Goal: Contribute content: Contribute content

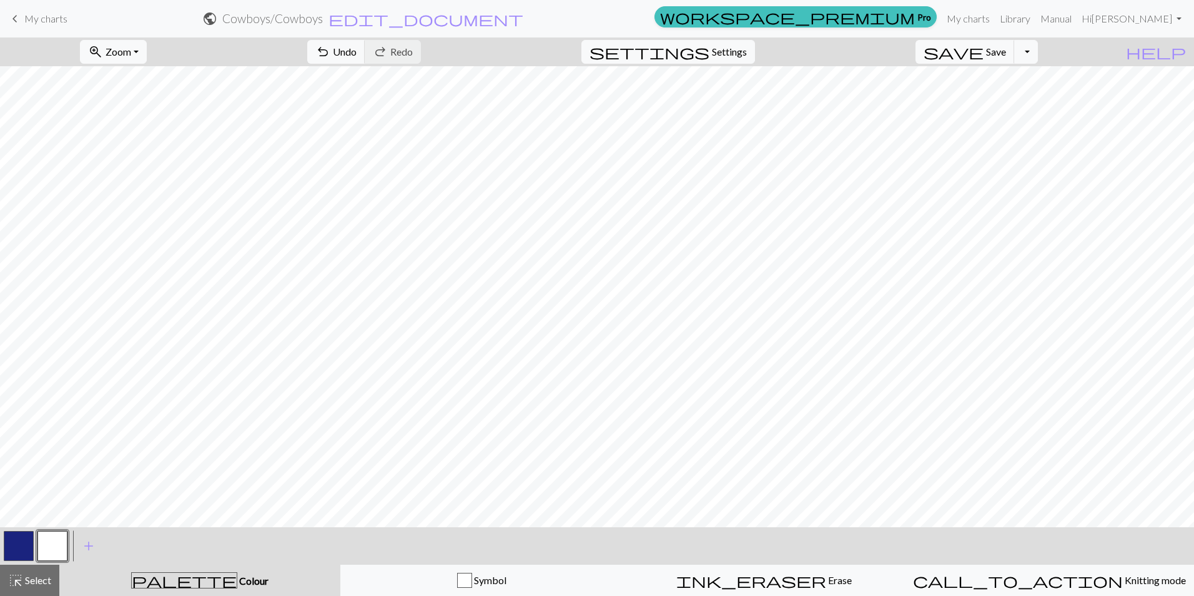
click at [27, 545] on button "button" at bounding box center [19, 546] width 30 height 30
click at [49, 541] on button "button" at bounding box center [52, 546] width 30 height 30
click at [19, 545] on button "button" at bounding box center [19, 546] width 30 height 30
click at [57, 542] on button "button" at bounding box center [52, 546] width 30 height 30
click at [9, 539] on button "button" at bounding box center [19, 546] width 30 height 30
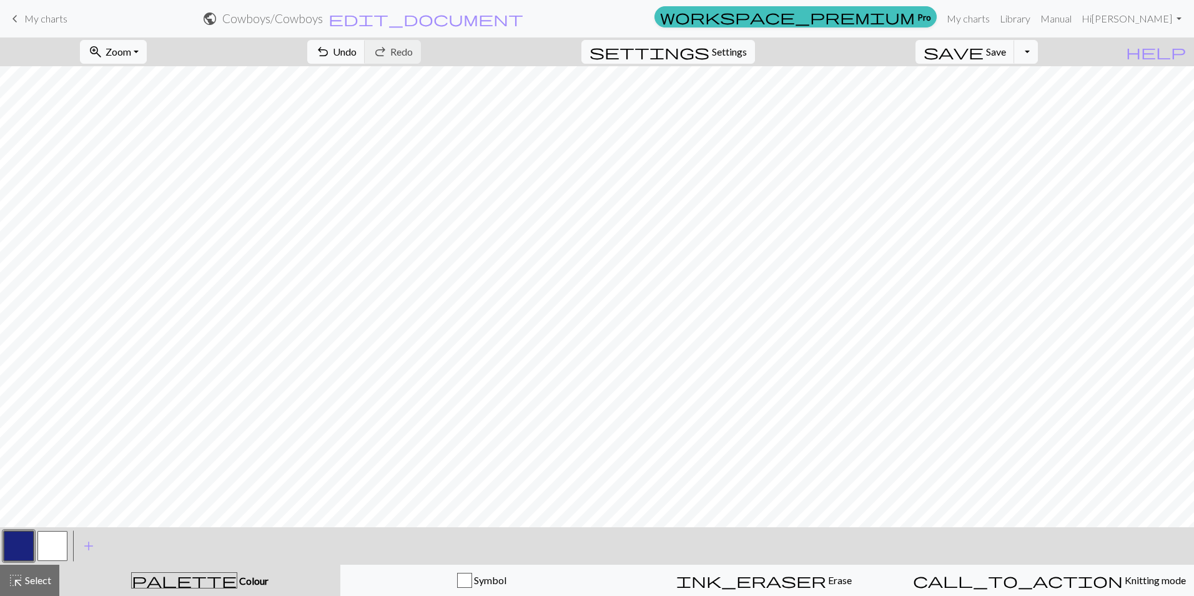
click at [54, 547] on button "button" at bounding box center [52, 546] width 30 height 30
click at [15, 540] on button "button" at bounding box center [19, 546] width 30 height 30
click at [57, 545] on button "button" at bounding box center [52, 546] width 30 height 30
click at [5, 540] on button "button" at bounding box center [19, 546] width 30 height 30
click at [47, 549] on button "button" at bounding box center [52, 546] width 30 height 30
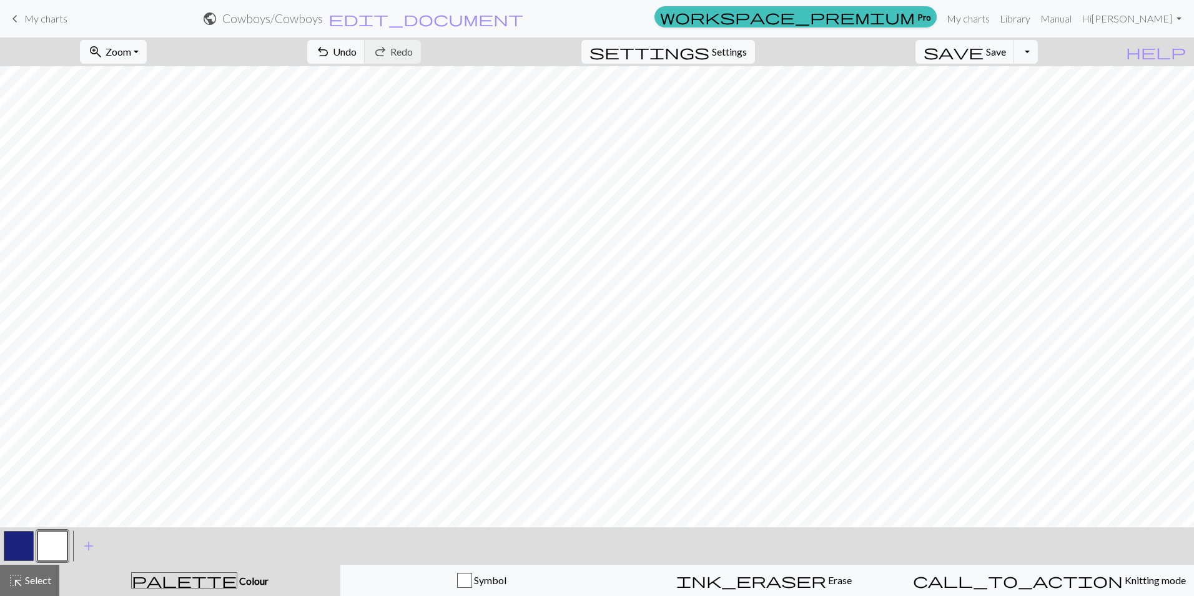
click at [13, 543] on button "button" at bounding box center [19, 546] width 30 height 30
click at [47, 541] on button "button" at bounding box center [52, 546] width 30 height 30
click at [21, 550] on button "button" at bounding box center [19, 546] width 30 height 30
click at [57, 542] on button "button" at bounding box center [52, 546] width 30 height 30
click at [26, 540] on button "button" at bounding box center [19, 546] width 30 height 30
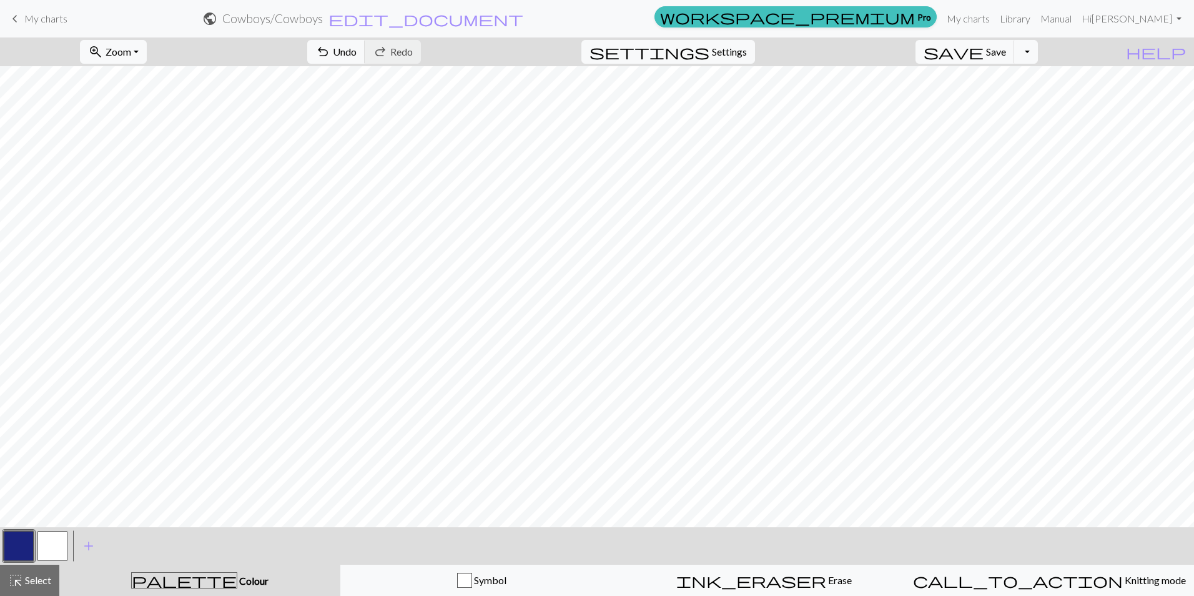
click at [57, 547] on button "button" at bounding box center [52, 546] width 30 height 30
click at [16, 548] on button "button" at bounding box center [19, 546] width 30 height 30
click at [56, 533] on button "button" at bounding box center [52, 546] width 30 height 30
click at [19, 546] on button "button" at bounding box center [19, 546] width 30 height 30
click at [52, 545] on button "button" at bounding box center [52, 546] width 30 height 30
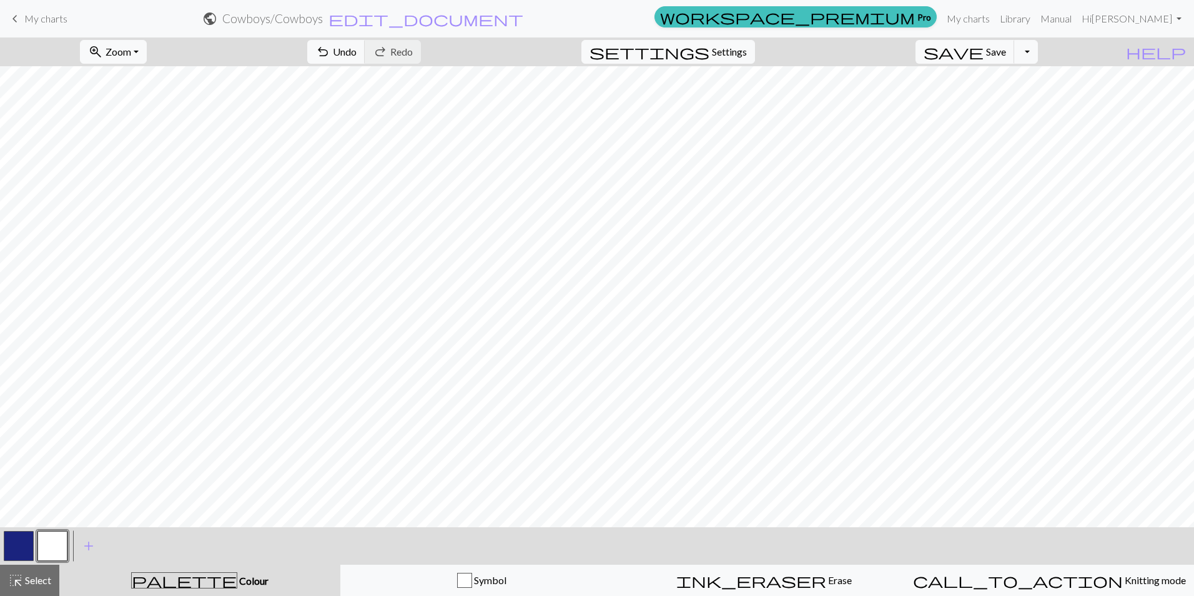
click at [24, 539] on button "button" at bounding box center [19, 546] width 30 height 30
drag, startPoint x: 50, startPoint y: 551, endPoint x: 66, endPoint y: 543, distance: 18.2
click at [51, 550] on button "button" at bounding box center [52, 546] width 30 height 30
drag, startPoint x: 22, startPoint y: 537, endPoint x: 41, endPoint y: 528, distance: 20.4
click at [25, 536] on button "button" at bounding box center [19, 546] width 30 height 30
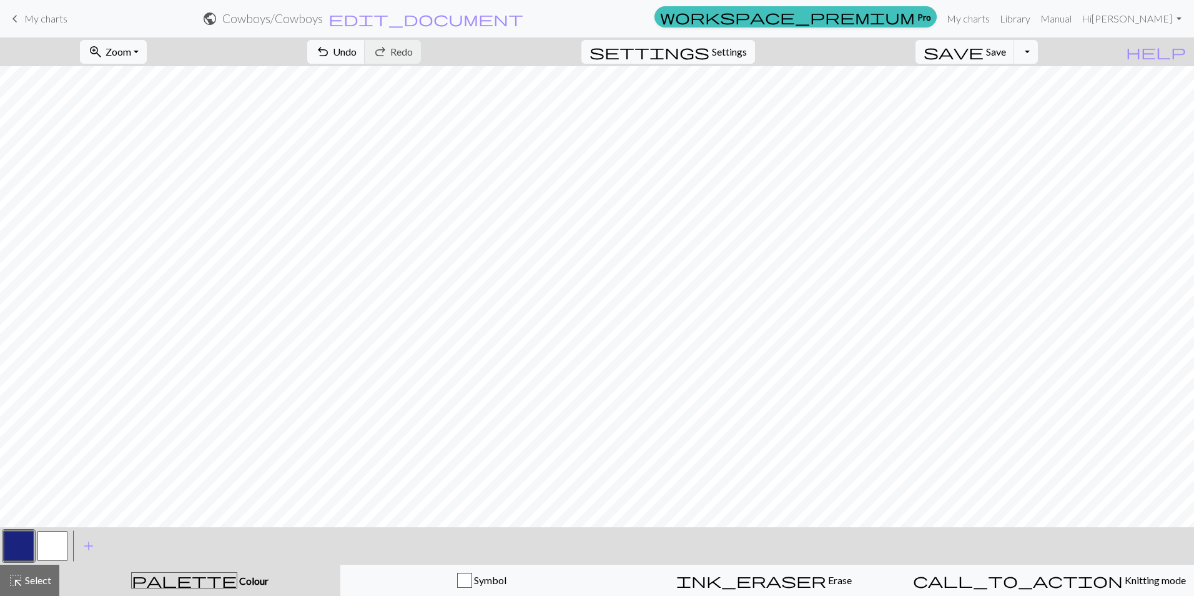
click at [42, 543] on button "button" at bounding box center [52, 546] width 30 height 30
click at [14, 540] on button "button" at bounding box center [19, 546] width 30 height 30
click at [51, 553] on button "button" at bounding box center [52, 546] width 30 height 30
click at [19, 547] on button "button" at bounding box center [19, 546] width 30 height 30
drag, startPoint x: 44, startPoint y: 543, endPoint x: 59, endPoint y: 535, distance: 16.2
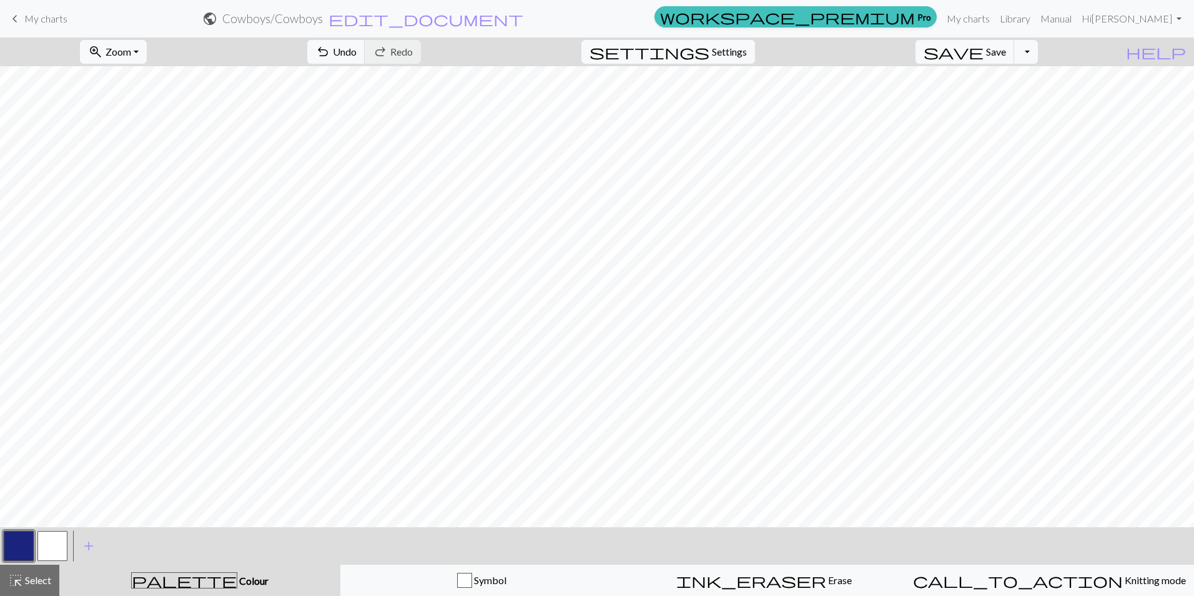
click at [46, 542] on button "button" at bounding box center [52, 546] width 30 height 30
drag, startPoint x: 9, startPoint y: 546, endPoint x: 31, endPoint y: 533, distance: 25.5
click at [9, 545] on button "button" at bounding box center [19, 546] width 30 height 30
click at [51, 551] on button "button" at bounding box center [52, 546] width 30 height 30
click at [20, 537] on button "button" at bounding box center [19, 546] width 30 height 30
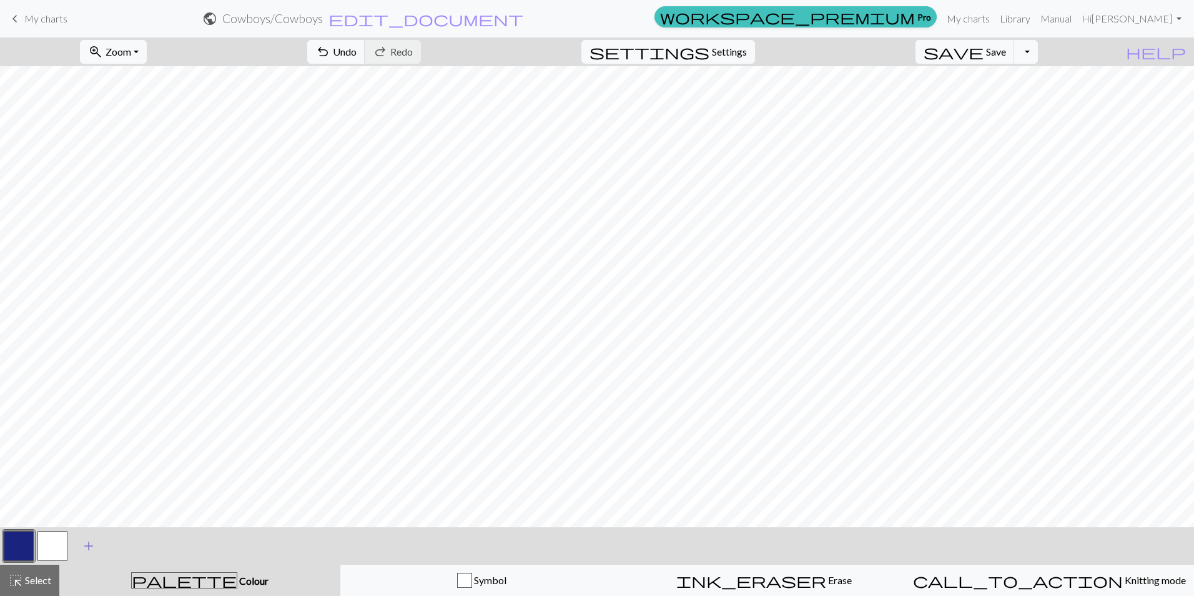
drag, startPoint x: 49, startPoint y: 553, endPoint x: 84, endPoint y: 530, distance: 42.4
click at [49, 553] on button "button" at bounding box center [52, 546] width 30 height 30
click at [34, 541] on div at bounding box center [19, 546] width 34 height 34
click at [32, 539] on button "button" at bounding box center [19, 546] width 30 height 30
click at [54, 542] on button "button" at bounding box center [52, 546] width 30 height 30
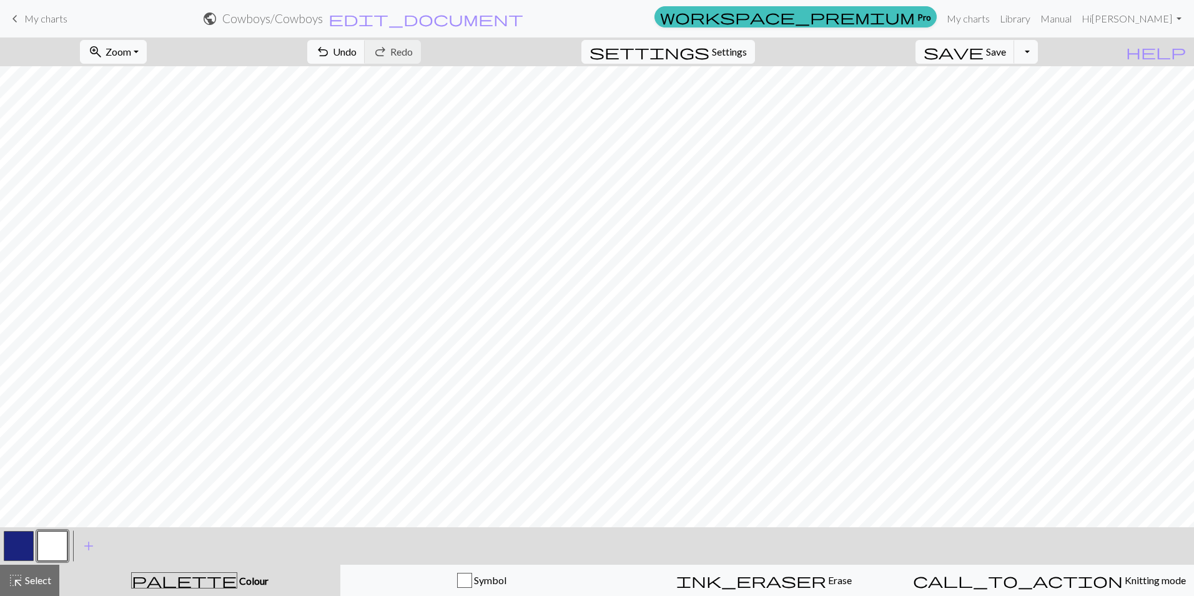
click at [17, 543] on button "button" at bounding box center [19, 546] width 30 height 30
click at [53, 534] on button "button" at bounding box center [52, 546] width 30 height 30
click at [23, 539] on button "button" at bounding box center [19, 546] width 30 height 30
click at [52, 547] on button "button" at bounding box center [52, 546] width 30 height 30
drag, startPoint x: 19, startPoint y: 545, endPoint x: 26, endPoint y: 542, distance: 7.5
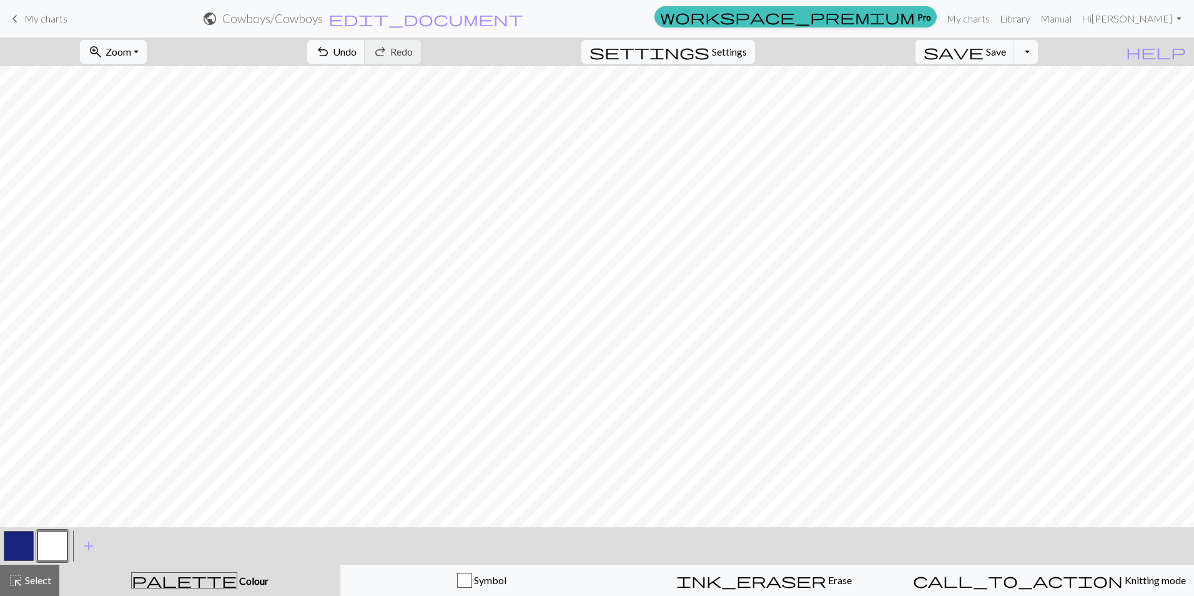
click at [20, 544] on button "button" at bounding box center [19, 546] width 30 height 30
click at [54, 547] on button "button" at bounding box center [52, 546] width 30 height 30
click at [31, 538] on button "button" at bounding box center [19, 546] width 30 height 30
click at [51, 547] on button "button" at bounding box center [52, 546] width 30 height 30
click at [984, 60] on span "save" at bounding box center [954, 51] width 60 height 17
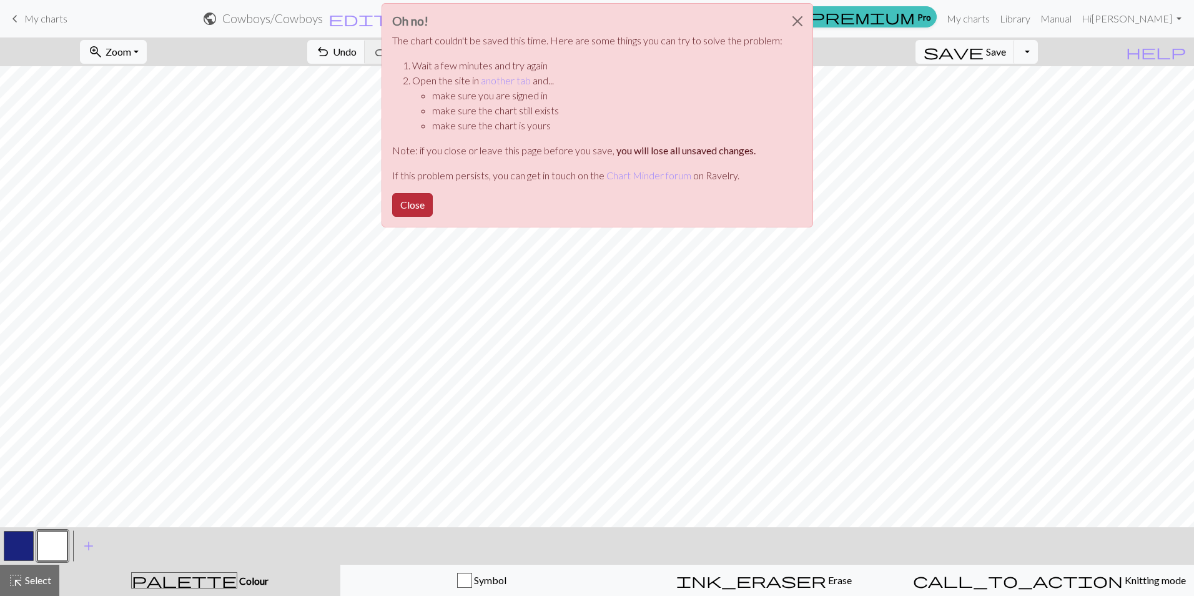
click at [418, 194] on button "Close" at bounding box center [412, 205] width 41 height 24
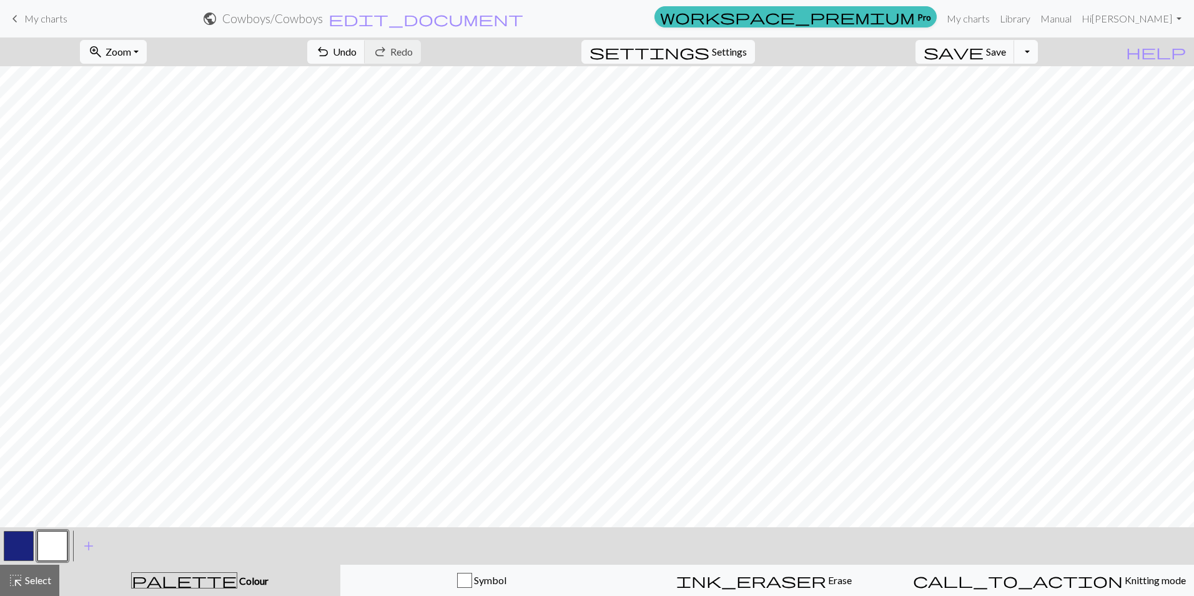
click at [1038, 54] on button "Toggle Dropdown" at bounding box center [1026, 52] width 24 height 24
click at [1023, 99] on button "save_alt Download" at bounding box center [934, 99] width 206 height 20
click at [1018, 56] on div "Your download is ready! Download" at bounding box center [597, 36] width 1194 height 73
click at [646, 19] on button "Close" at bounding box center [653, 21] width 30 height 35
click at [22, 552] on button "button" at bounding box center [19, 546] width 30 height 30
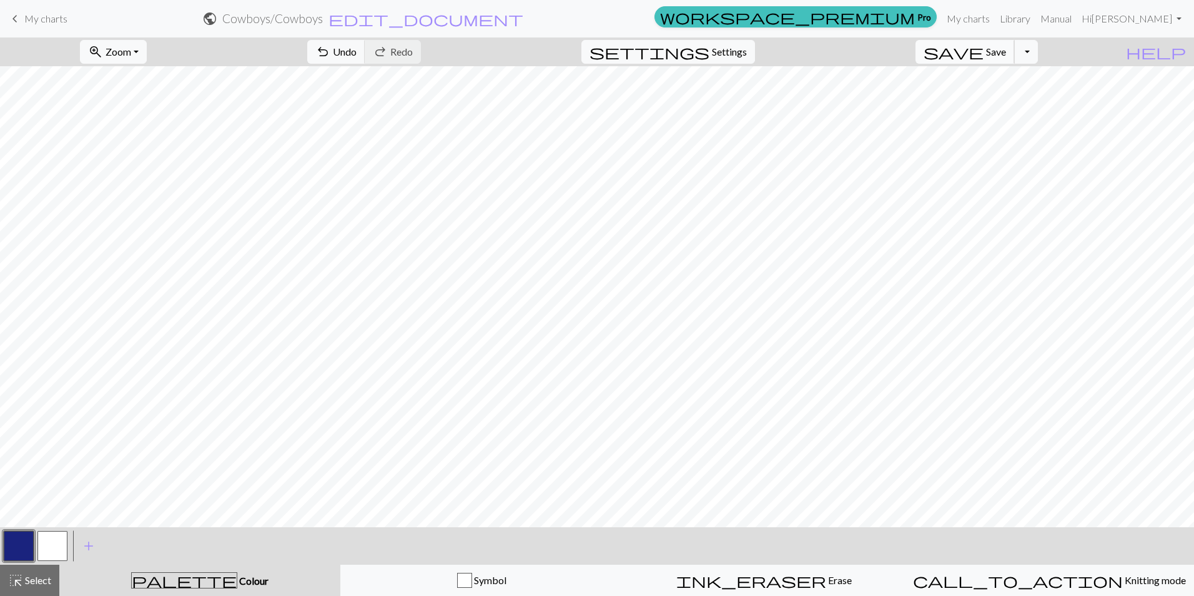
click at [1006, 56] on span "Save" at bounding box center [996, 52] width 20 height 12
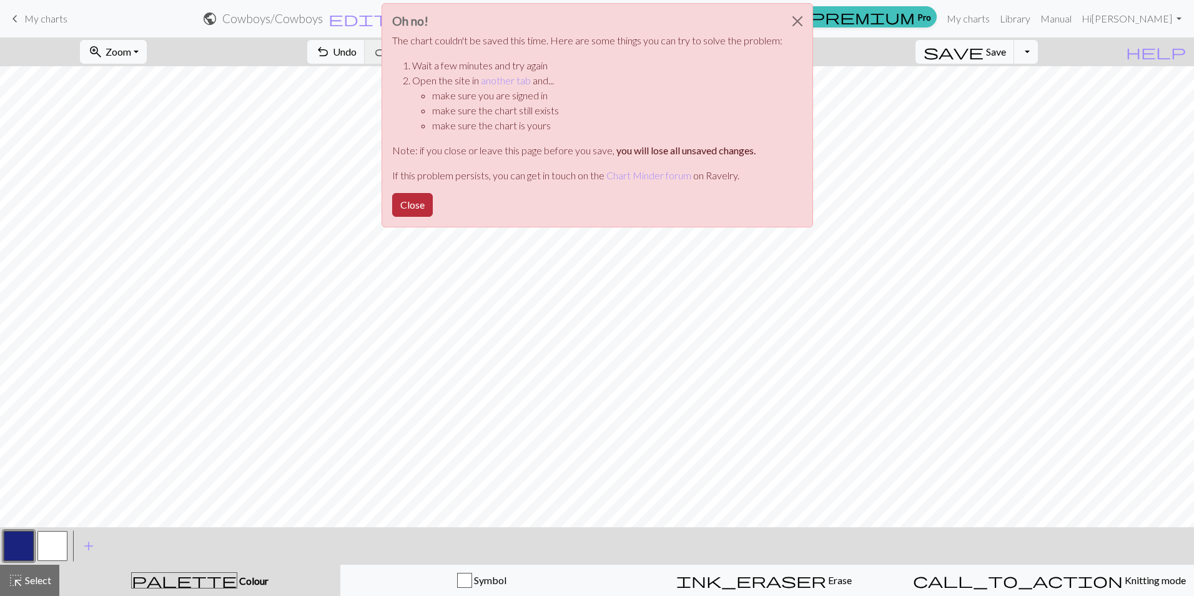
click at [404, 205] on button "Close" at bounding box center [412, 205] width 41 height 24
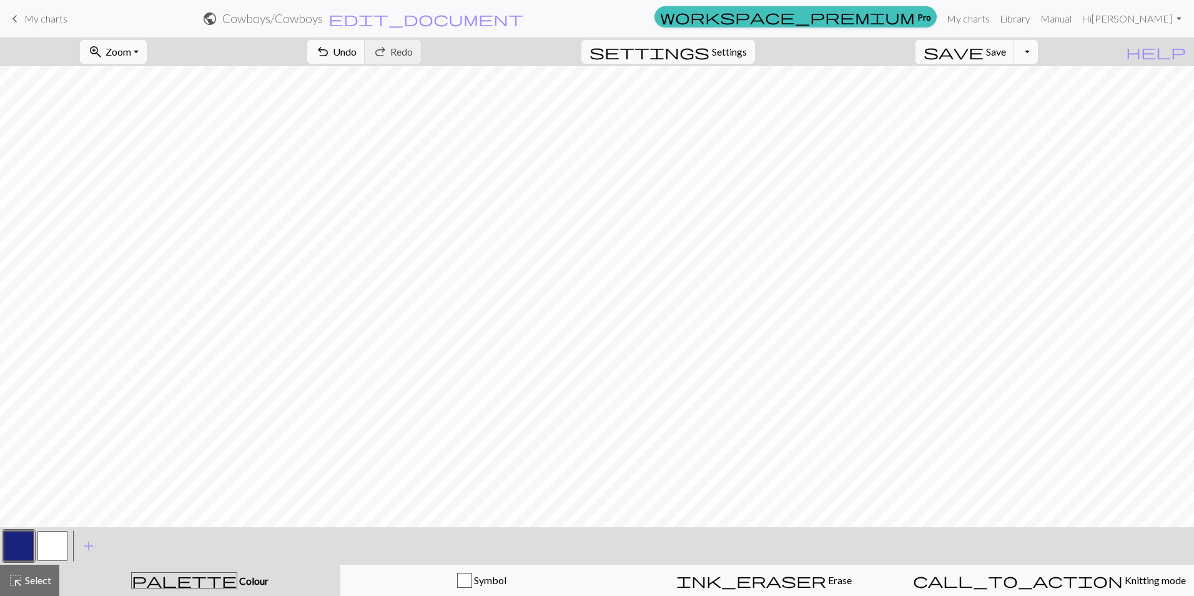
click at [1038, 57] on button "Toggle Dropdown" at bounding box center [1026, 52] width 24 height 24
click at [1033, 75] on button "file_copy Save a copy" at bounding box center [934, 79] width 206 height 20
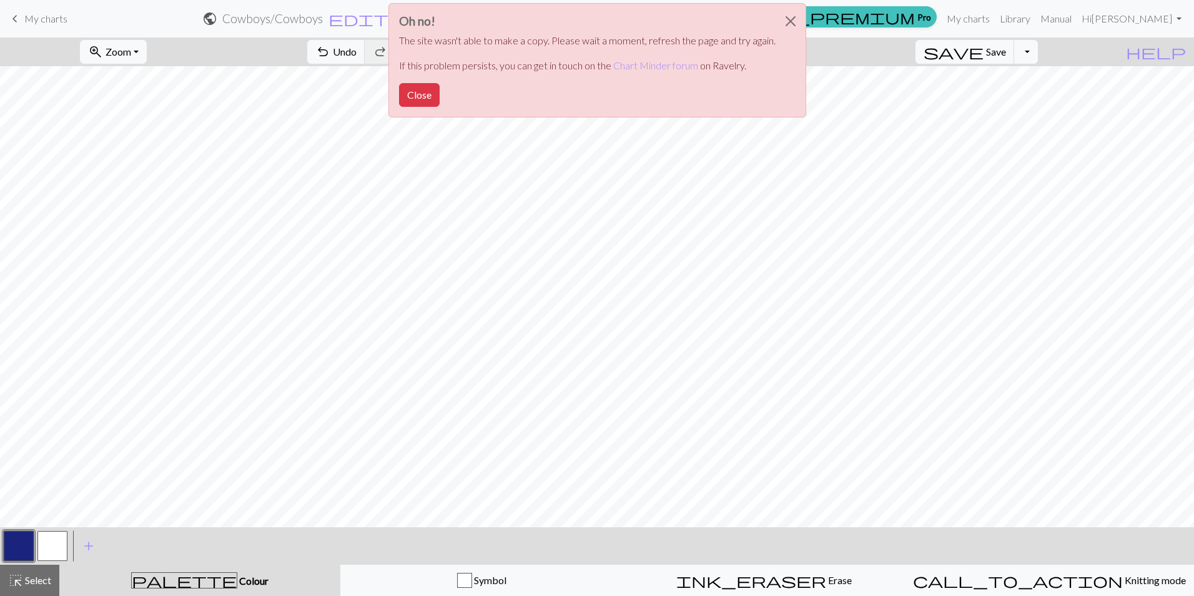
click at [916, 93] on div "Oh no! The site wasn't able to make a copy. Please wait a moment, refresh the p…" at bounding box center [597, 63] width 1194 height 127
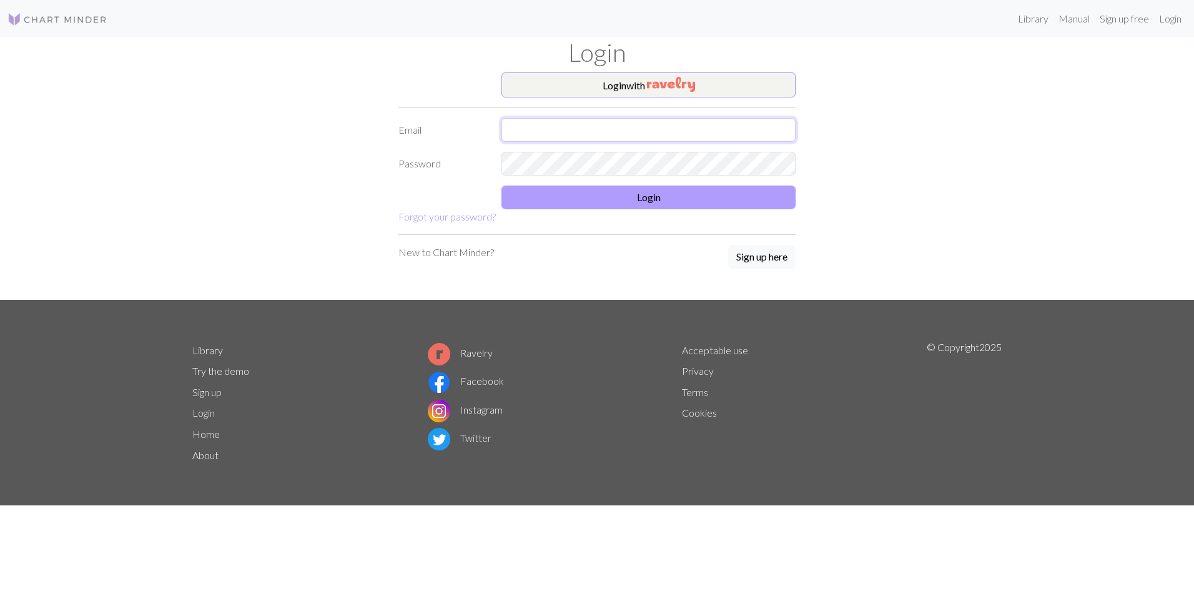
type input "[EMAIL_ADDRESS][DOMAIN_NAME]"
click at [617, 201] on button "Login" at bounding box center [649, 198] width 294 height 24
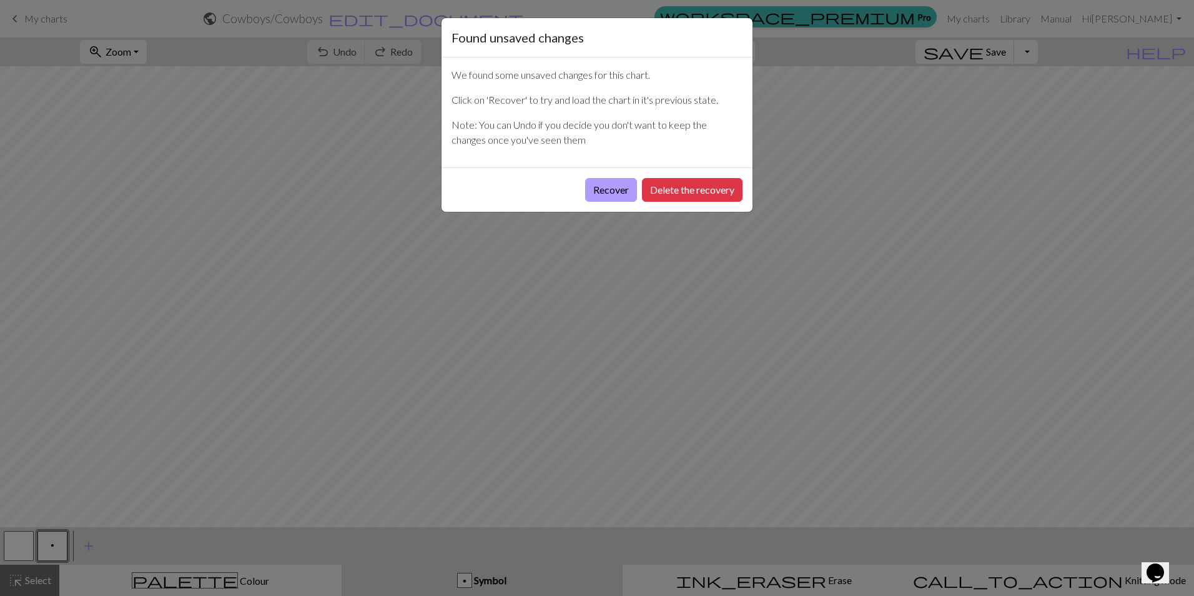
click at [611, 188] on button "Recover" at bounding box center [611, 190] width 52 height 24
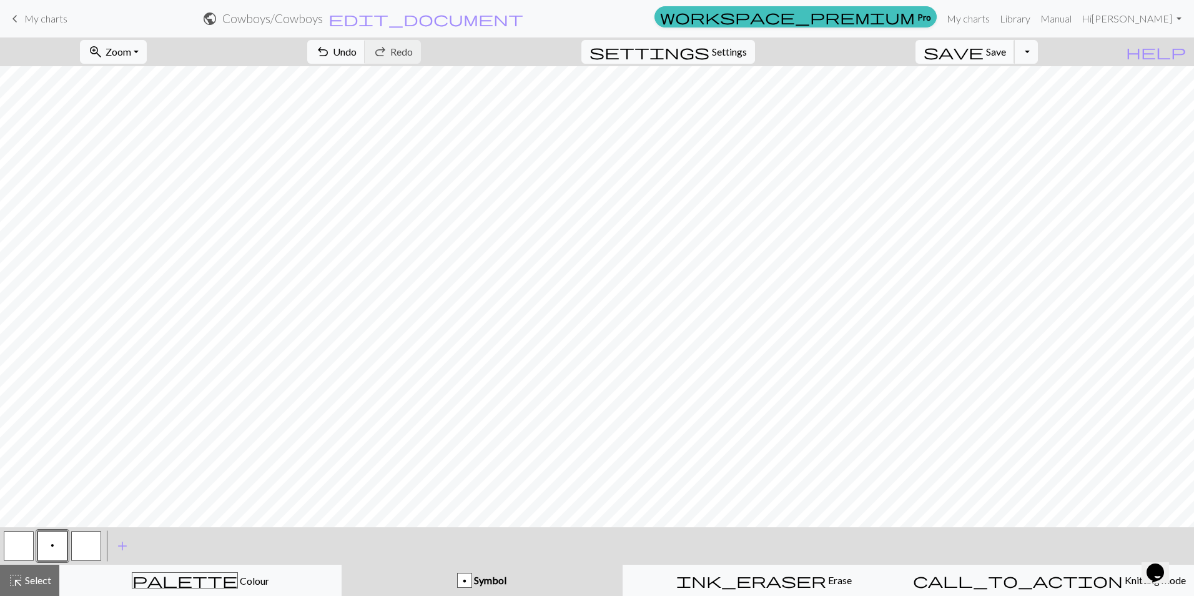
click at [984, 56] on span "save" at bounding box center [954, 51] width 60 height 17
click at [36, 21] on span "My charts" at bounding box center [45, 18] width 43 height 12
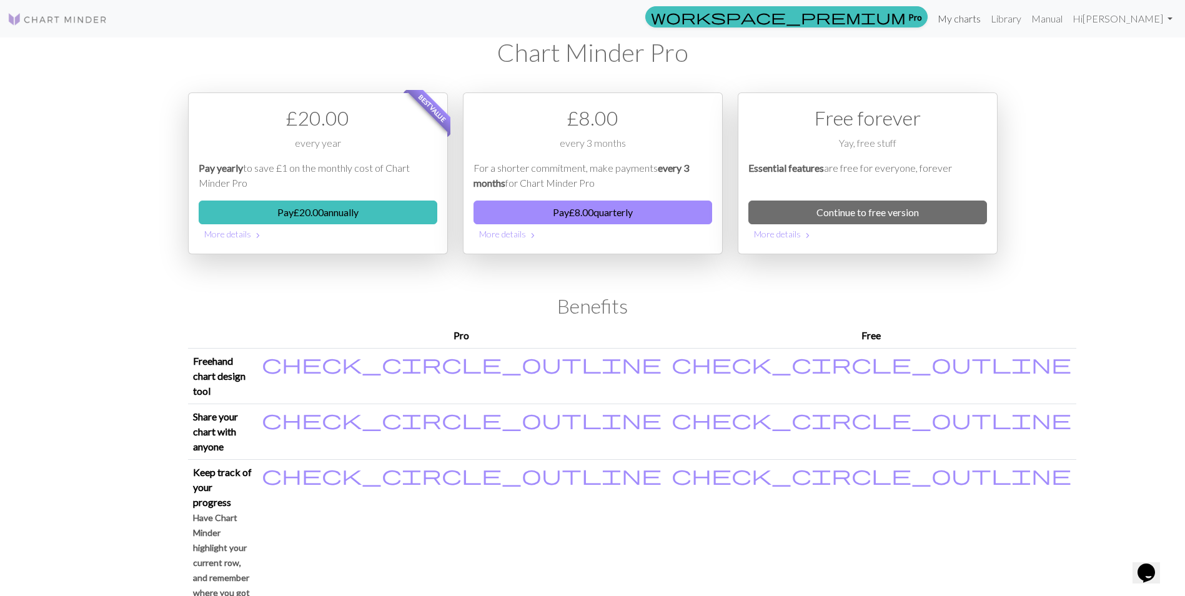
click at [986, 23] on link "My charts" at bounding box center [959, 18] width 53 height 25
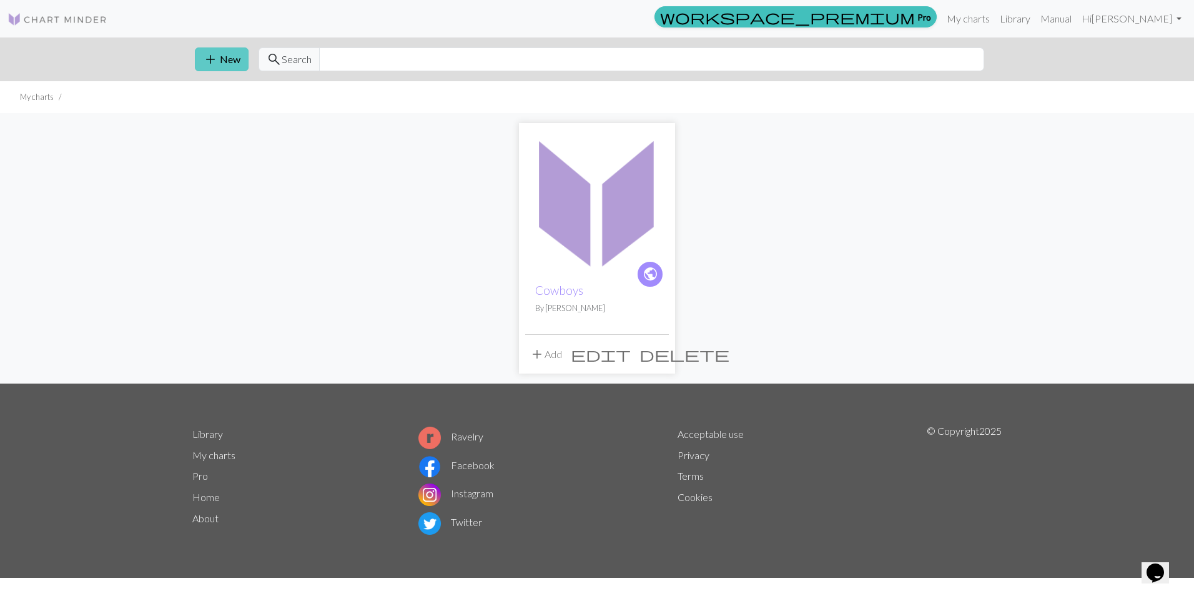
click at [207, 61] on span "add" at bounding box center [210, 59] width 15 height 17
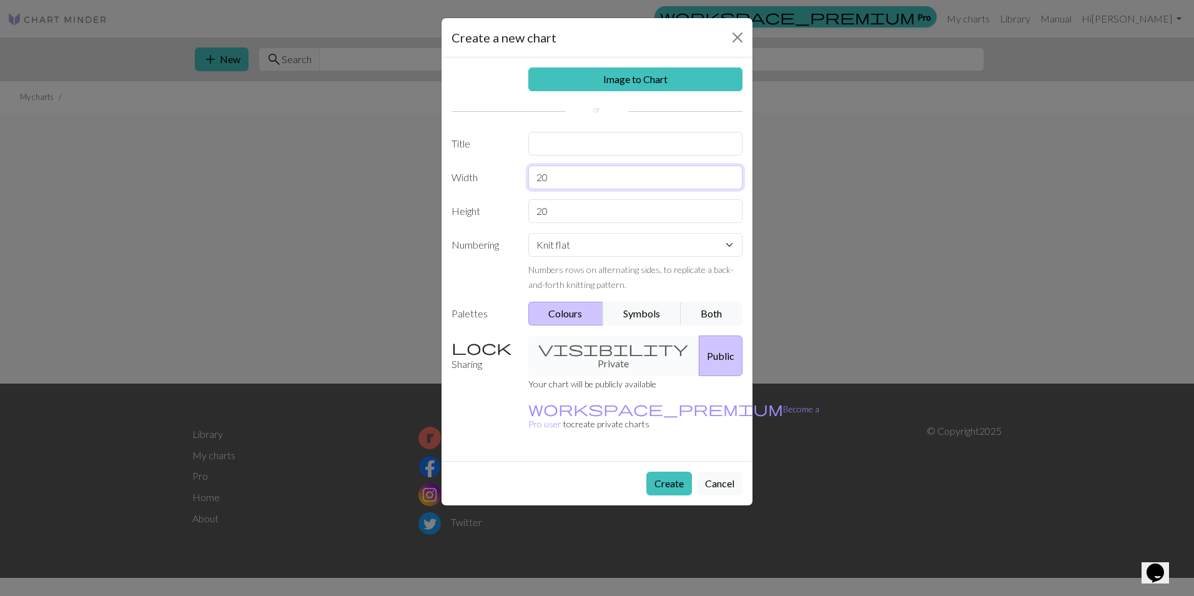
drag, startPoint x: 584, startPoint y: 179, endPoint x: 540, endPoint y: 179, distance: 44.3
click at [540, 179] on input "20" at bounding box center [635, 178] width 215 height 24
type input "2"
type input "36"
click at [558, 218] on input "20" at bounding box center [635, 211] width 215 height 24
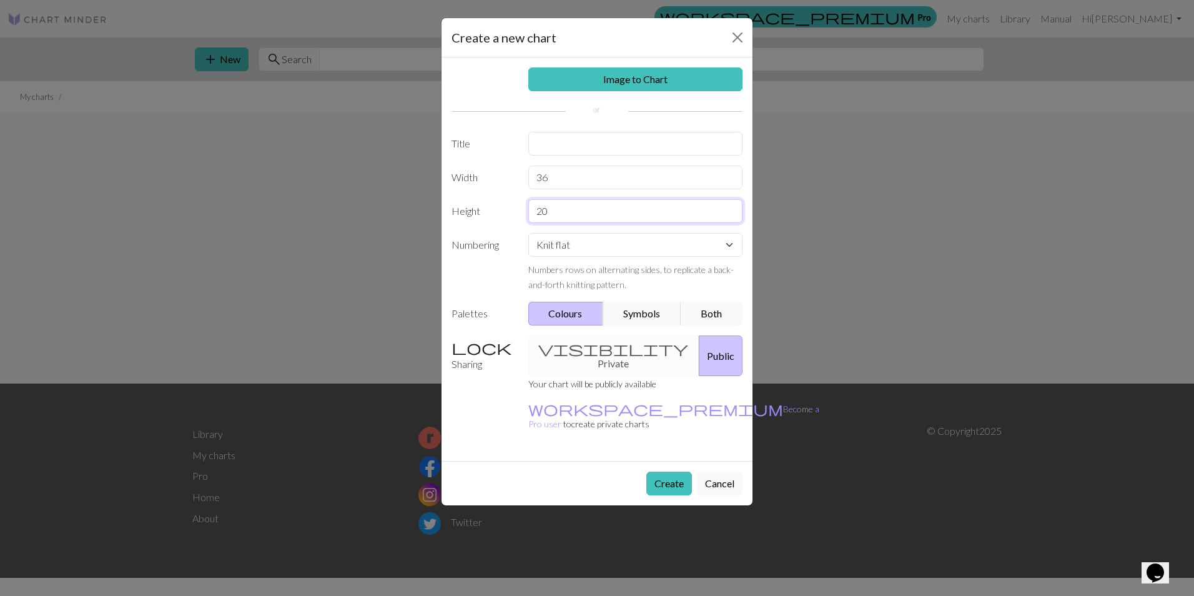
type input "2"
type input "36"
click at [571, 352] on div "visibility Private Public" at bounding box center [636, 355] width 230 height 41
click at [668, 472] on button "Create" at bounding box center [669, 484] width 46 height 24
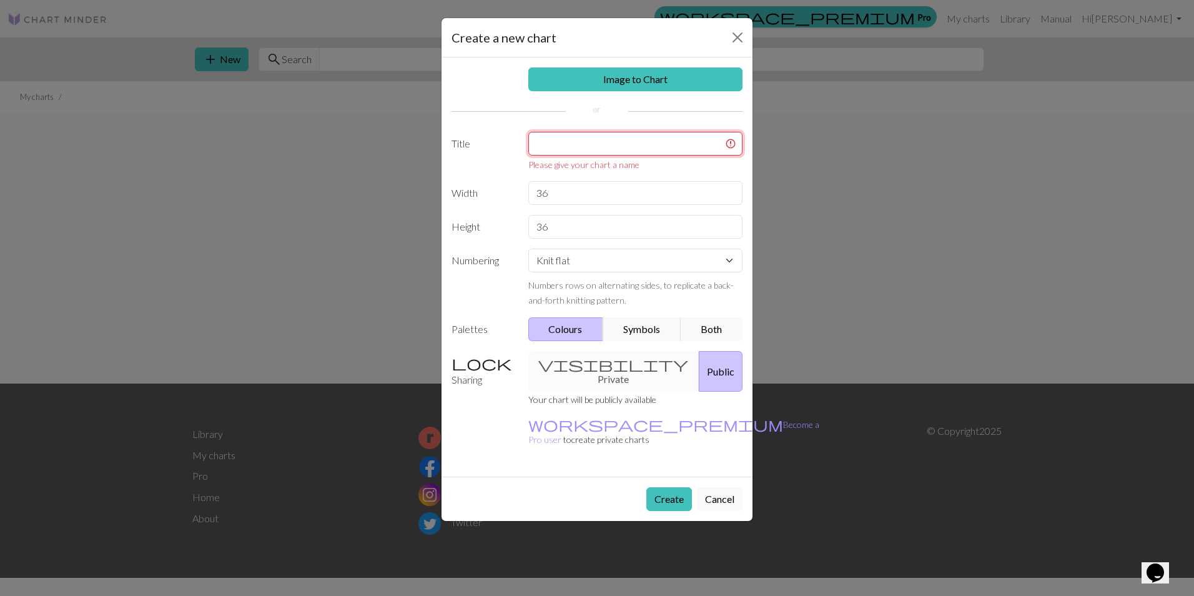
click at [549, 152] on input "text" at bounding box center [635, 144] width 215 height 24
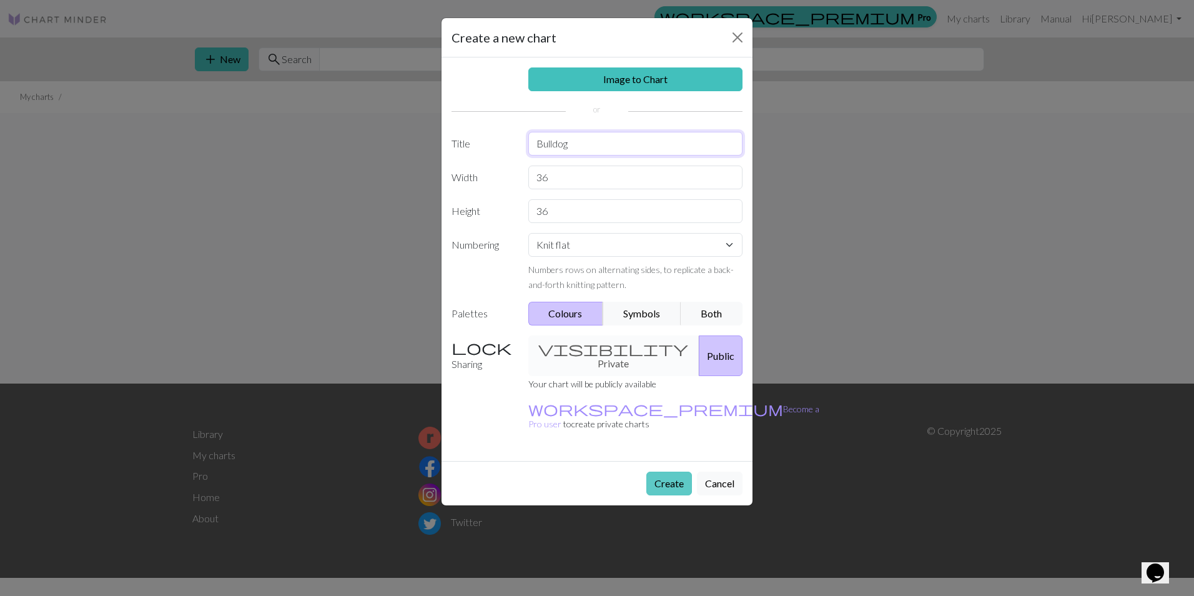
type input "Bulldog"
click at [668, 472] on button "Create" at bounding box center [669, 484] width 46 height 24
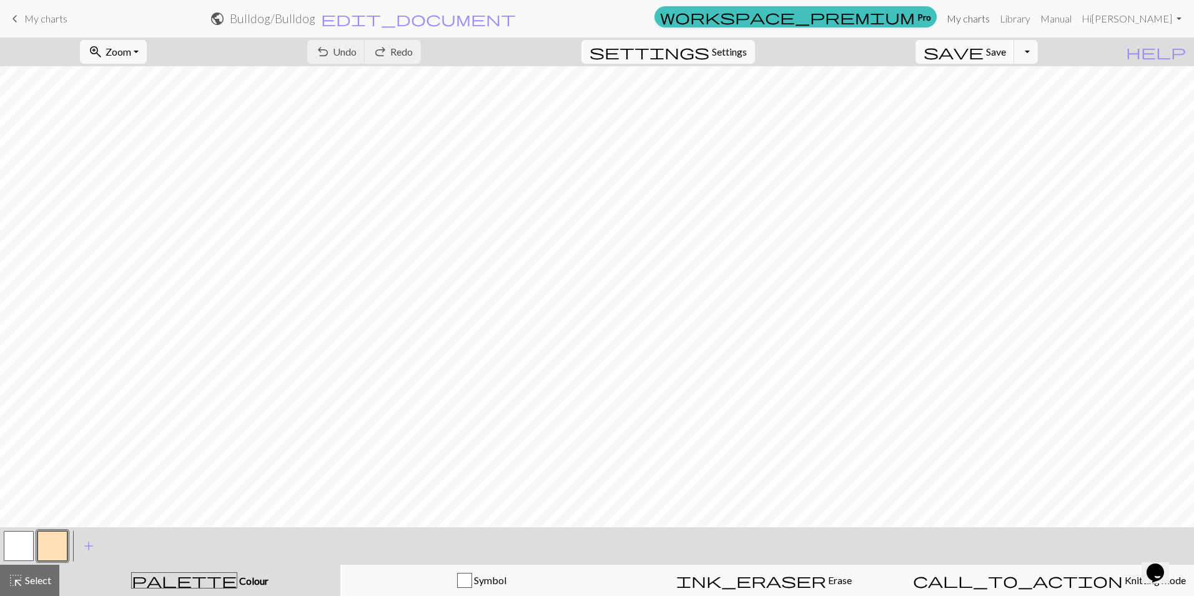
click at [995, 14] on link "My charts" at bounding box center [968, 18] width 53 height 25
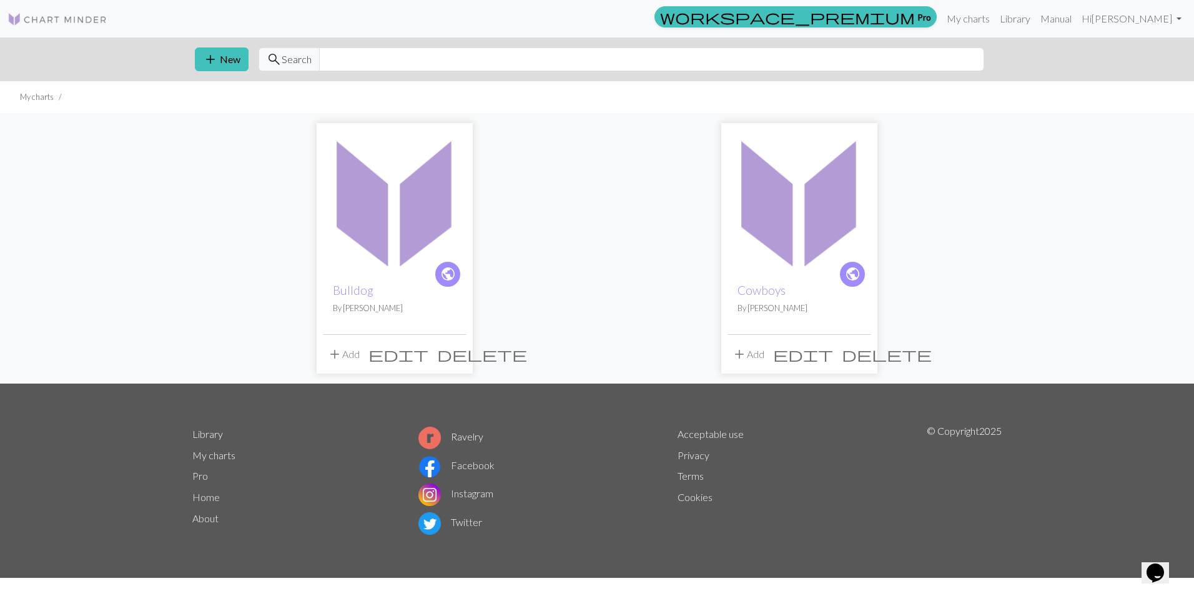
click at [861, 354] on span "delete" at bounding box center [887, 353] width 90 height 17
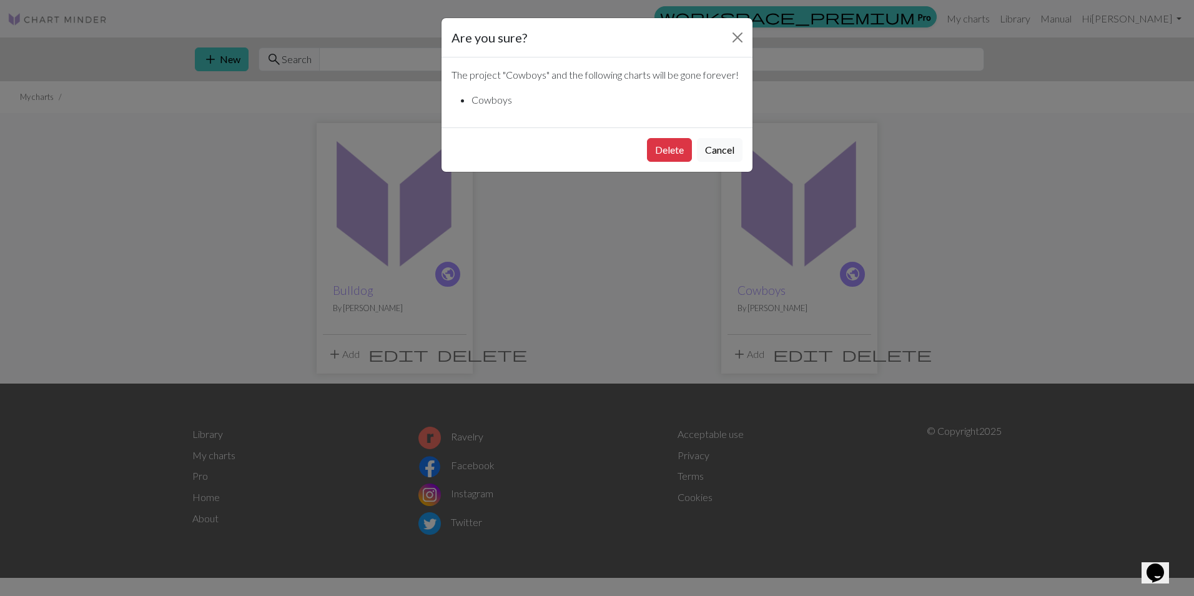
click at [727, 138] on div "Delete Cancel" at bounding box center [597, 149] width 311 height 44
click at [728, 151] on button "Cancel" at bounding box center [720, 150] width 46 height 24
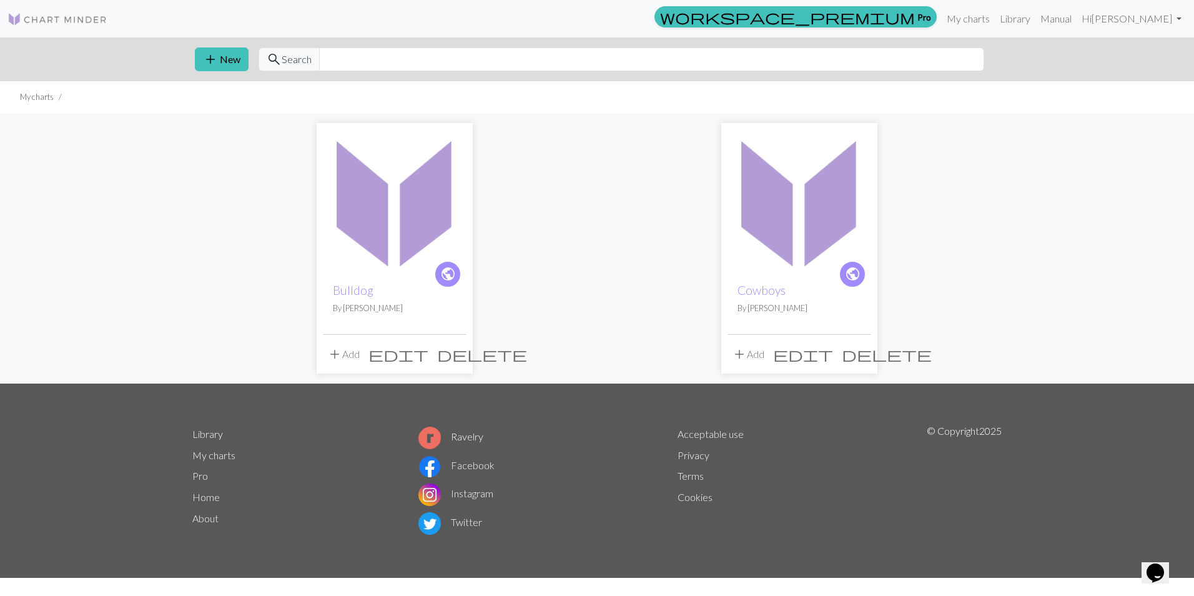
click at [780, 111] on ul "My charts" at bounding box center [597, 97] width 1194 height 32
click at [856, 355] on span "delete" at bounding box center [887, 353] width 90 height 17
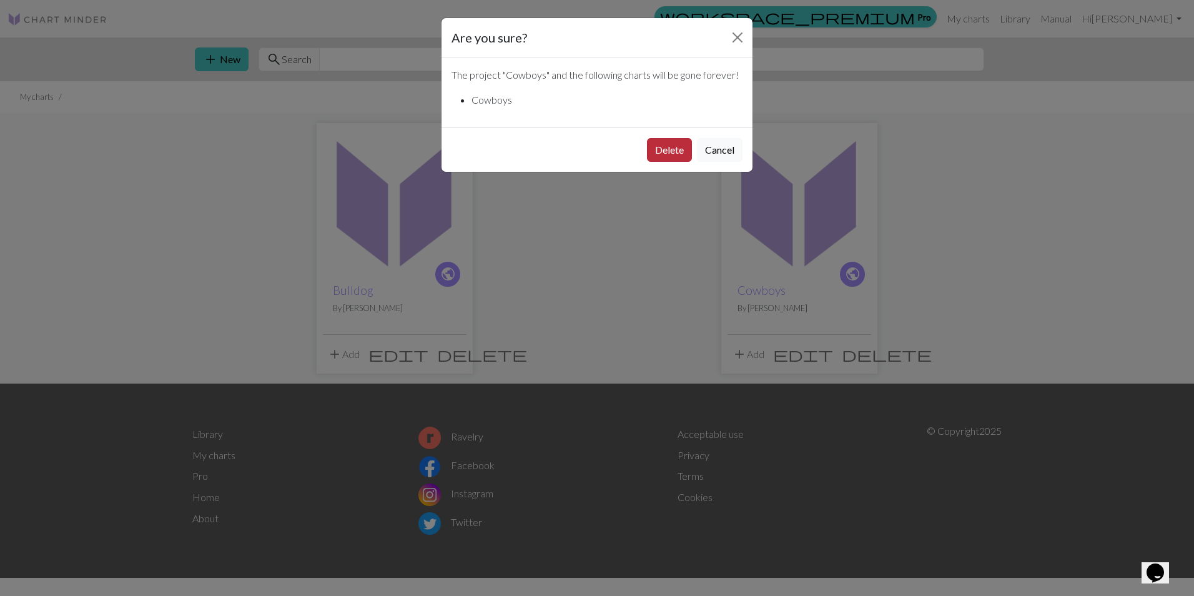
click at [670, 143] on button "Delete" at bounding box center [669, 150] width 45 height 24
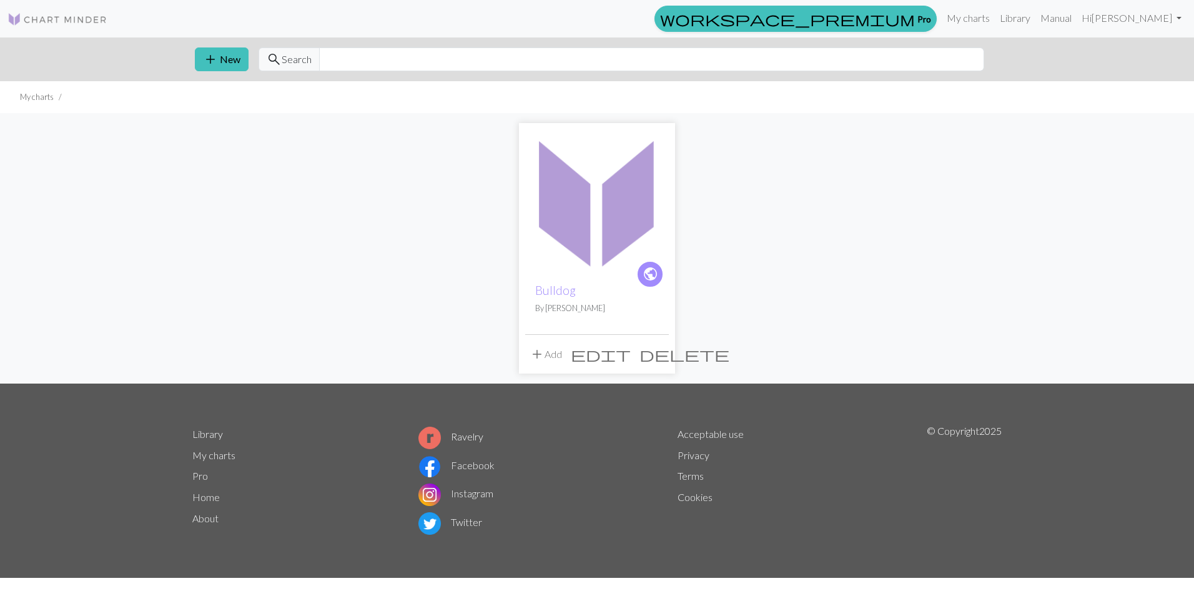
click at [615, 310] on p "By [PERSON_NAME]" at bounding box center [597, 308] width 124 height 12
click at [631, 353] on span "edit" at bounding box center [601, 353] width 60 height 17
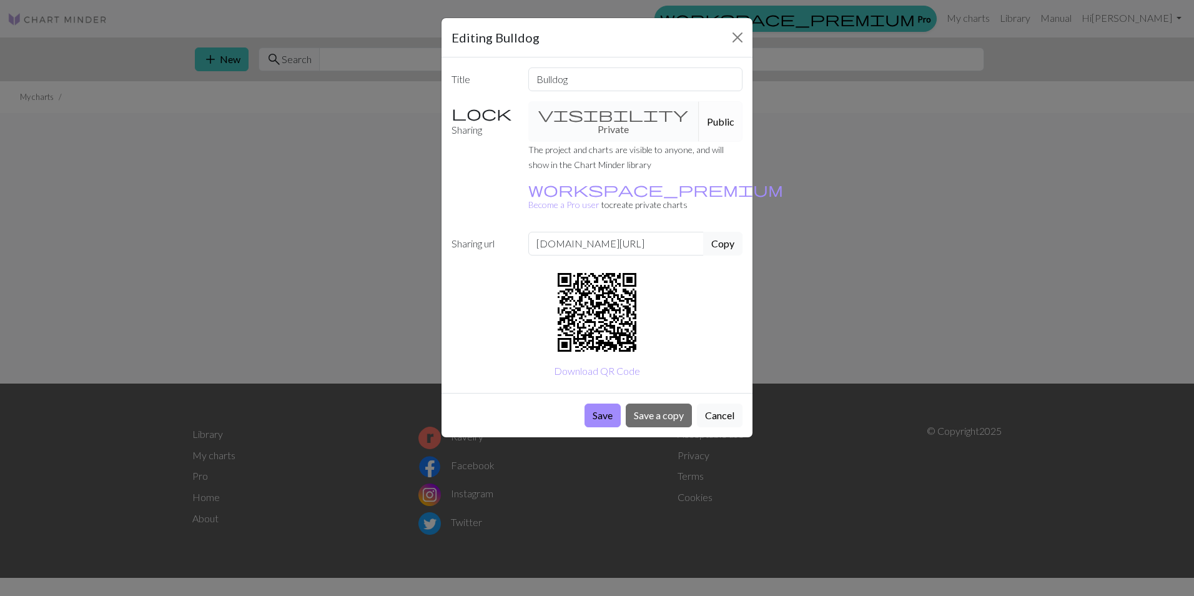
click at [852, 157] on div "Editing Bulldog Title Bulldog Sharing visibility Private Public The project and…" at bounding box center [597, 298] width 1194 height 596
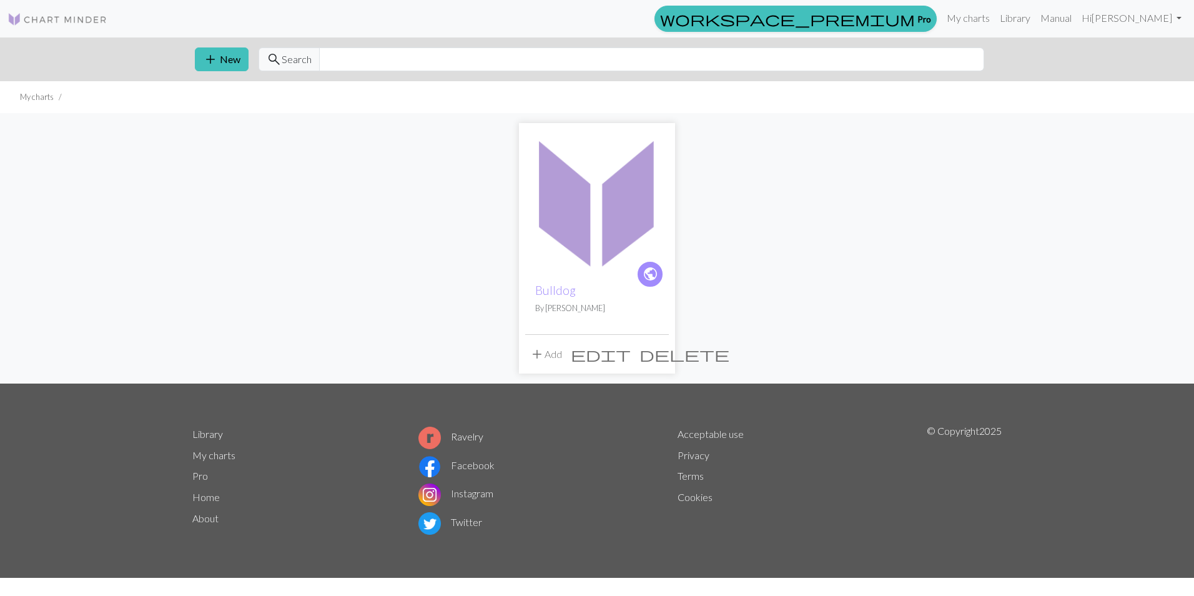
click at [546, 237] on img at bounding box center [597, 201] width 144 height 144
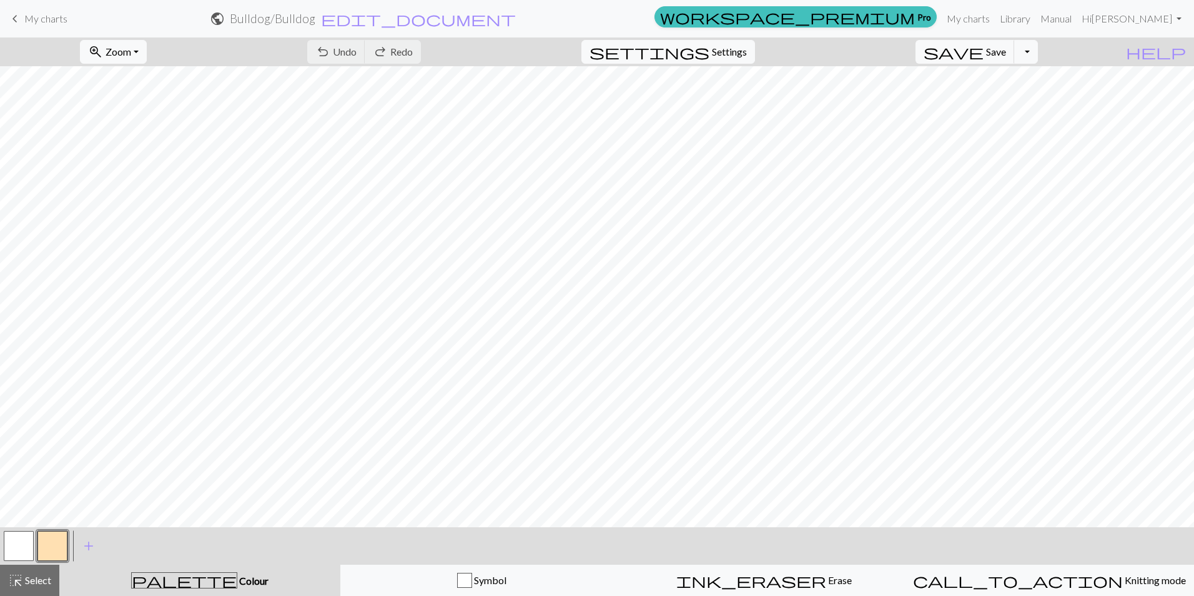
click at [58, 548] on button "button" at bounding box center [52, 546] width 30 height 30
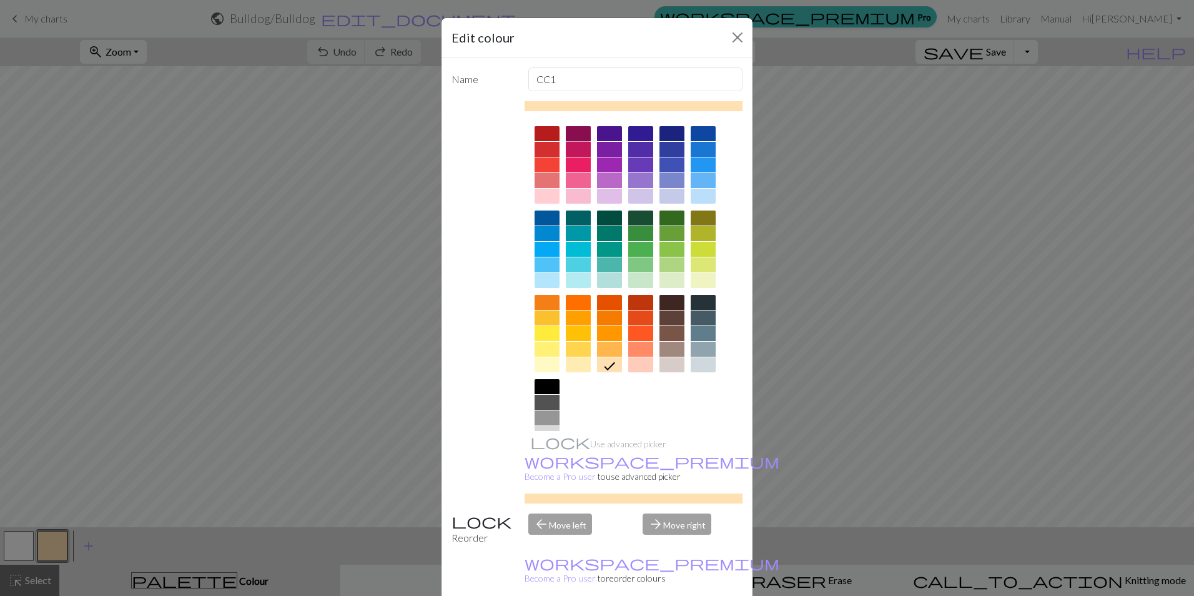
click at [568, 132] on div at bounding box center [578, 133] width 25 height 15
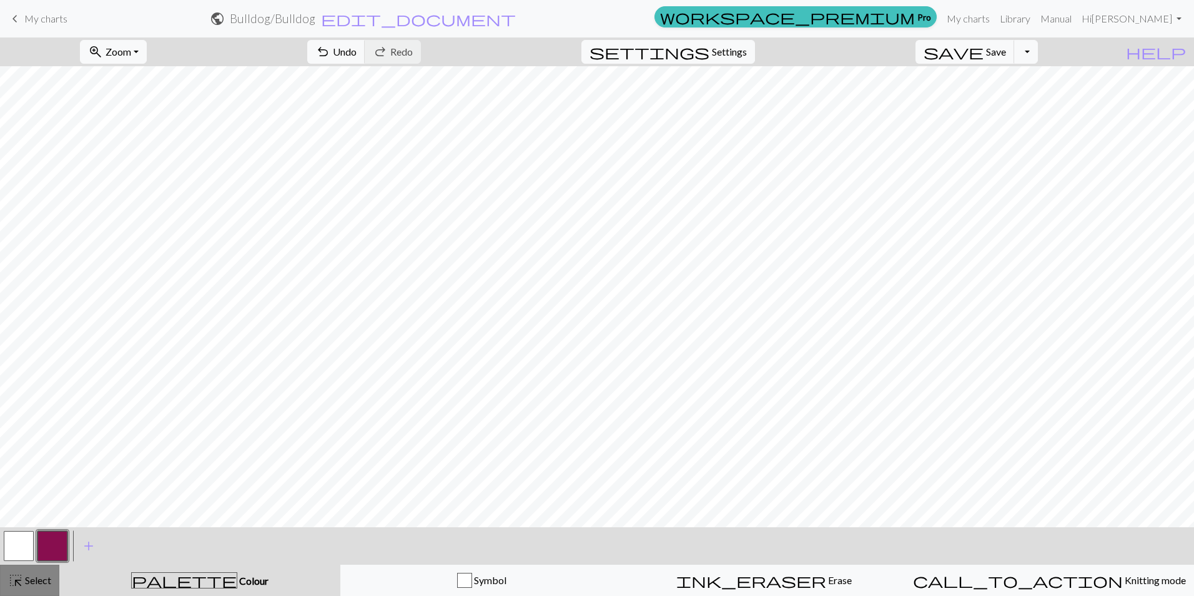
click at [49, 583] on span "Select" at bounding box center [37, 580] width 28 height 12
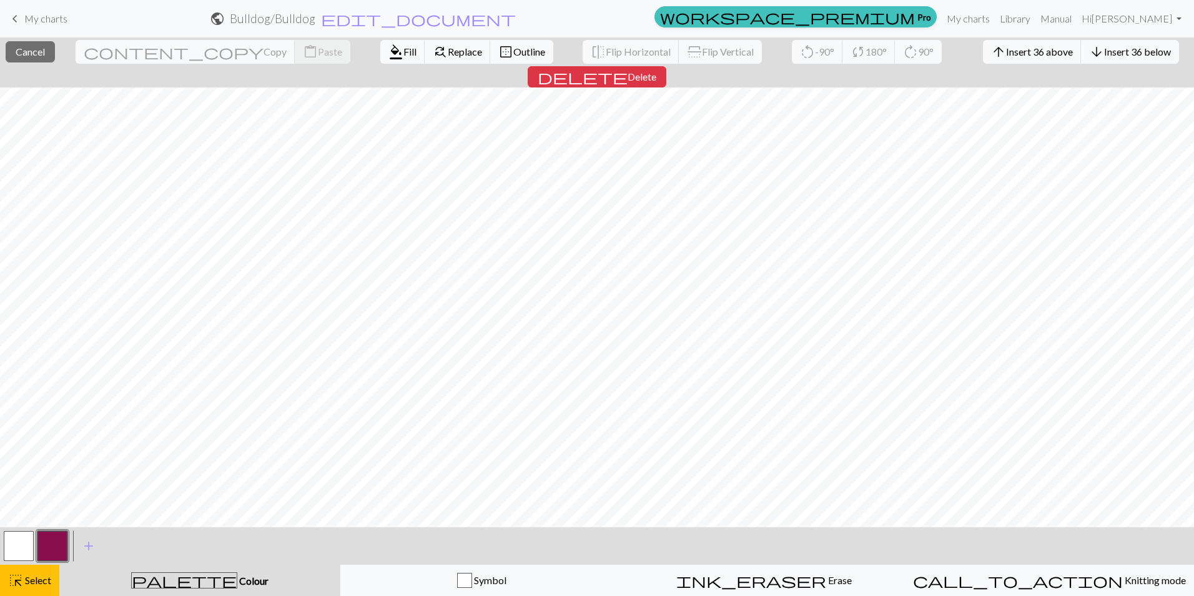
click at [47, 542] on button "button" at bounding box center [52, 546] width 30 height 30
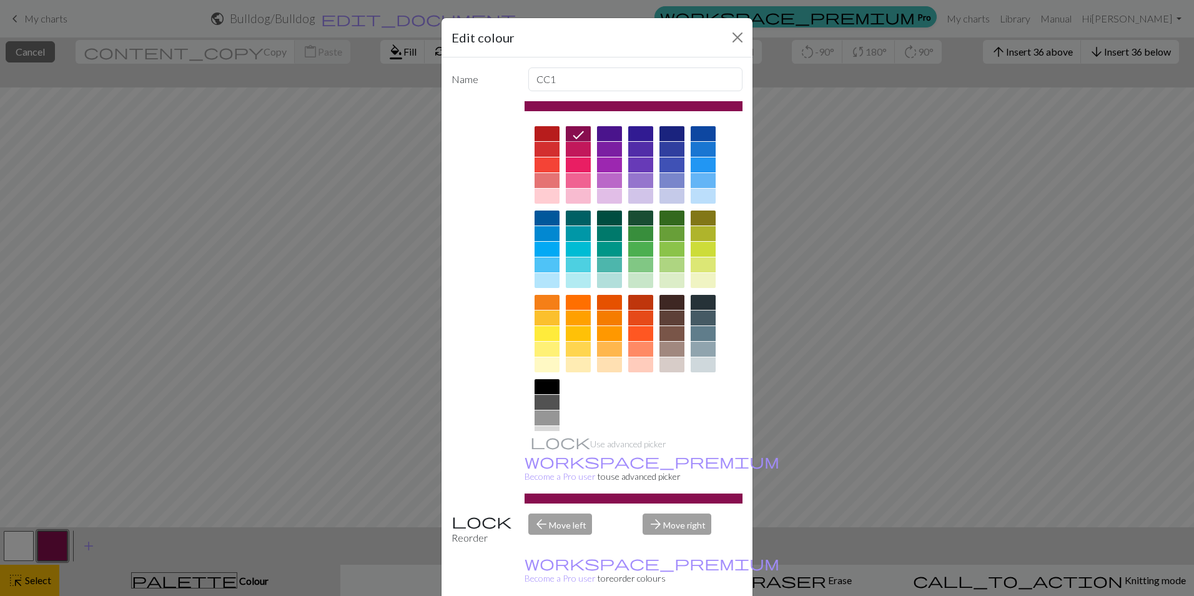
click at [572, 132] on icon at bounding box center [578, 134] width 15 height 15
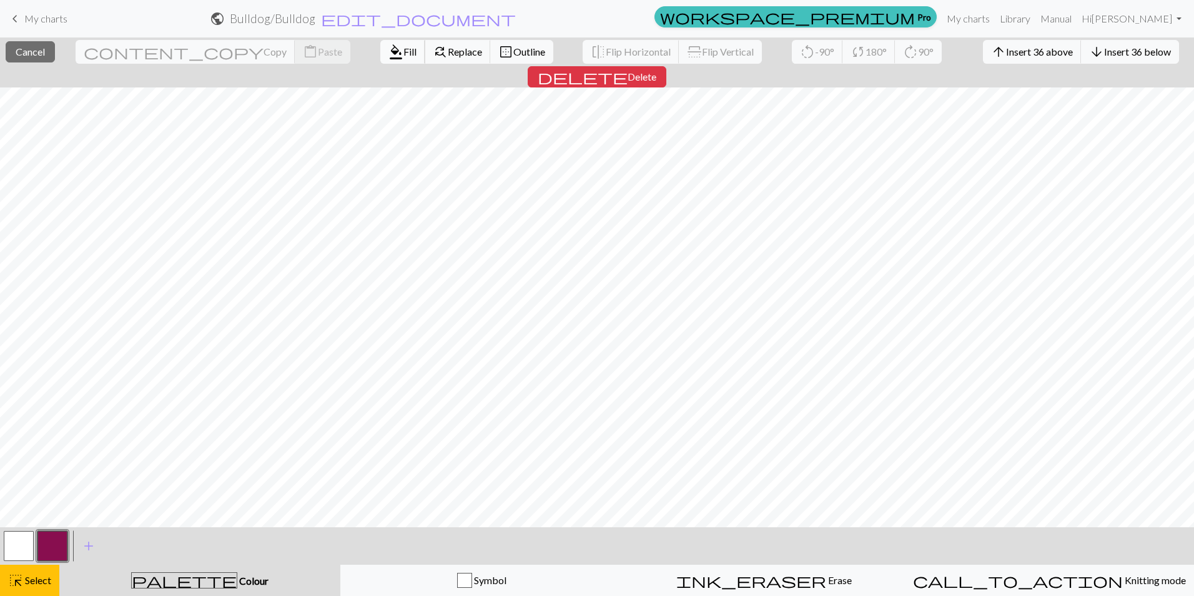
click at [404, 51] on span "Fill" at bounding box center [410, 52] width 13 height 12
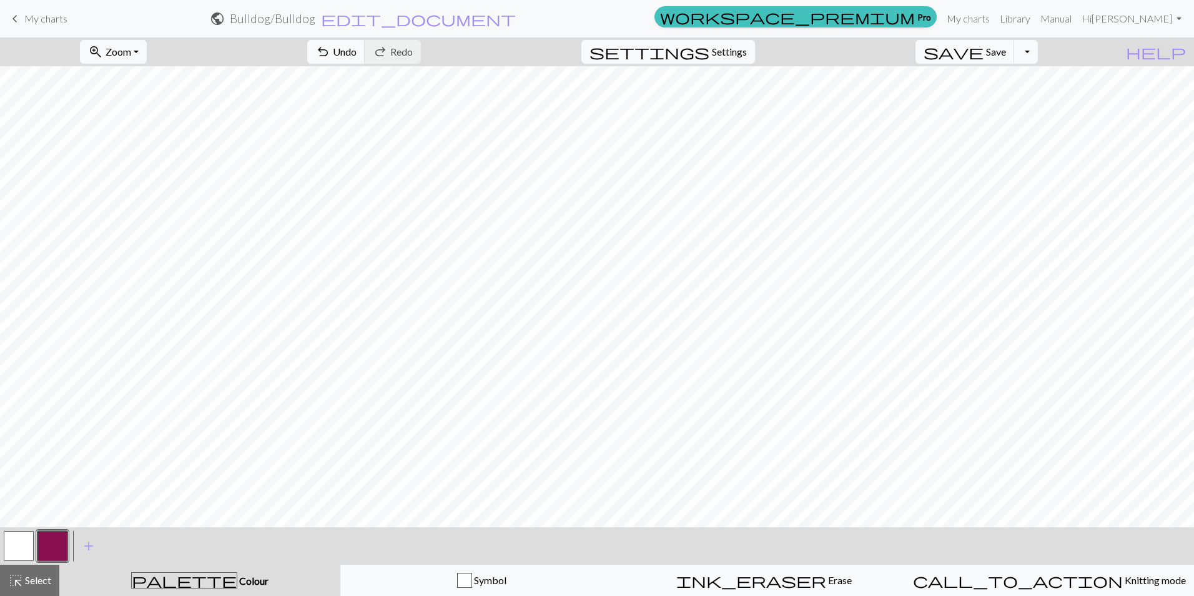
click at [17, 542] on button "button" at bounding box center [19, 546] width 30 height 30
click at [330, 56] on span "undo" at bounding box center [322, 51] width 15 height 17
click at [357, 55] on span "Undo" at bounding box center [345, 52] width 24 height 12
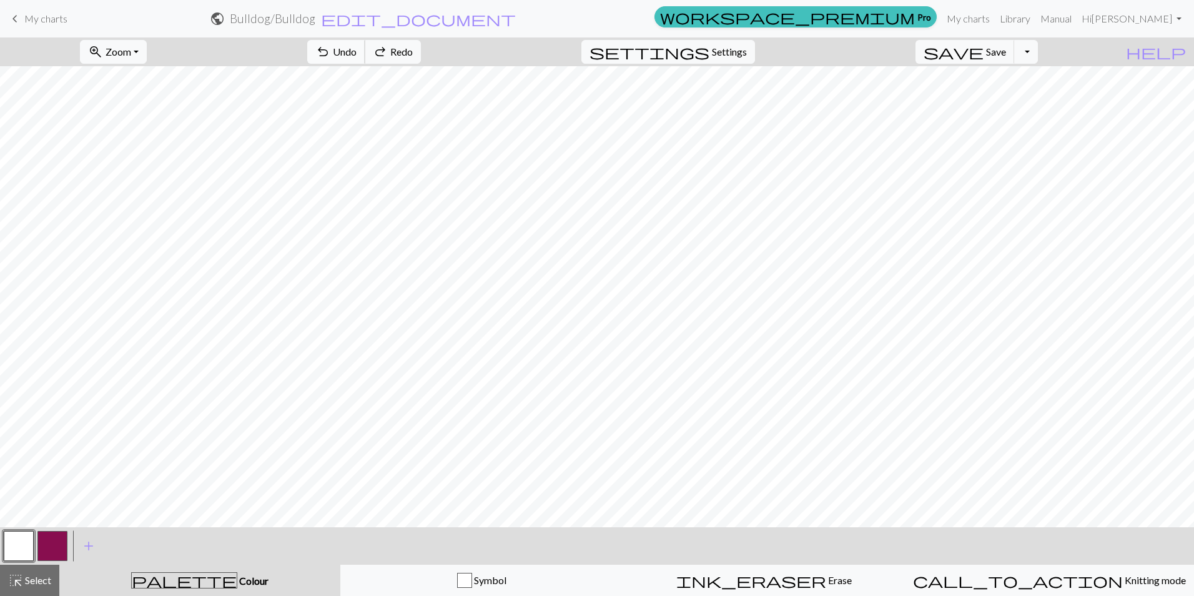
click at [357, 55] on span "Undo" at bounding box center [345, 52] width 24 height 12
click at [357, 56] on span "Undo" at bounding box center [345, 52] width 24 height 12
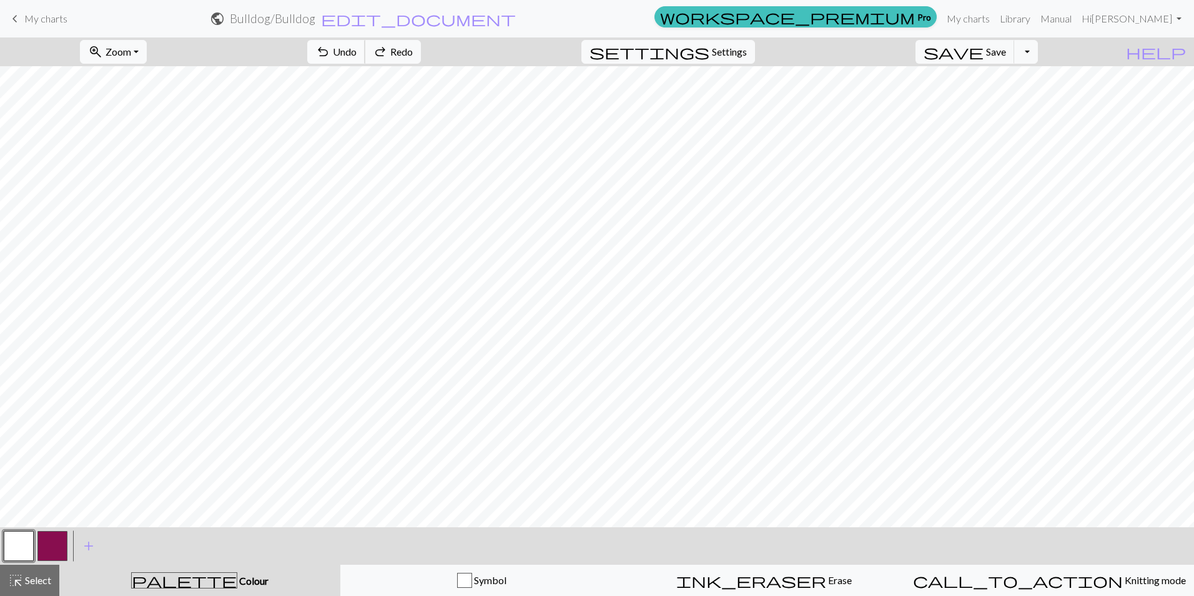
click at [357, 56] on span "Undo" at bounding box center [345, 52] width 24 height 12
click at [357, 57] on span "Undo" at bounding box center [345, 52] width 24 height 12
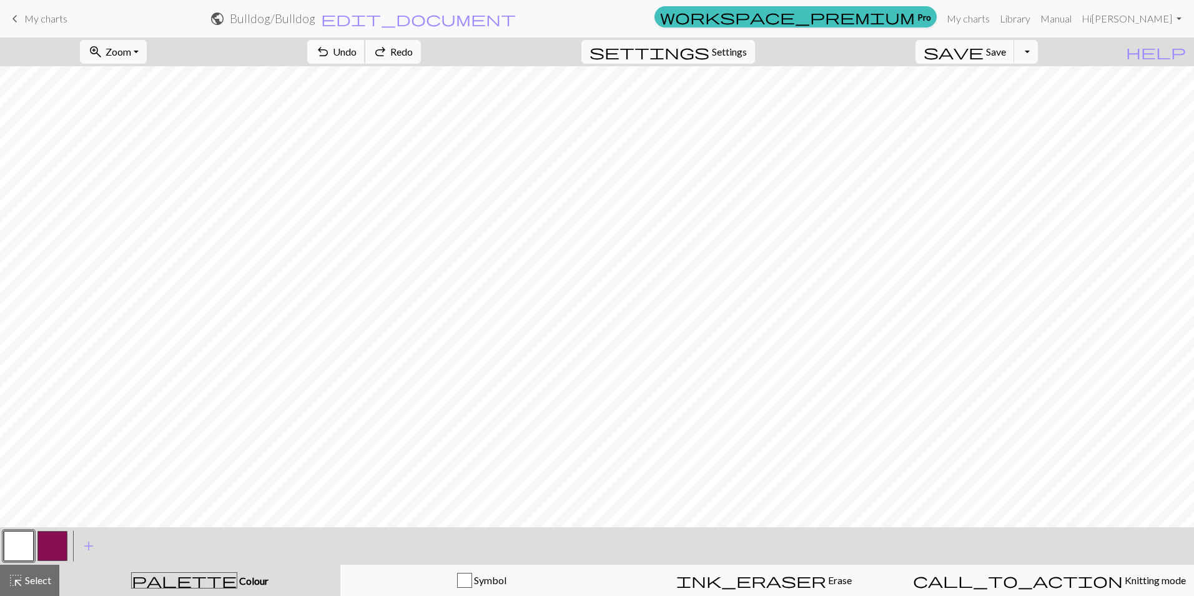
click at [357, 57] on span "Undo" at bounding box center [345, 52] width 24 height 12
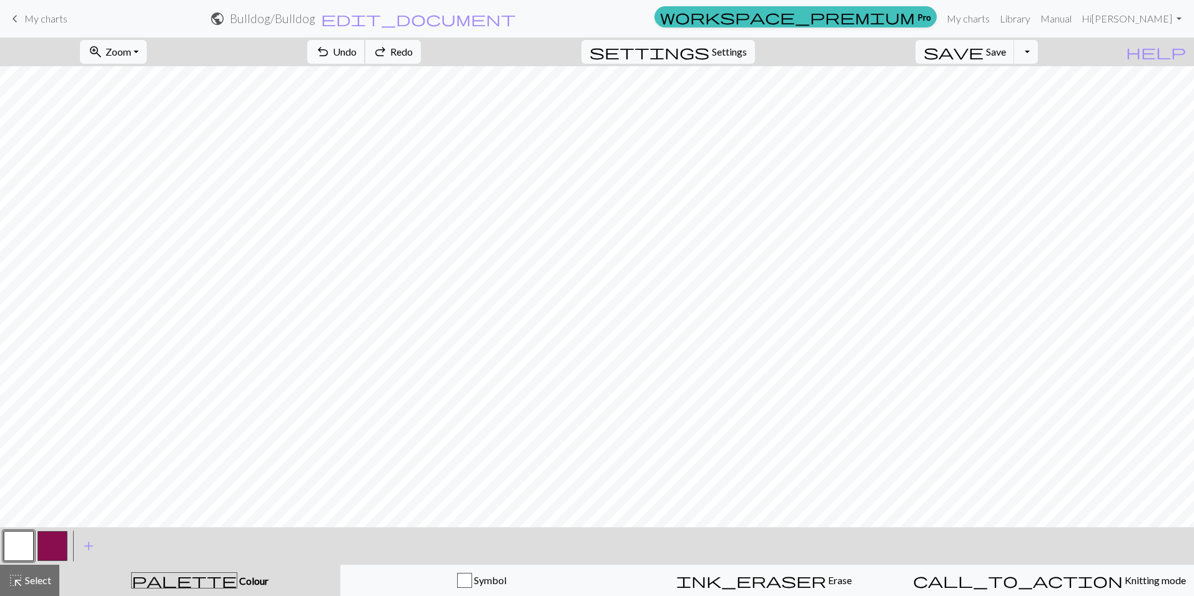
click at [357, 57] on span "Undo" at bounding box center [345, 52] width 24 height 12
click at [357, 56] on span "Undo" at bounding box center [345, 52] width 24 height 12
click at [388, 52] on span "redo" at bounding box center [380, 51] width 15 height 17
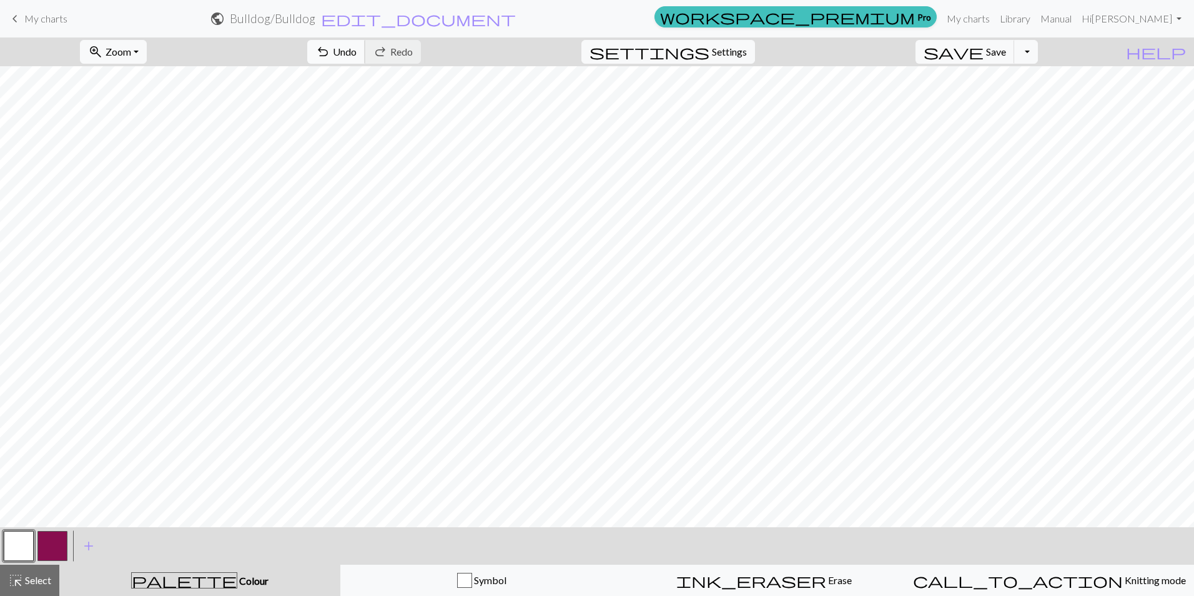
click at [330, 57] on span "undo" at bounding box center [322, 51] width 15 height 17
click at [53, 549] on button "button" at bounding box center [52, 546] width 30 height 30
click at [19, 546] on button "button" at bounding box center [19, 546] width 30 height 30
drag, startPoint x: 395, startPoint y: 52, endPoint x: 395, endPoint y: 64, distance: 12.5
click at [330, 52] on span "undo" at bounding box center [322, 51] width 15 height 17
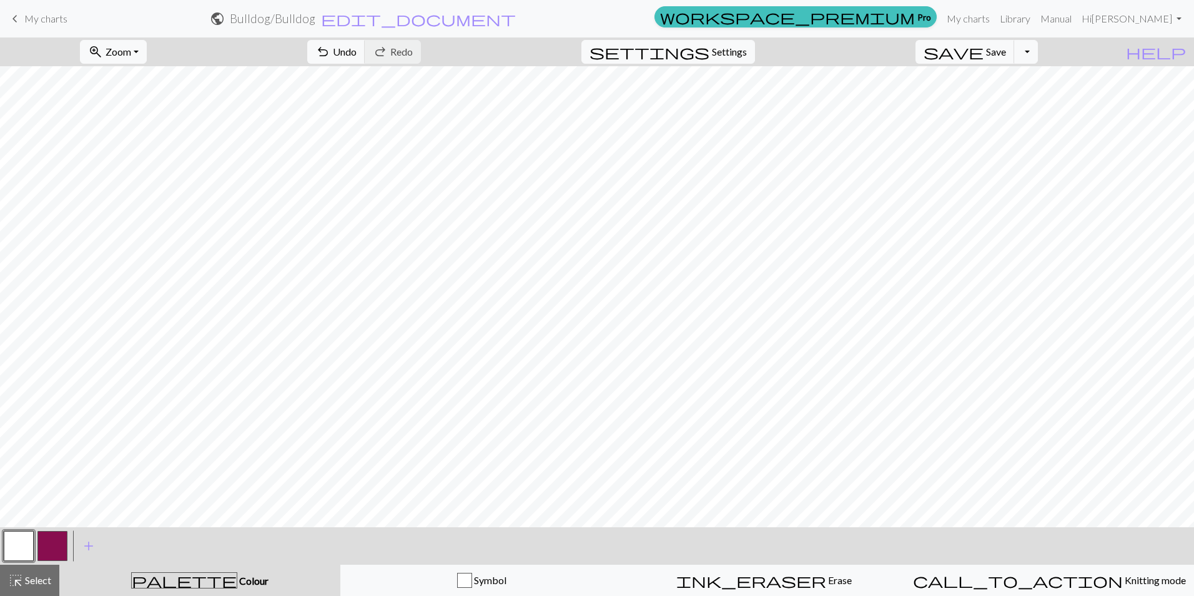
click at [54, 545] on button "button" at bounding box center [52, 546] width 30 height 30
click at [15, 548] on button "button" at bounding box center [19, 546] width 30 height 30
click at [58, 547] on button "button" at bounding box center [52, 546] width 30 height 30
click at [16, 538] on button "button" at bounding box center [19, 546] width 30 height 30
click at [50, 543] on button "button" at bounding box center [52, 546] width 30 height 30
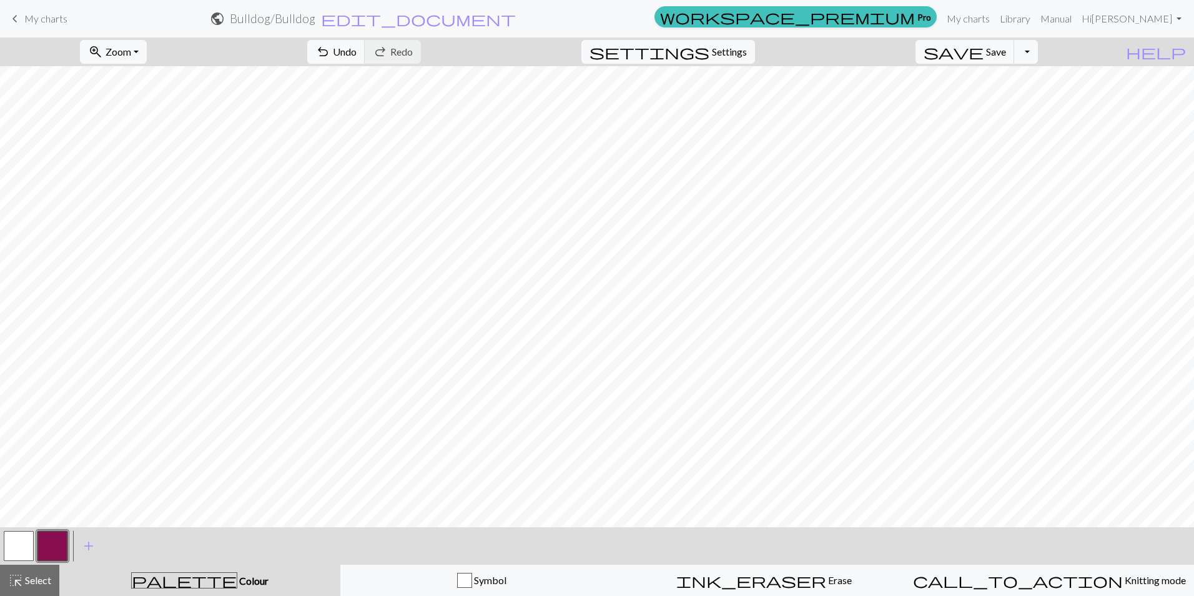
click at [24, 537] on button "button" at bounding box center [19, 546] width 30 height 30
click at [17, 547] on button "button" at bounding box center [19, 546] width 30 height 30
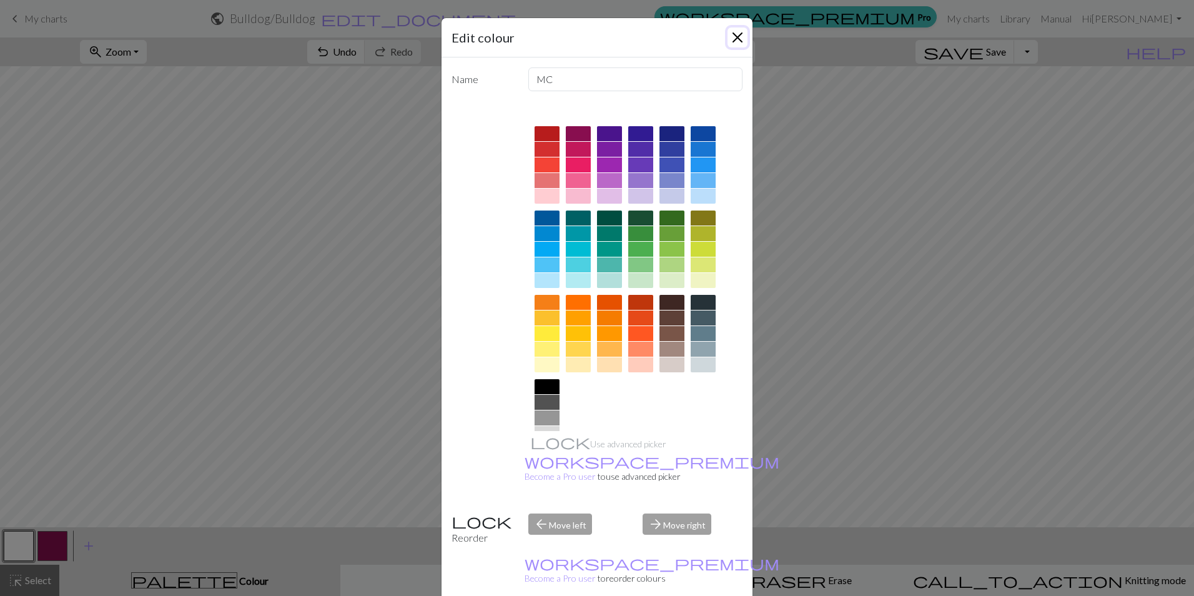
click at [737, 31] on button "Close" at bounding box center [738, 37] width 20 height 20
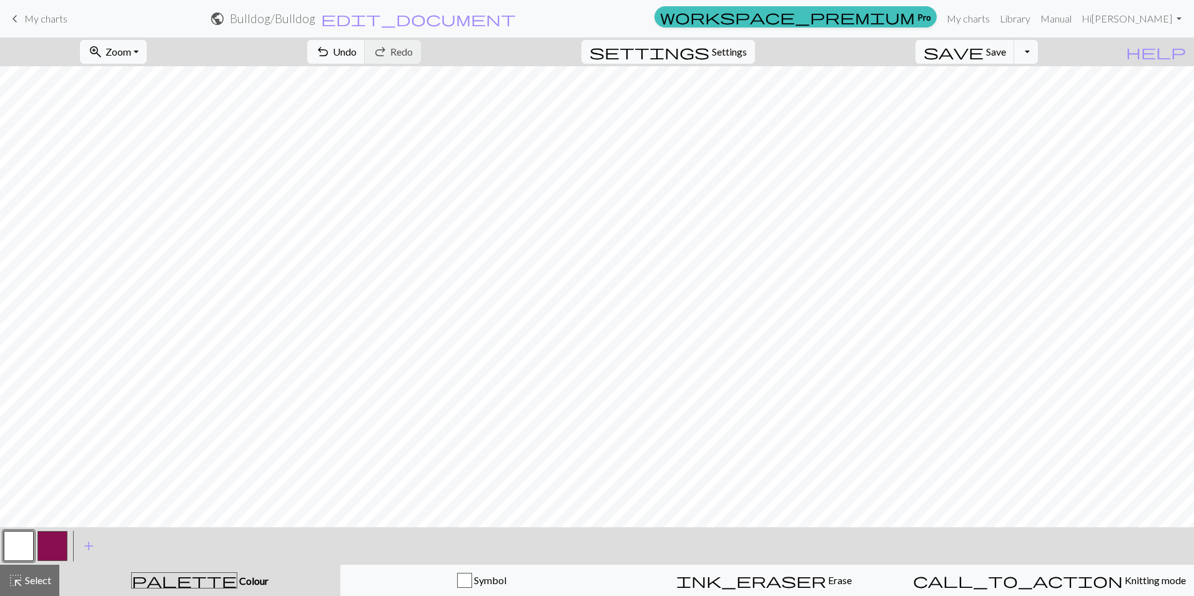
click at [56, 550] on button "button" at bounding box center [52, 546] width 30 height 30
click at [14, 541] on button "button" at bounding box center [19, 546] width 30 height 30
click at [18, 544] on button "button" at bounding box center [19, 546] width 30 height 30
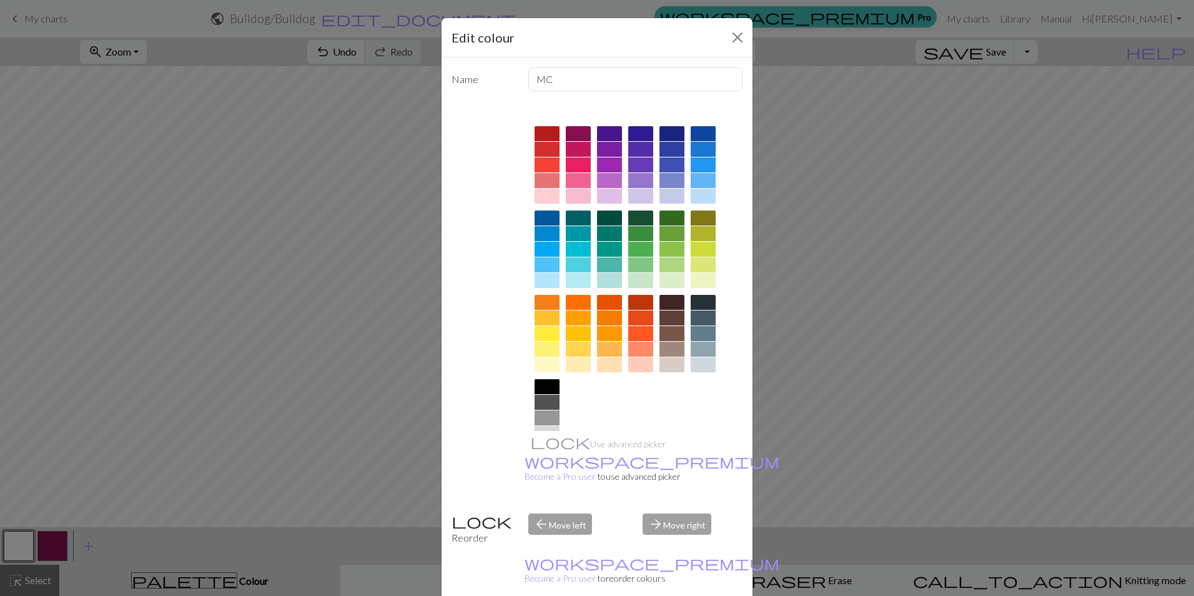
click at [207, 549] on div "Edit colour Name MC Use advanced picker workspace_premium Become a Pro user to …" at bounding box center [597, 298] width 1194 height 596
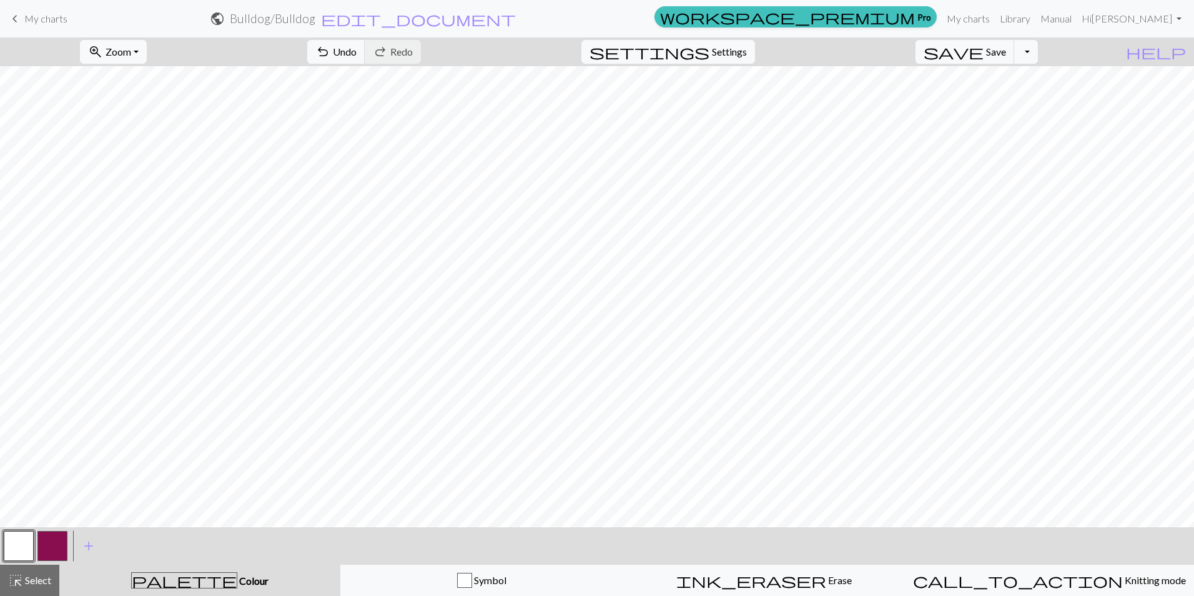
click at [54, 548] on button "button" at bounding box center [52, 546] width 30 height 30
click at [24, 545] on button "button" at bounding box center [19, 546] width 30 height 30
click at [49, 543] on button "button" at bounding box center [52, 546] width 30 height 30
click at [8, 551] on button "button" at bounding box center [19, 546] width 30 height 30
click at [44, 546] on button "button" at bounding box center [52, 546] width 30 height 30
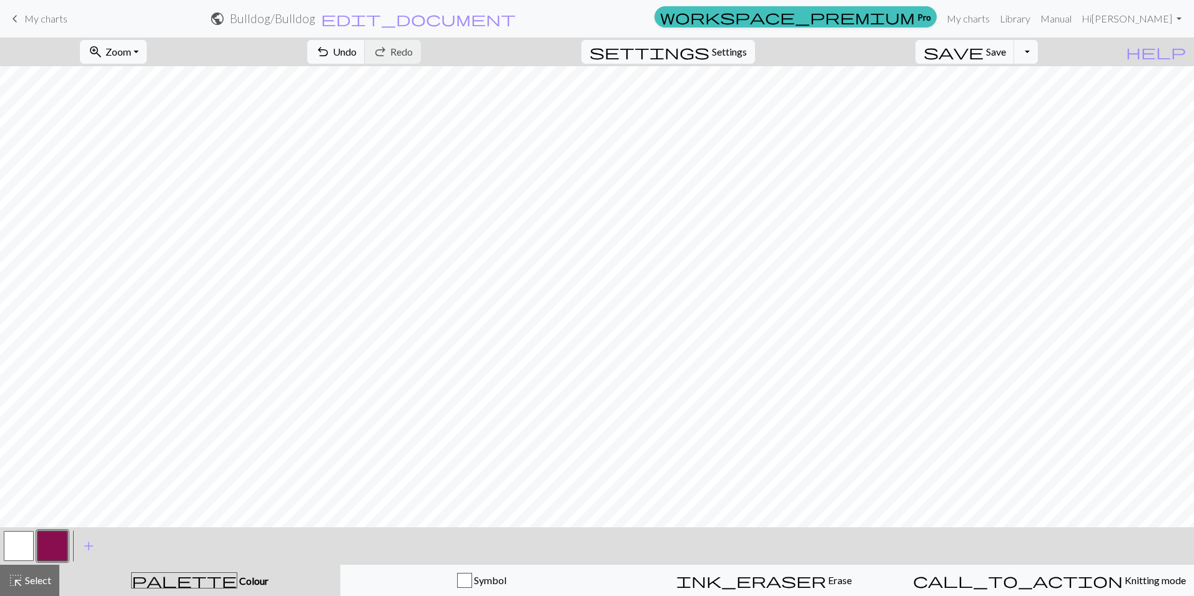
click at [15, 553] on button "button" at bounding box center [19, 546] width 30 height 30
click at [92, 545] on span "add" at bounding box center [88, 545] width 15 height 17
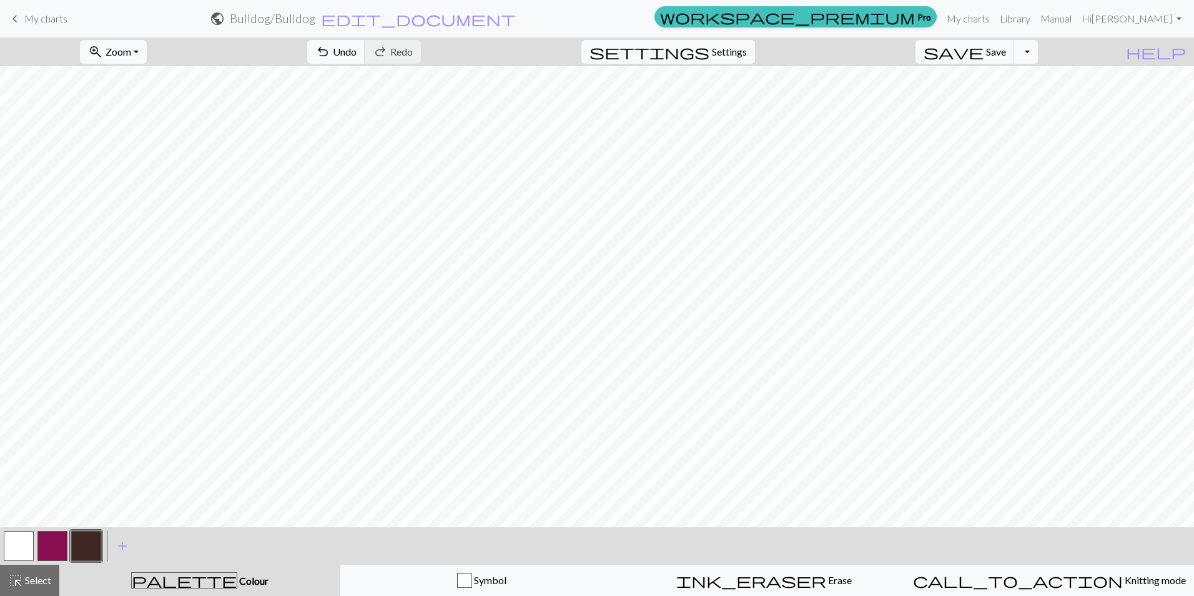
click at [22, 553] on button "button" at bounding box center [19, 546] width 30 height 30
click at [54, 545] on button "button" at bounding box center [52, 546] width 30 height 30
click at [21, 540] on button "button" at bounding box center [19, 546] width 30 height 30
click at [47, 542] on button "button" at bounding box center [52, 546] width 30 height 30
click at [27, 546] on button "button" at bounding box center [19, 546] width 30 height 30
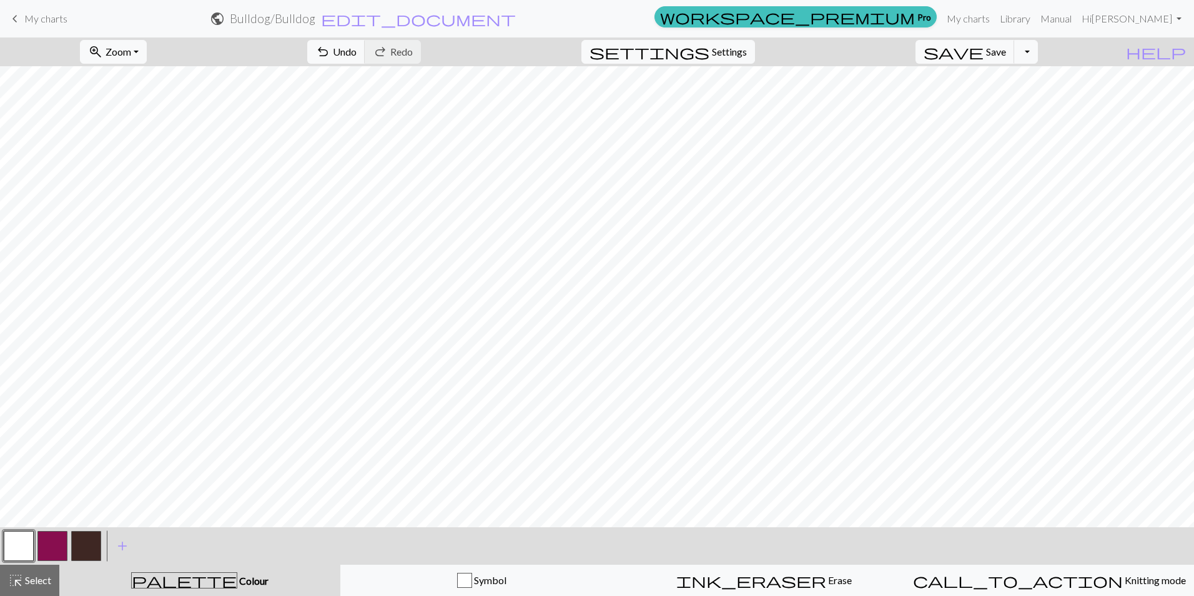
click at [51, 553] on button "button" at bounding box center [52, 546] width 30 height 30
click at [29, 543] on button "button" at bounding box center [19, 546] width 30 height 30
click at [42, 542] on button "button" at bounding box center [52, 546] width 30 height 30
click at [78, 547] on button "button" at bounding box center [86, 546] width 30 height 30
click at [22, 546] on button "button" at bounding box center [19, 546] width 30 height 30
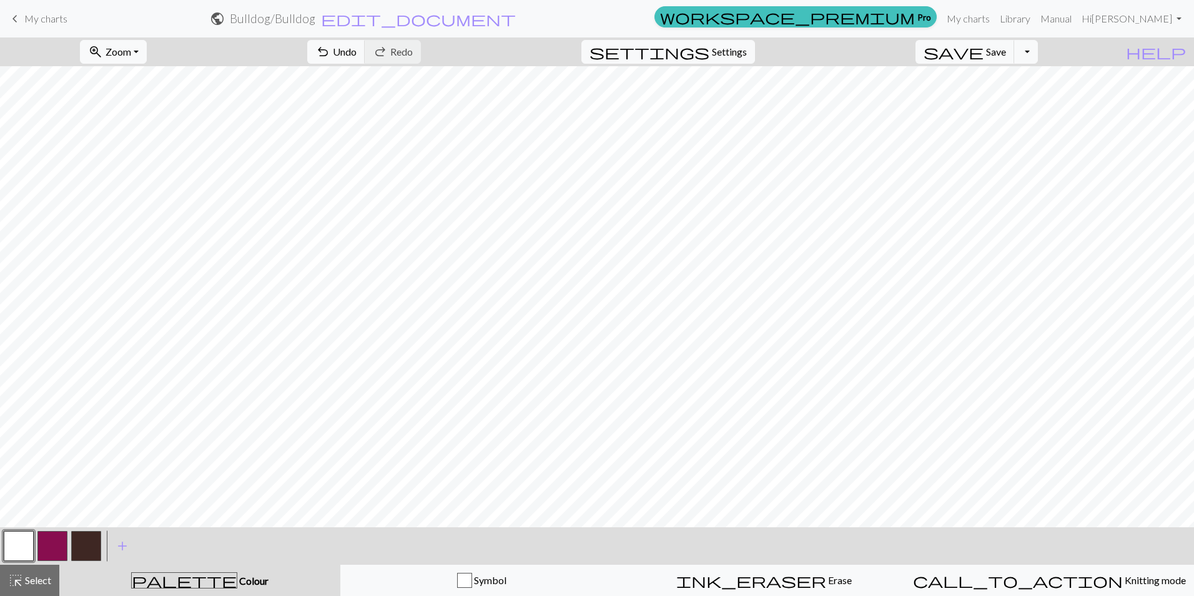
click at [51, 537] on button "button" at bounding box center [52, 546] width 30 height 30
click at [49, 543] on button "button" at bounding box center [52, 546] width 30 height 30
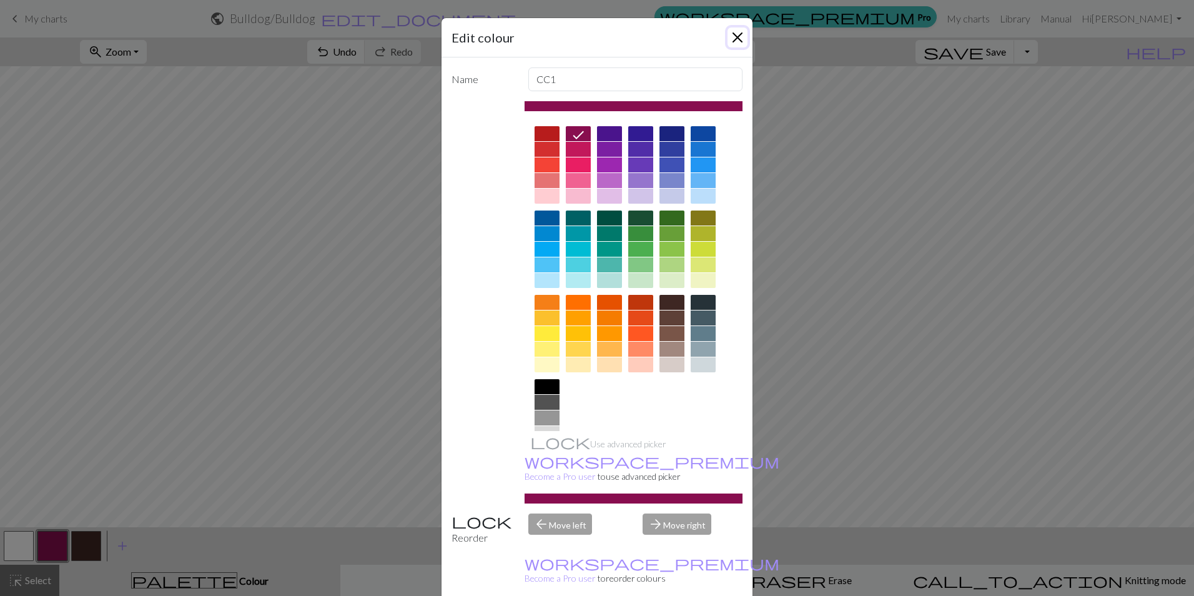
click at [737, 38] on button "Close" at bounding box center [738, 37] width 20 height 20
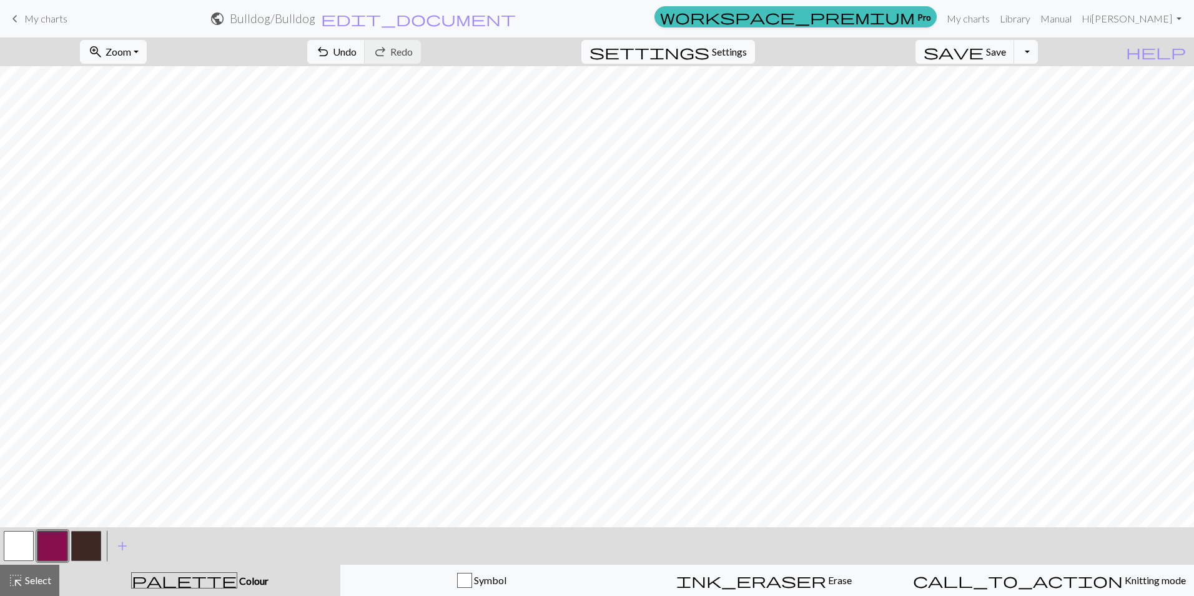
click at [81, 550] on button "button" at bounding box center [86, 546] width 30 height 30
click at [357, 50] on span "Undo" at bounding box center [345, 52] width 24 height 12
click at [87, 543] on button "button" at bounding box center [86, 546] width 30 height 30
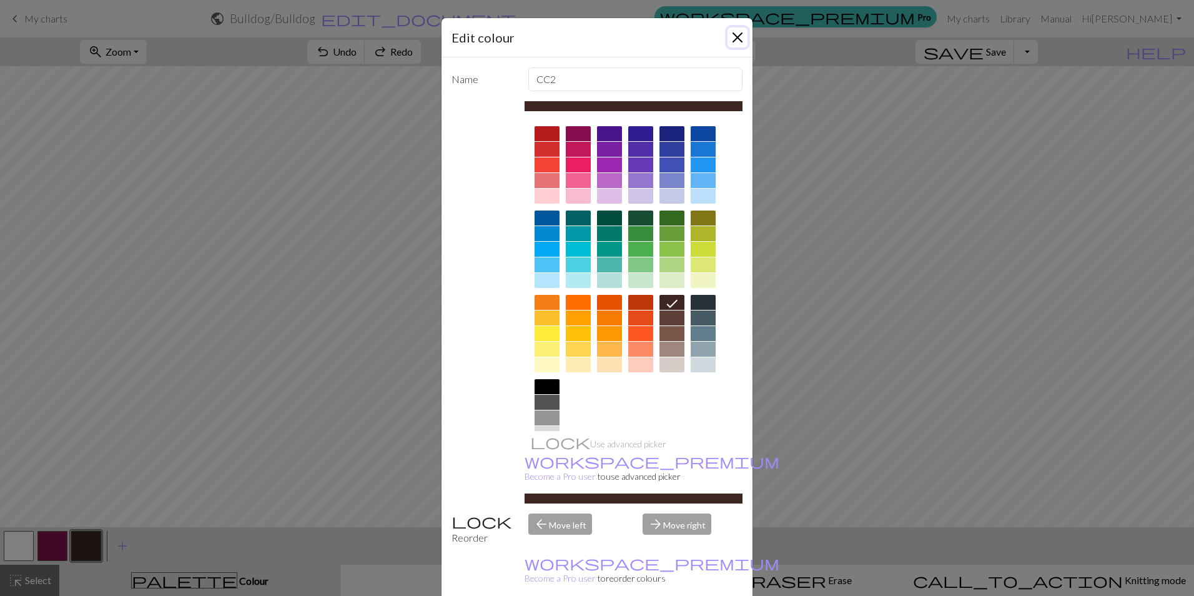
click at [738, 42] on button "Close" at bounding box center [738, 37] width 20 height 20
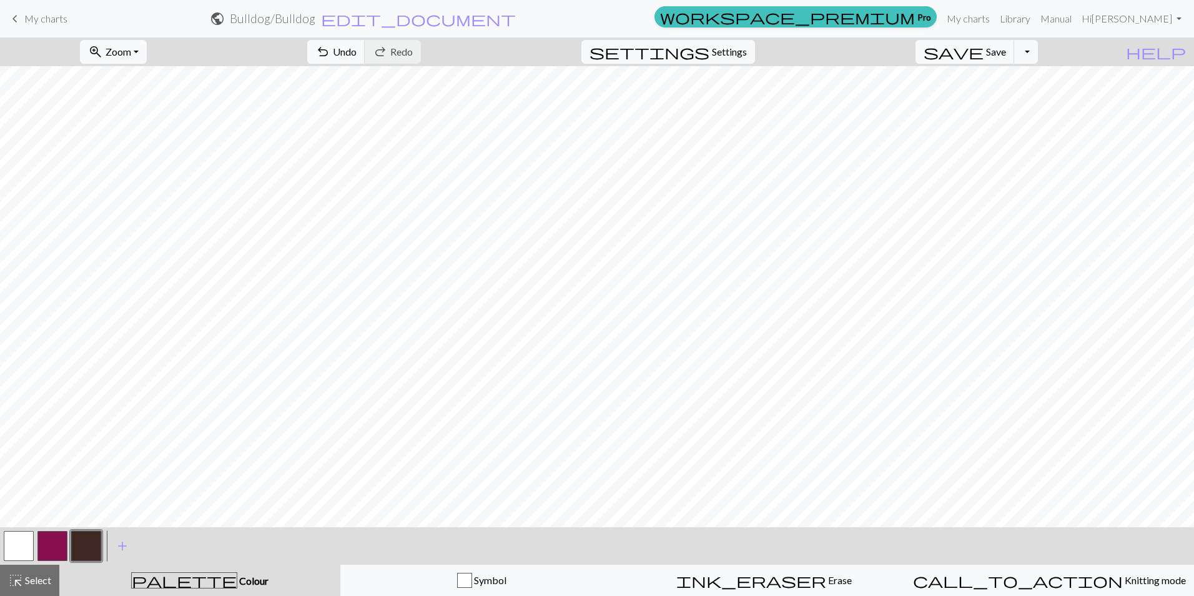
click at [52, 543] on button "button" at bounding box center [52, 546] width 30 height 30
click at [82, 545] on button "button" at bounding box center [86, 546] width 30 height 30
click at [330, 49] on span "undo" at bounding box center [322, 51] width 15 height 17
click at [330, 52] on span "undo" at bounding box center [322, 51] width 15 height 17
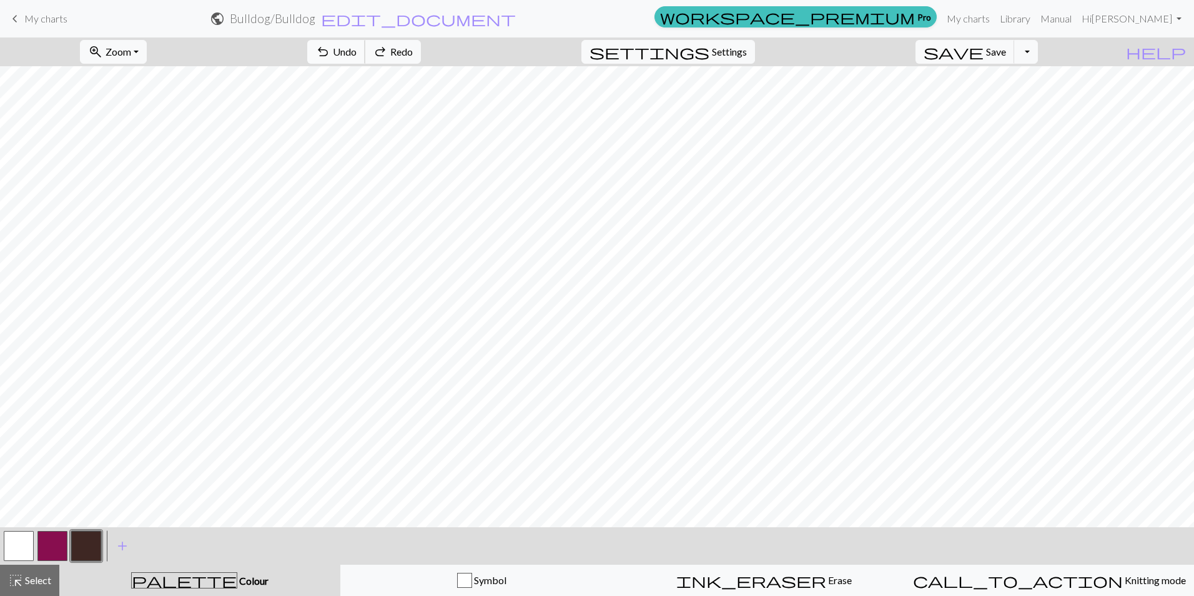
click at [330, 52] on span "undo" at bounding box center [322, 51] width 15 height 17
click at [421, 49] on button "redo Redo Redo" at bounding box center [393, 52] width 56 height 24
click at [52, 546] on button "button" at bounding box center [52, 546] width 30 height 30
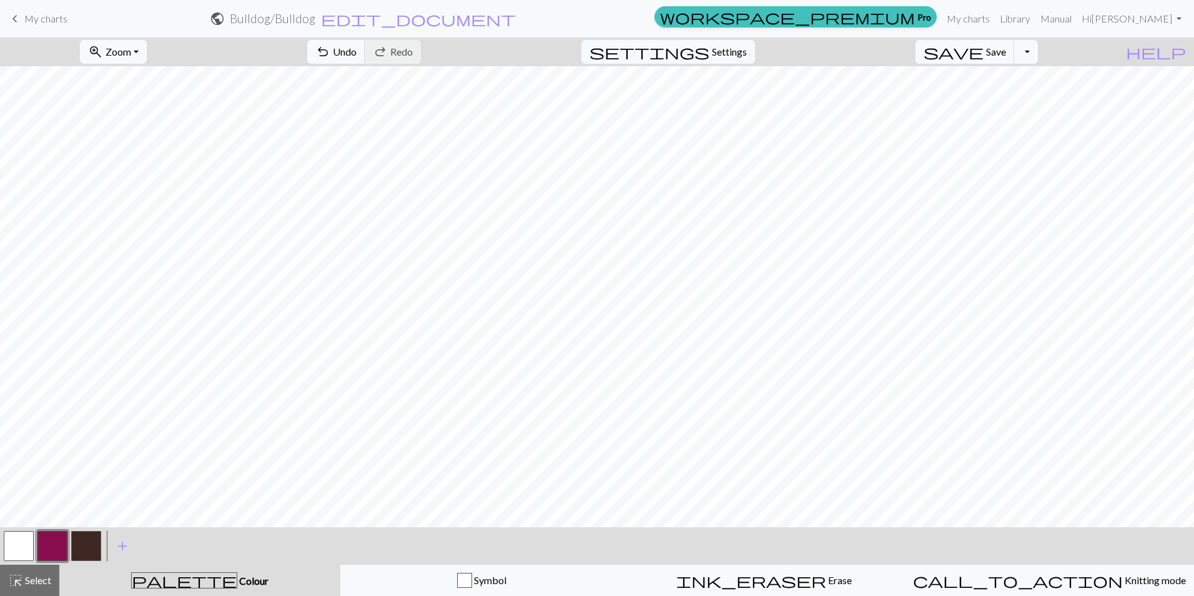
click at [82, 549] on button "button" at bounding box center [86, 546] width 30 height 30
drag, startPoint x: 57, startPoint y: 539, endPoint x: 65, endPoint y: 535, distance: 8.4
click at [59, 539] on button "button" at bounding box center [52, 546] width 30 height 30
click at [48, 547] on button "button" at bounding box center [52, 546] width 30 height 30
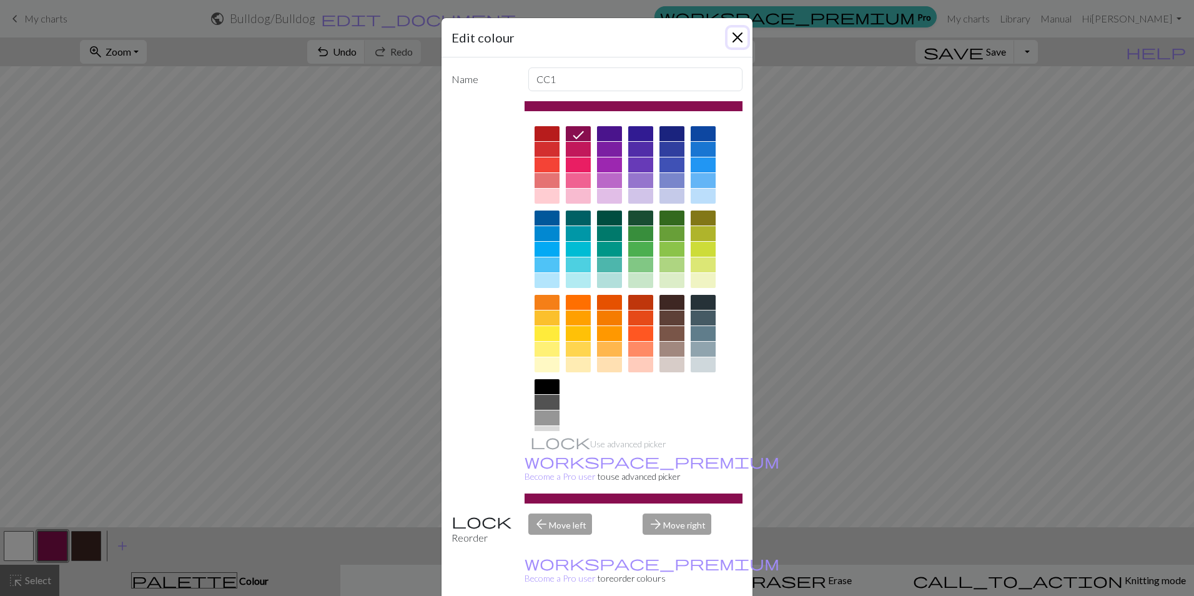
click at [737, 38] on button "Close" at bounding box center [738, 37] width 20 height 20
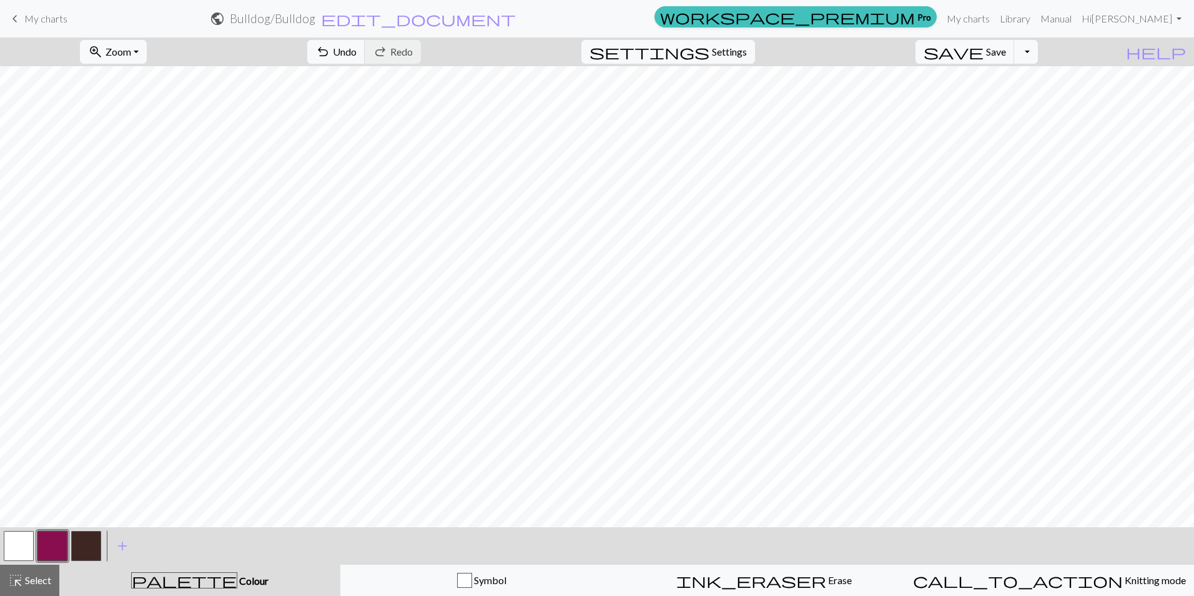
click at [84, 547] on button "button" at bounding box center [86, 546] width 30 height 30
drag, startPoint x: 51, startPoint y: 546, endPoint x: 62, endPoint y: 538, distance: 13.9
click at [52, 545] on button "button" at bounding box center [52, 546] width 30 height 30
click at [89, 537] on button "button" at bounding box center [86, 546] width 30 height 30
drag, startPoint x: 45, startPoint y: 533, endPoint x: 49, endPoint y: 528, distance: 6.6
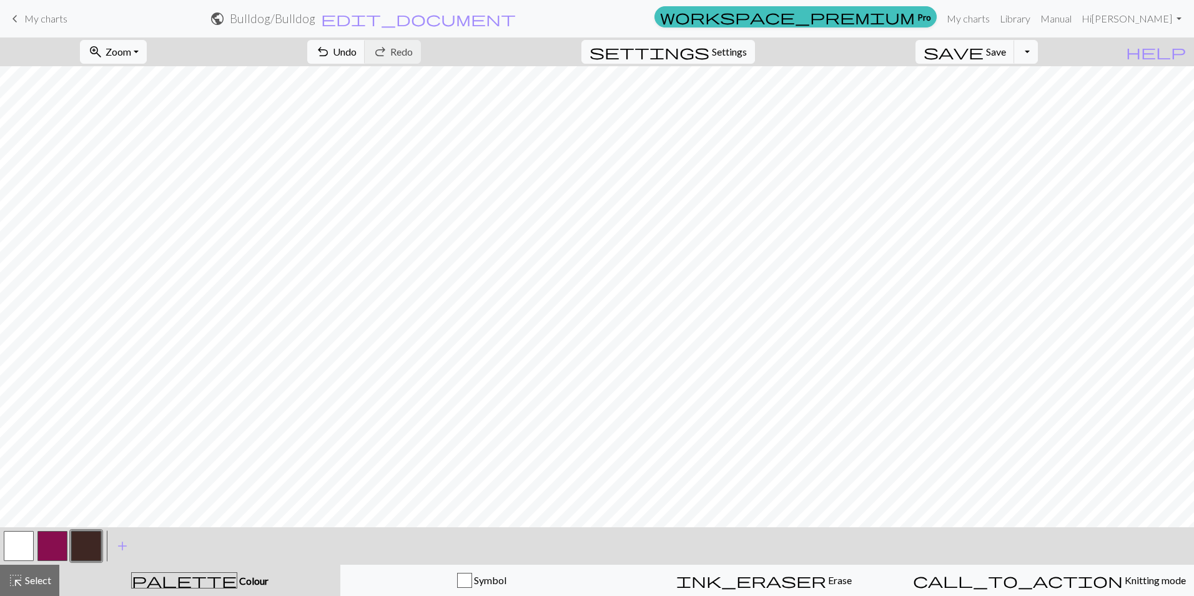
click at [45, 533] on button "button" at bounding box center [52, 546] width 30 height 30
click at [87, 549] on button "button" at bounding box center [86, 546] width 30 height 30
click at [59, 542] on button "button" at bounding box center [52, 546] width 30 height 30
click at [96, 542] on button "button" at bounding box center [86, 546] width 30 height 30
click at [57, 546] on button "button" at bounding box center [52, 546] width 30 height 30
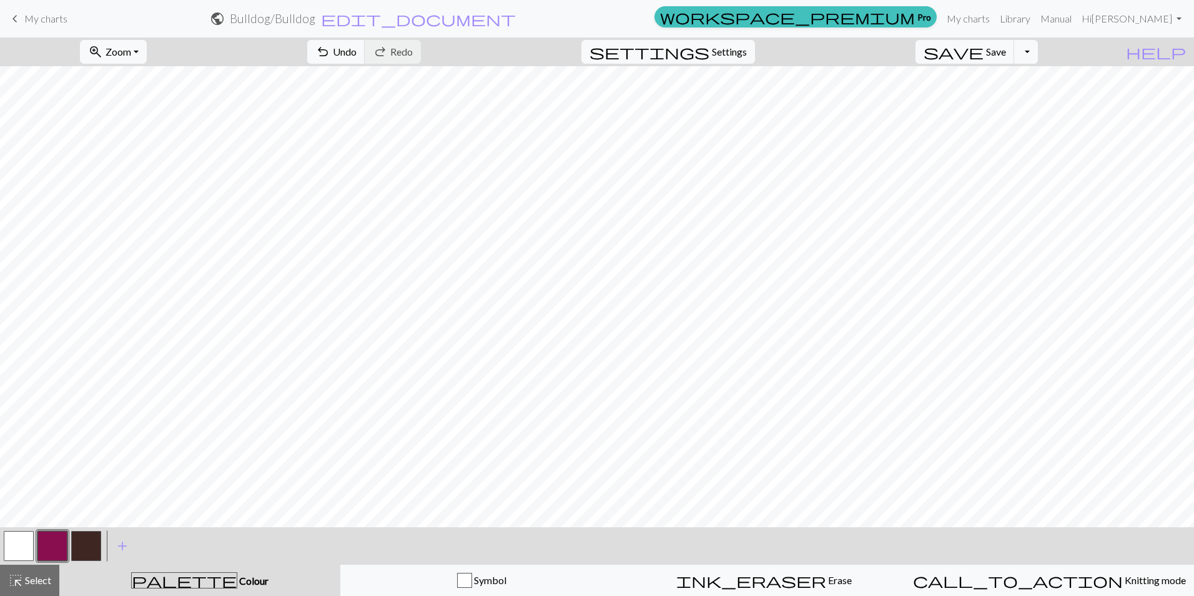
click at [92, 544] on button "button" at bounding box center [86, 546] width 30 height 30
click at [52, 555] on button "button" at bounding box center [52, 546] width 30 height 30
click at [82, 542] on button "button" at bounding box center [86, 546] width 30 height 30
click at [61, 549] on button "button" at bounding box center [52, 546] width 30 height 30
click at [84, 543] on button "button" at bounding box center [86, 546] width 30 height 30
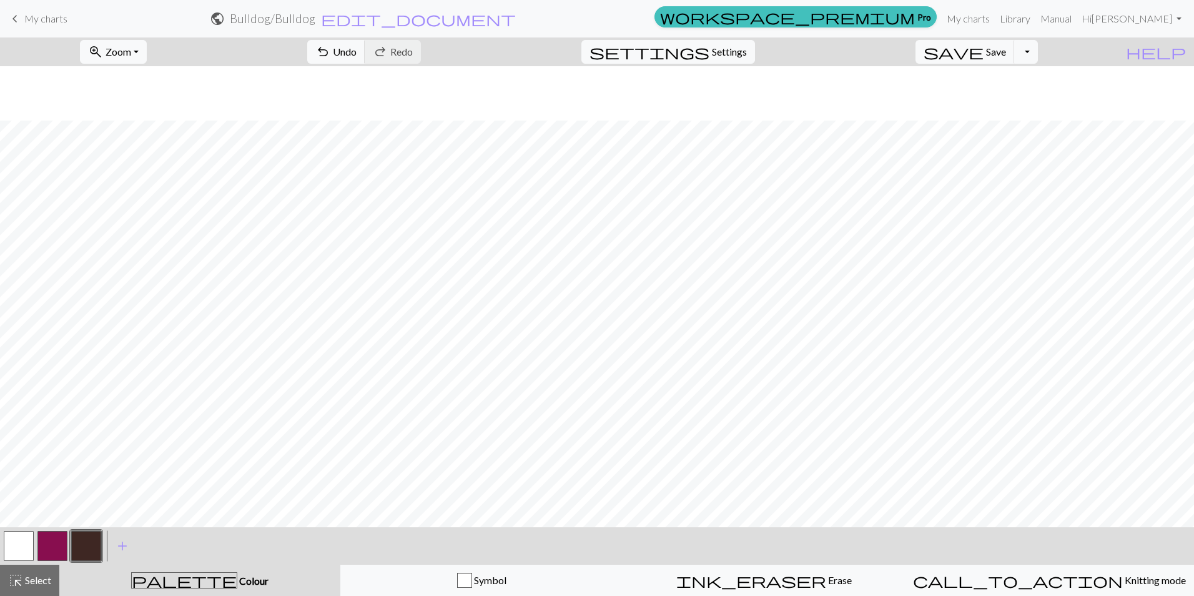
scroll to position [54, 0]
drag, startPoint x: 54, startPoint y: 545, endPoint x: 77, endPoint y: 522, distance: 33.1
click at [55, 544] on button "button" at bounding box center [52, 546] width 30 height 30
click at [131, 57] on span "Zoom" at bounding box center [119, 52] width 26 height 12
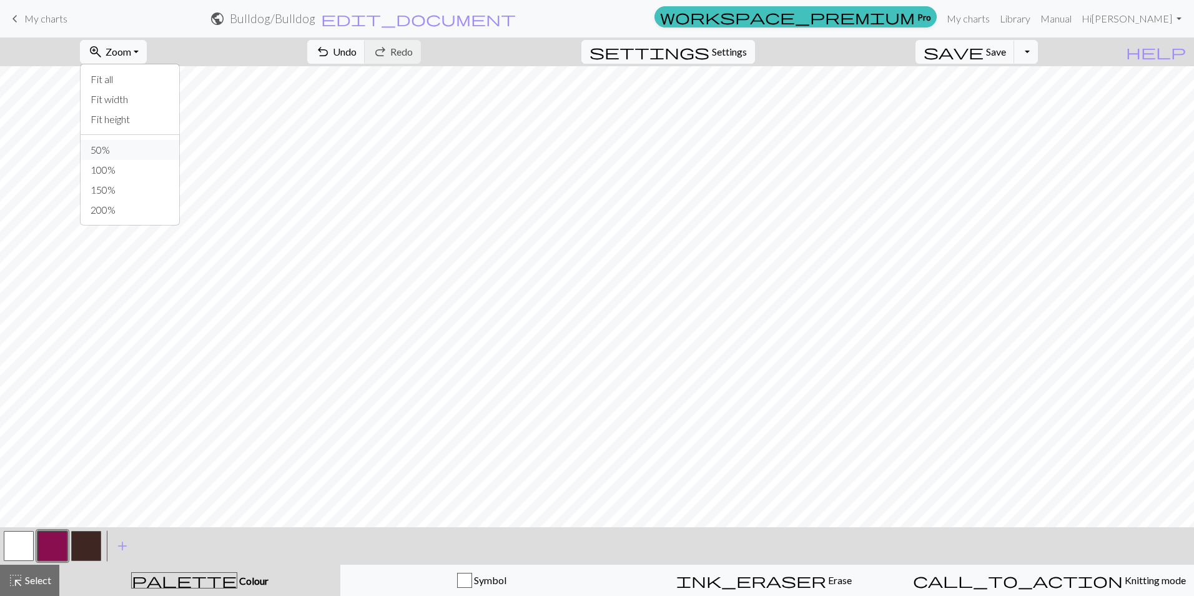
click at [134, 149] on button "50%" at bounding box center [130, 150] width 99 height 20
click at [131, 54] on span "Zoom" at bounding box center [119, 52] width 26 height 12
click at [135, 165] on button "100%" at bounding box center [130, 170] width 99 height 20
click at [90, 554] on button "button" at bounding box center [86, 546] width 30 height 30
click at [49, 542] on button "button" at bounding box center [52, 546] width 30 height 30
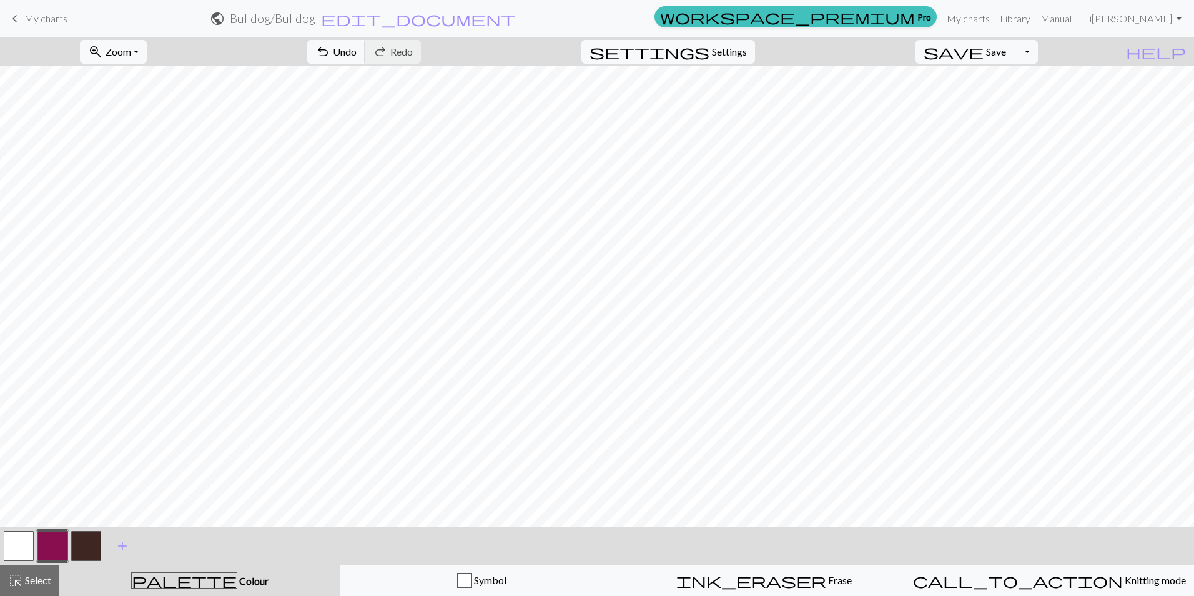
click at [90, 542] on button "button" at bounding box center [86, 546] width 30 height 30
click at [61, 538] on button "button" at bounding box center [52, 546] width 30 height 30
click at [61, 547] on button "button" at bounding box center [52, 546] width 30 height 30
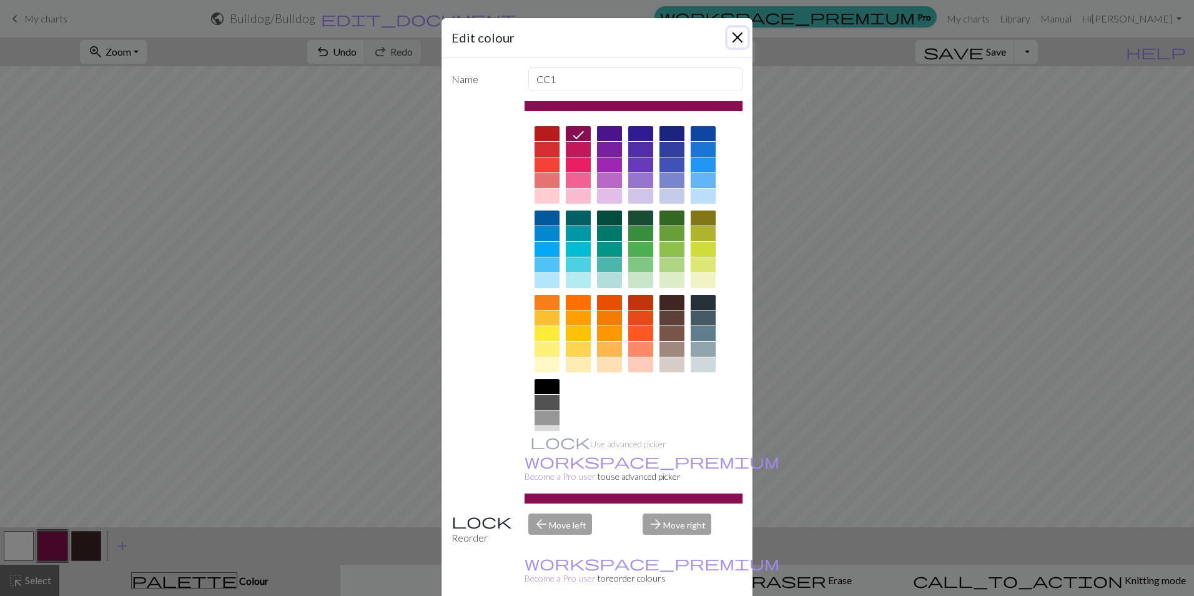
click at [736, 39] on button "Close" at bounding box center [738, 37] width 20 height 20
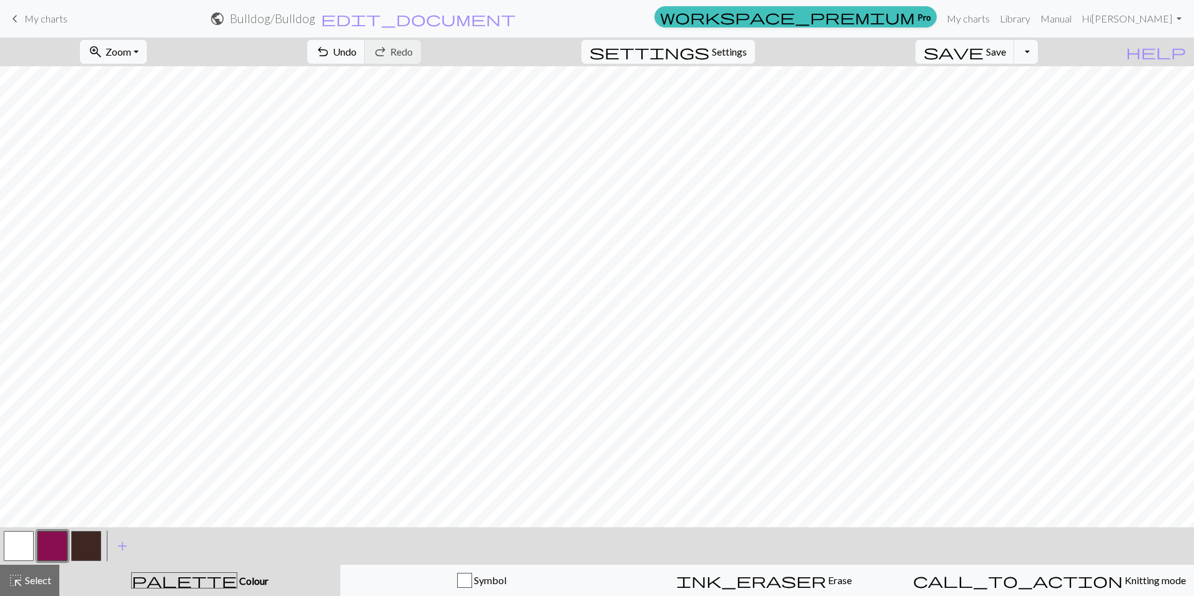
click at [19, 554] on button "button" at bounding box center [19, 546] width 30 height 30
click at [330, 47] on span "undo" at bounding box center [322, 51] width 15 height 17
click at [365, 58] on button "undo Undo Undo" at bounding box center [336, 52] width 58 height 24
click at [357, 53] on span "Undo" at bounding box center [345, 52] width 24 height 12
click at [357, 54] on span "Undo" at bounding box center [345, 52] width 24 height 12
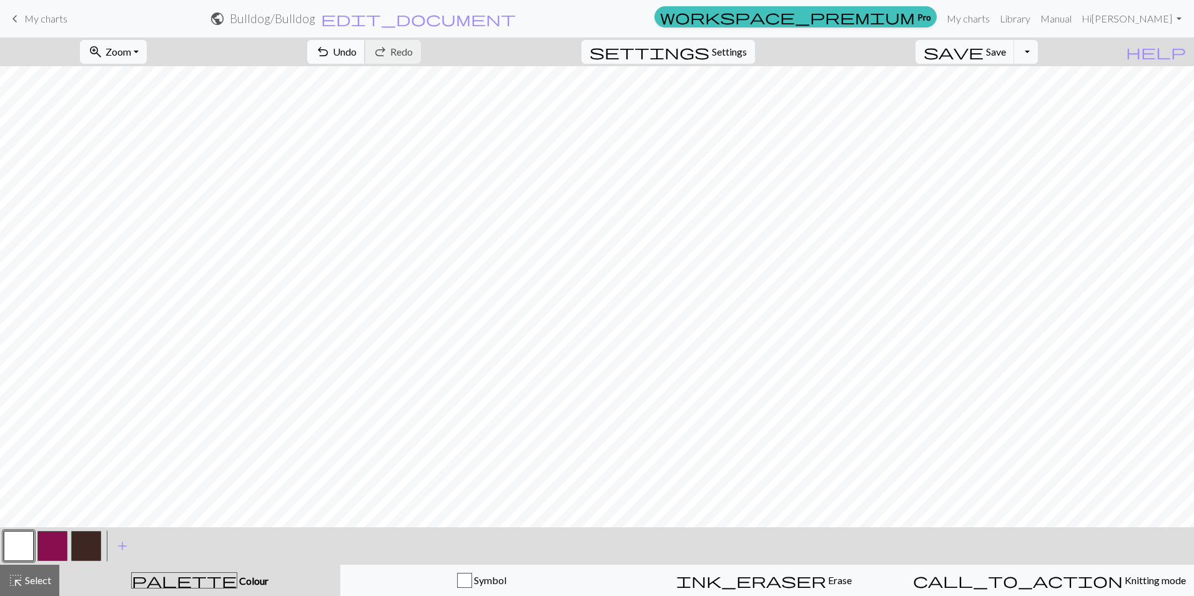
click at [357, 53] on span "Undo" at bounding box center [345, 52] width 24 height 12
drag, startPoint x: 54, startPoint y: 543, endPoint x: 96, endPoint y: 532, distance: 43.3
click at [53, 543] on button "button" at bounding box center [52, 546] width 30 height 30
click at [24, 553] on button "button" at bounding box center [19, 546] width 30 height 30
click at [48, 548] on button "button" at bounding box center [52, 546] width 30 height 30
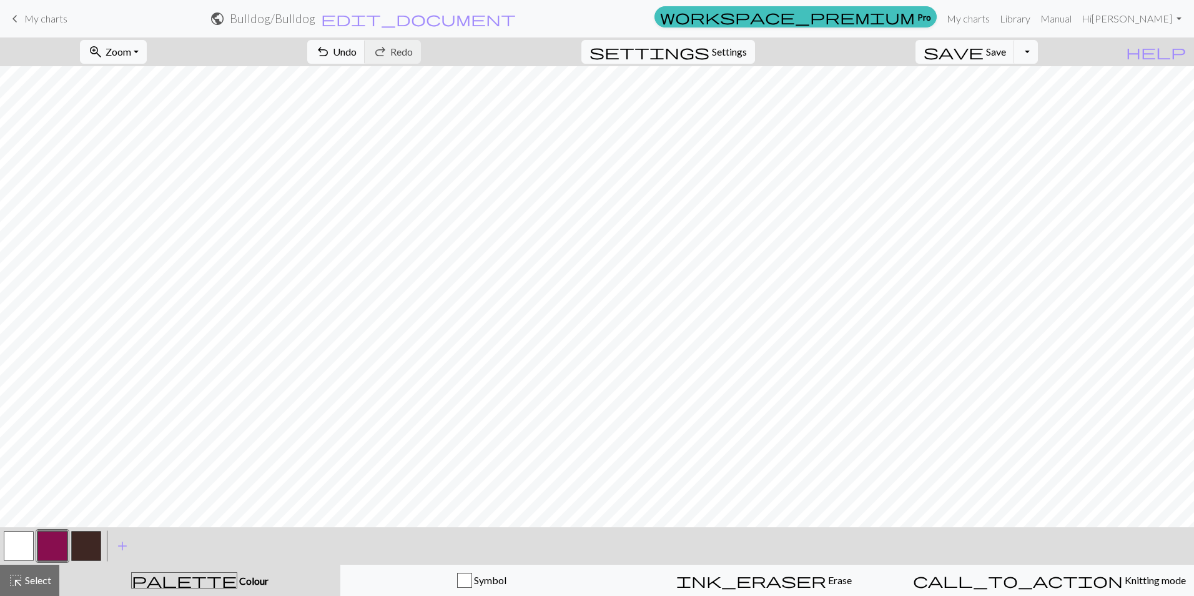
click at [83, 543] on button "button" at bounding box center [86, 546] width 30 height 30
click at [57, 553] on button "button" at bounding box center [52, 546] width 30 height 30
drag, startPoint x: 84, startPoint y: 551, endPoint x: 121, endPoint y: 534, distance: 40.0
click at [86, 550] on button "button" at bounding box center [86, 546] width 30 height 30
click at [15, 540] on button "button" at bounding box center [19, 546] width 30 height 30
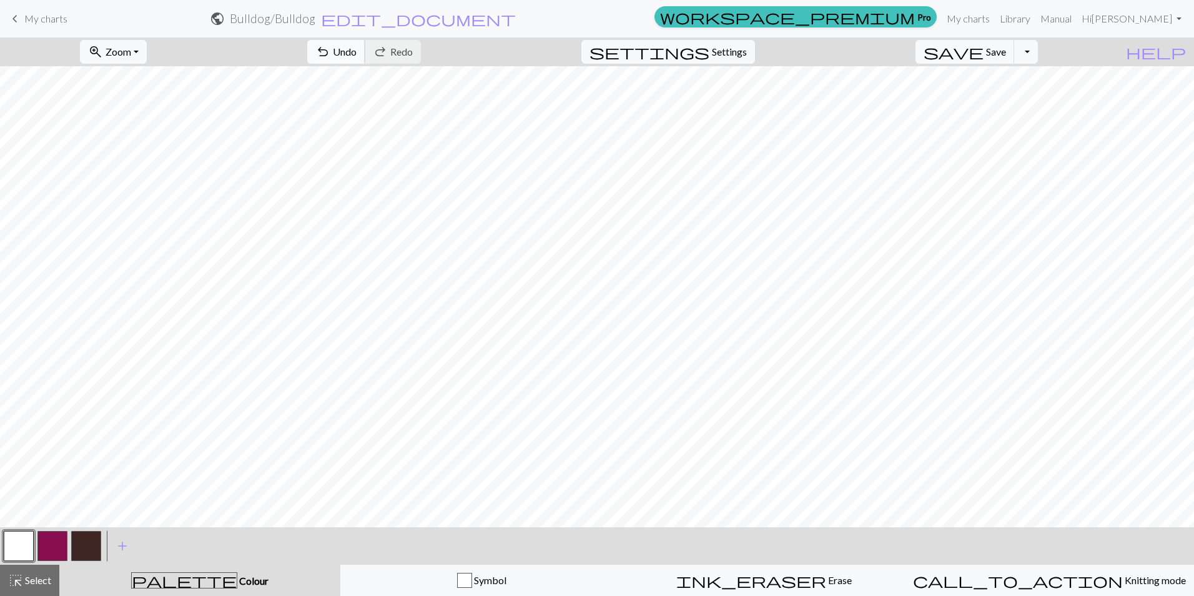
click at [357, 52] on span "Undo" at bounding box center [345, 52] width 24 height 12
click at [330, 52] on span "undo" at bounding box center [322, 51] width 15 height 17
click at [63, 547] on button "button" at bounding box center [52, 546] width 30 height 30
click at [86, 540] on button "button" at bounding box center [86, 546] width 30 height 30
click at [21, 539] on button "button" at bounding box center [19, 546] width 30 height 30
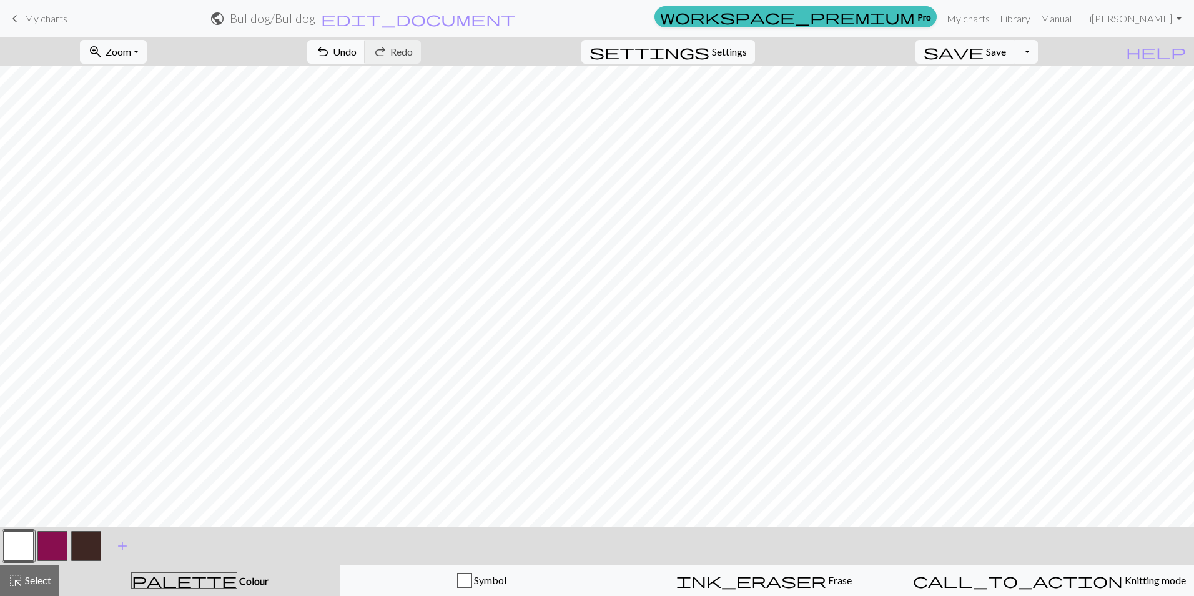
click at [357, 47] on span "Undo" at bounding box center [345, 52] width 24 height 12
click at [330, 51] on span "undo" at bounding box center [322, 51] width 15 height 17
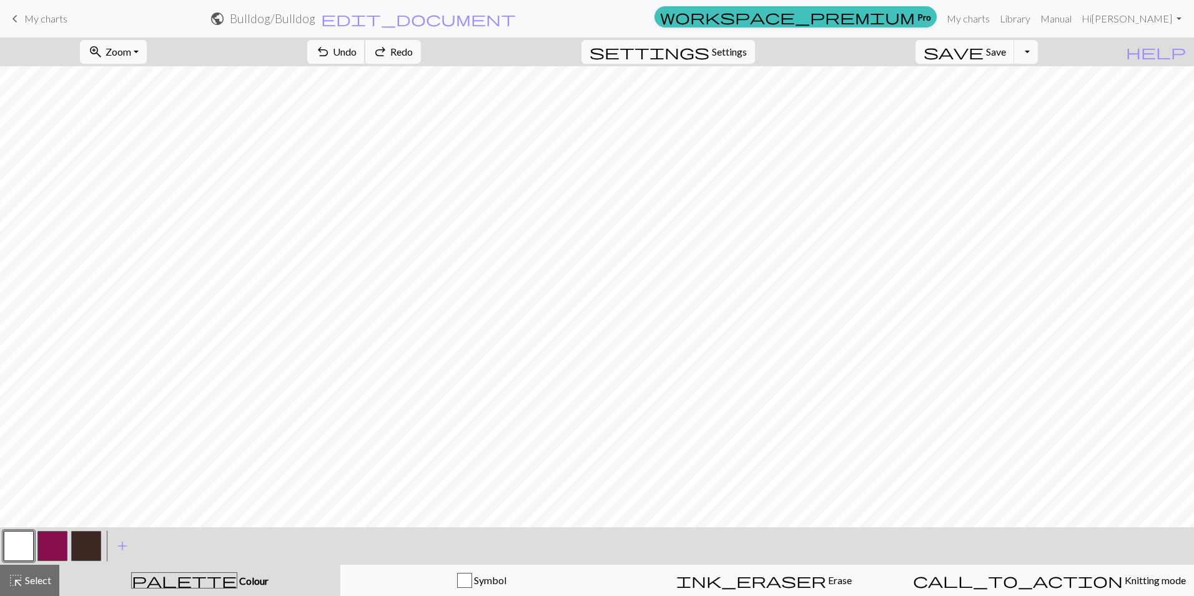
click at [330, 51] on span "undo" at bounding box center [322, 51] width 15 height 17
click at [357, 52] on span "Undo" at bounding box center [345, 52] width 24 height 12
click at [86, 553] on button "button" at bounding box center [86, 546] width 30 height 30
click at [15, 548] on button "button" at bounding box center [19, 546] width 30 height 30
click at [58, 534] on button "button" at bounding box center [52, 546] width 30 height 30
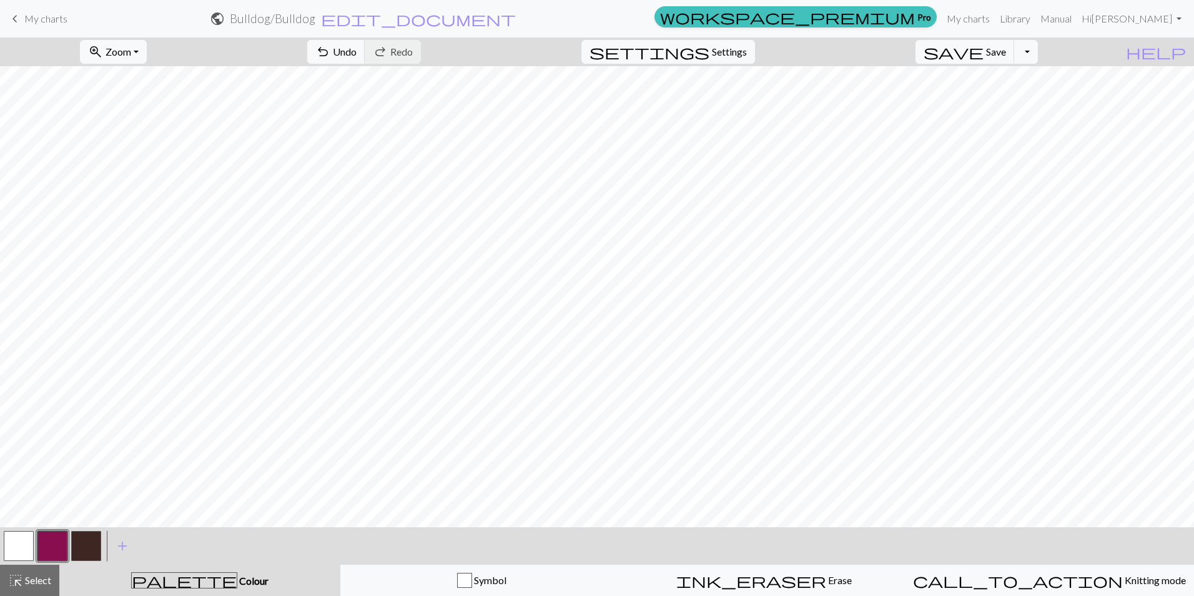
click at [94, 550] on button "button" at bounding box center [86, 546] width 30 height 30
click at [24, 542] on button "button" at bounding box center [19, 546] width 30 height 30
click at [87, 542] on button "button" at bounding box center [86, 546] width 30 height 30
click at [16, 547] on button "button" at bounding box center [19, 546] width 30 height 30
click at [357, 55] on span "Undo" at bounding box center [345, 52] width 24 height 12
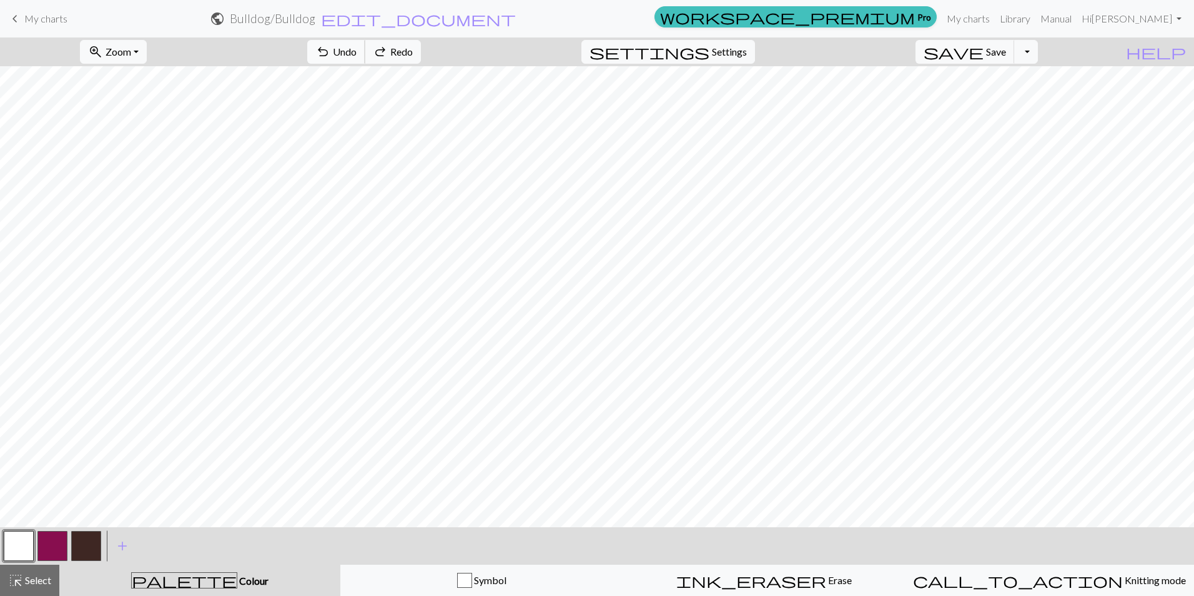
click at [357, 55] on span "Undo" at bounding box center [345, 52] width 24 height 12
click at [330, 51] on span "undo" at bounding box center [322, 51] width 15 height 17
click at [357, 49] on span "Undo" at bounding box center [345, 52] width 24 height 12
click at [43, 539] on button "button" at bounding box center [52, 546] width 30 height 30
click at [24, 537] on button "button" at bounding box center [19, 546] width 30 height 30
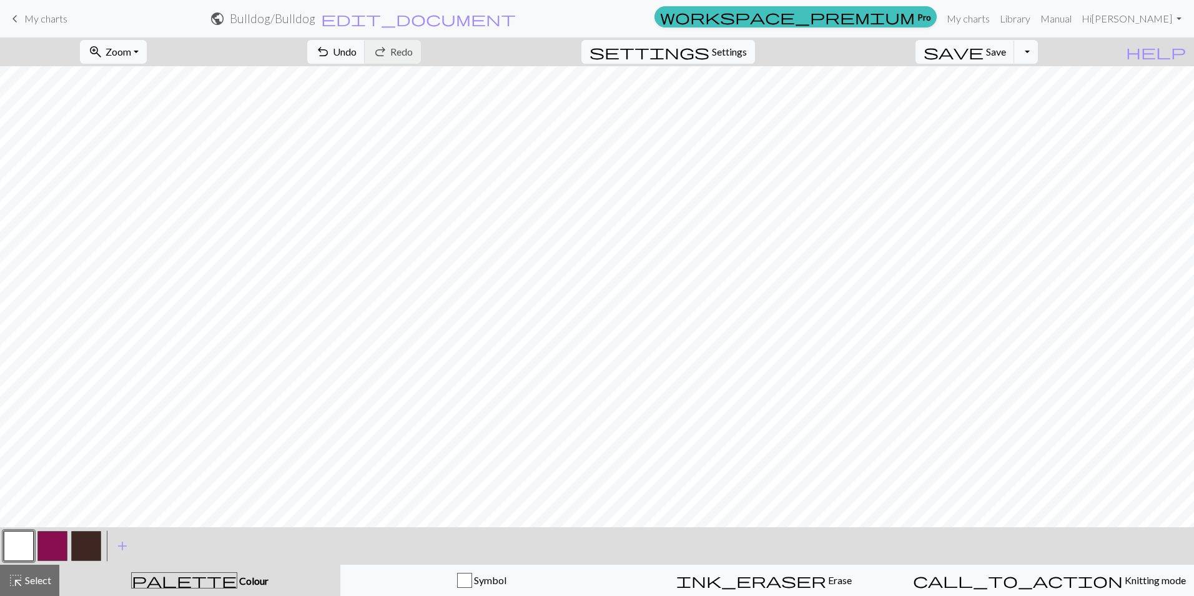
click at [61, 546] on button "button" at bounding box center [52, 546] width 30 height 30
click at [84, 543] on button "button" at bounding box center [86, 546] width 30 height 30
click at [58, 547] on button "button" at bounding box center [52, 546] width 30 height 30
click at [13, 540] on button "button" at bounding box center [19, 546] width 30 height 30
click at [330, 58] on span "undo" at bounding box center [322, 51] width 15 height 17
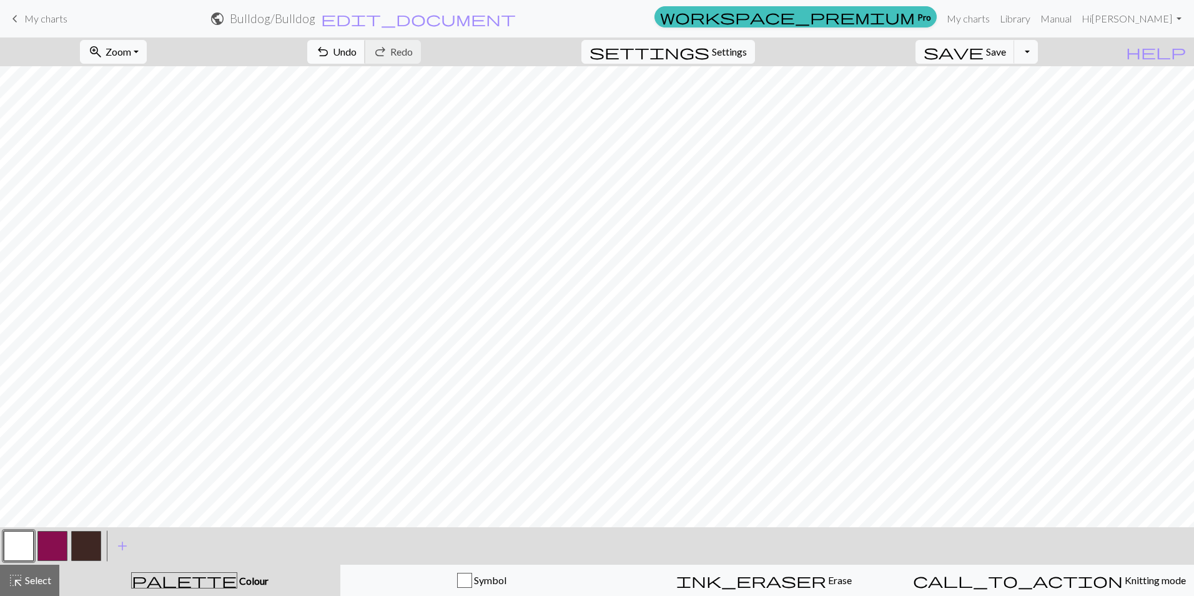
click at [357, 52] on span "Undo" at bounding box center [345, 52] width 24 height 12
click at [46, 536] on button "button" at bounding box center [52, 546] width 30 height 30
click at [90, 549] on button "button" at bounding box center [86, 546] width 30 height 30
click at [26, 552] on button "button" at bounding box center [19, 546] width 30 height 30
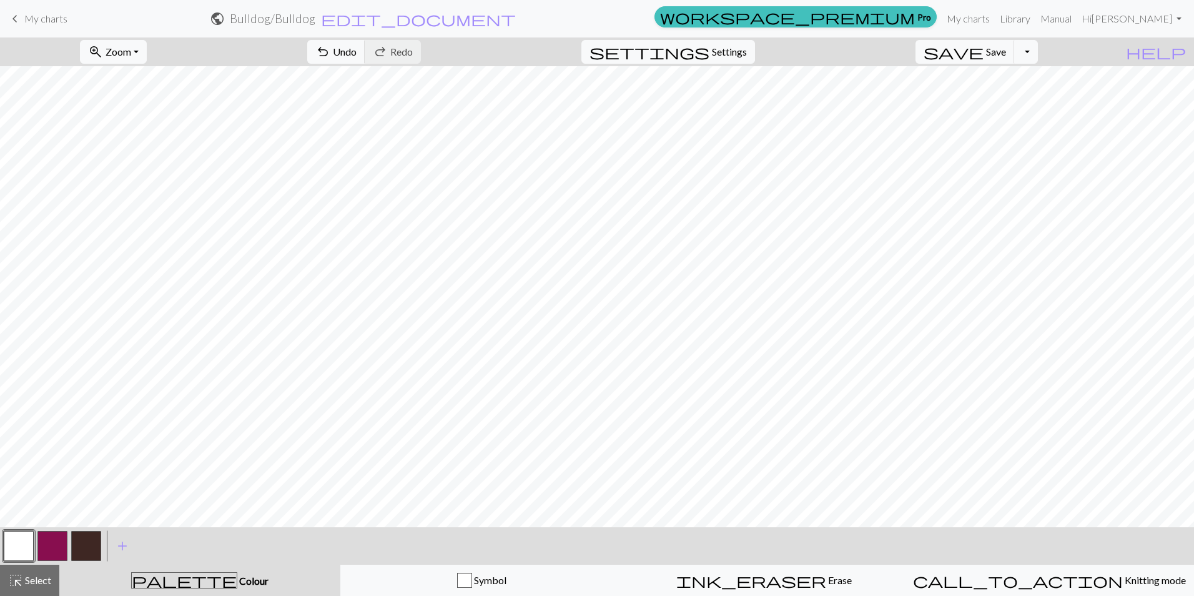
click at [80, 548] on button "button" at bounding box center [86, 546] width 30 height 30
click at [71, 547] on div at bounding box center [86, 546] width 34 height 34
click at [50, 538] on button "button" at bounding box center [52, 546] width 30 height 30
click at [25, 541] on button "button" at bounding box center [19, 546] width 30 height 30
click at [330, 49] on span "undo" at bounding box center [322, 51] width 15 height 17
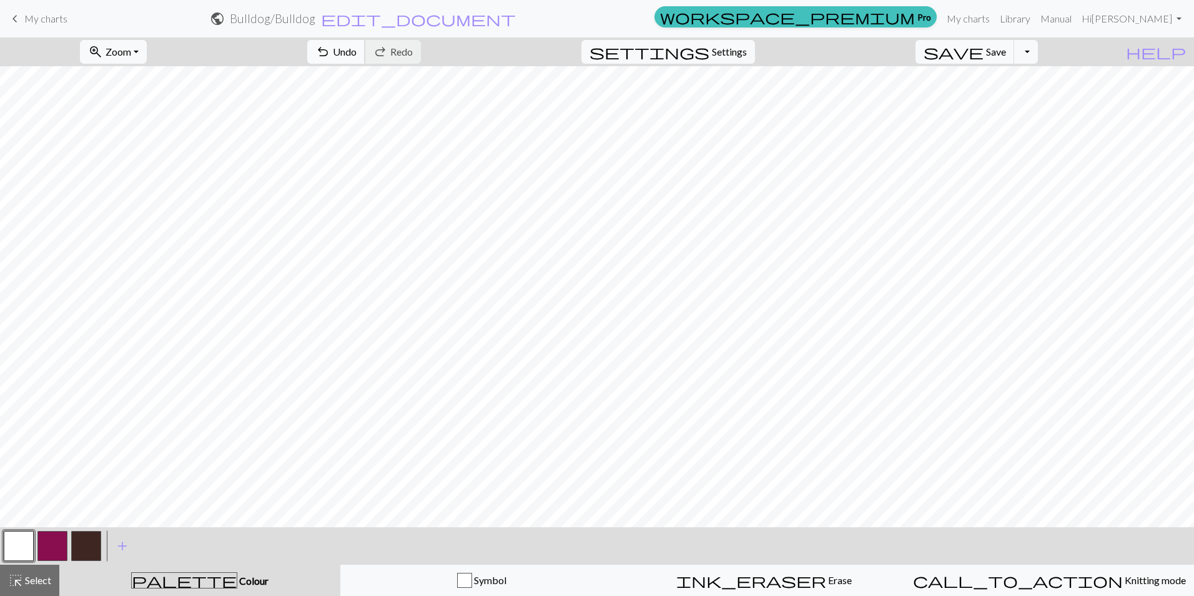
click at [357, 56] on span "Undo" at bounding box center [345, 52] width 24 height 12
click at [330, 52] on span "undo" at bounding box center [322, 51] width 15 height 17
click at [59, 544] on button "button" at bounding box center [52, 546] width 30 height 30
click at [16, 548] on button "button" at bounding box center [19, 546] width 30 height 30
click at [60, 546] on button "button" at bounding box center [52, 546] width 30 height 30
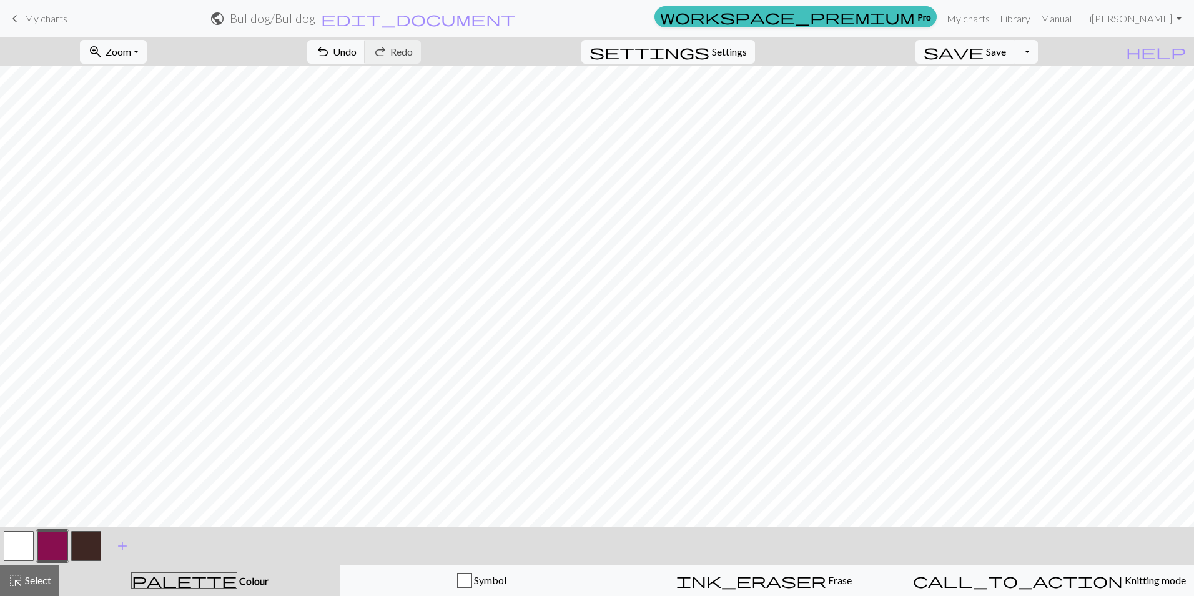
click at [86, 539] on button "button" at bounding box center [86, 546] width 30 height 30
click at [15, 553] on button "button" at bounding box center [19, 546] width 30 height 30
click at [56, 542] on button "button" at bounding box center [52, 546] width 30 height 30
click at [92, 545] on button "button" at bounding box center [86, 546] width 30 height 30
click at [59, 548] on button "button" at bounding box center [52, 546] width 30 height 30
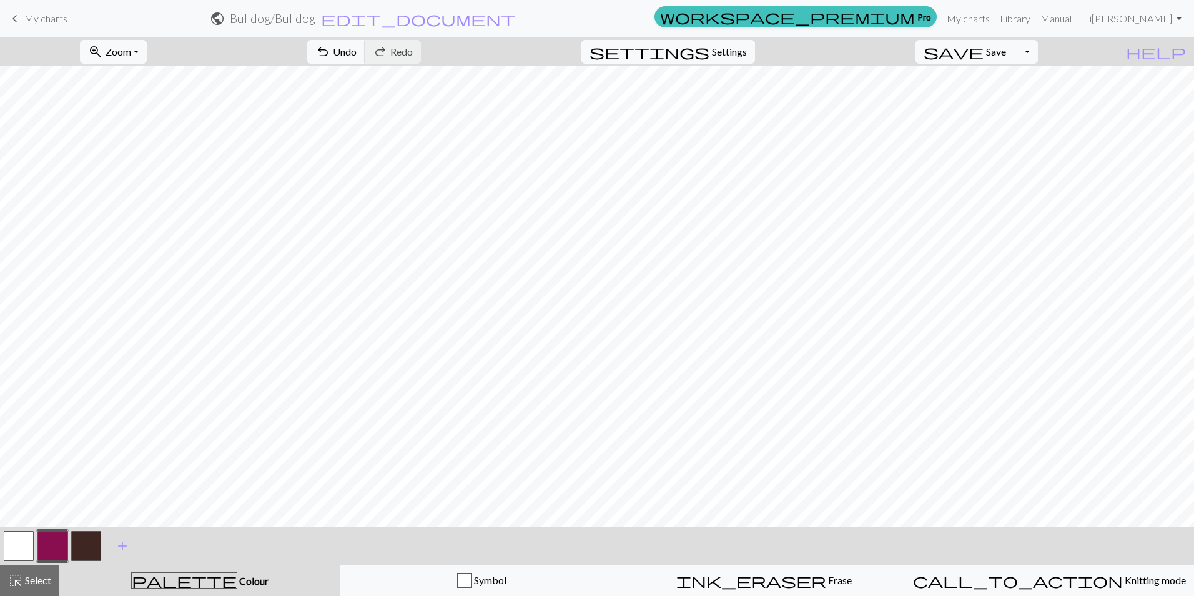
click at [53, 545] on button "button" at bounding box center [52, 546] width 30 height 30
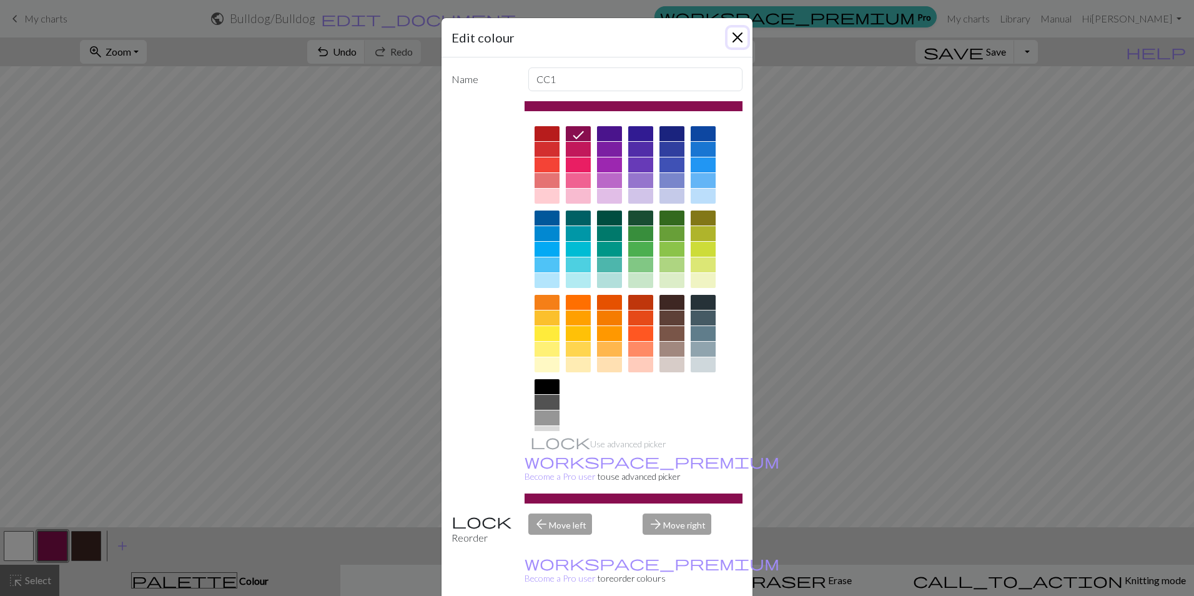
click at [737, 32] on button "Close" at bounding box center [738, 37] width 20 height 20
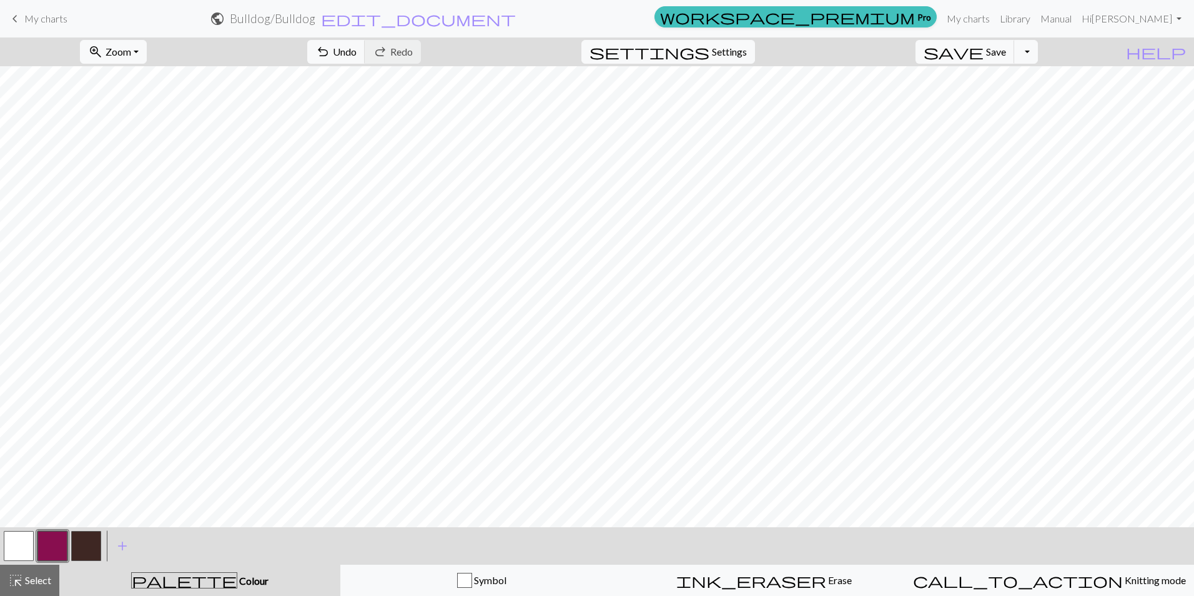
click at [18, 550] on button "button" at bounding box center [19, 546] width 30 height 30
click at [63, 543] on button "button" at bounding box center [52, 546] width 30 height 30
click at [357, 51] on span "Undo" at bounding box center [345, 52] width 24 height 12
click at [12, 547] on button "button" at bounding box center [19, 546] width 30 height 30
click at [357, 47] on span "Undo" at bounding box center [345, 52] width 24 height 12
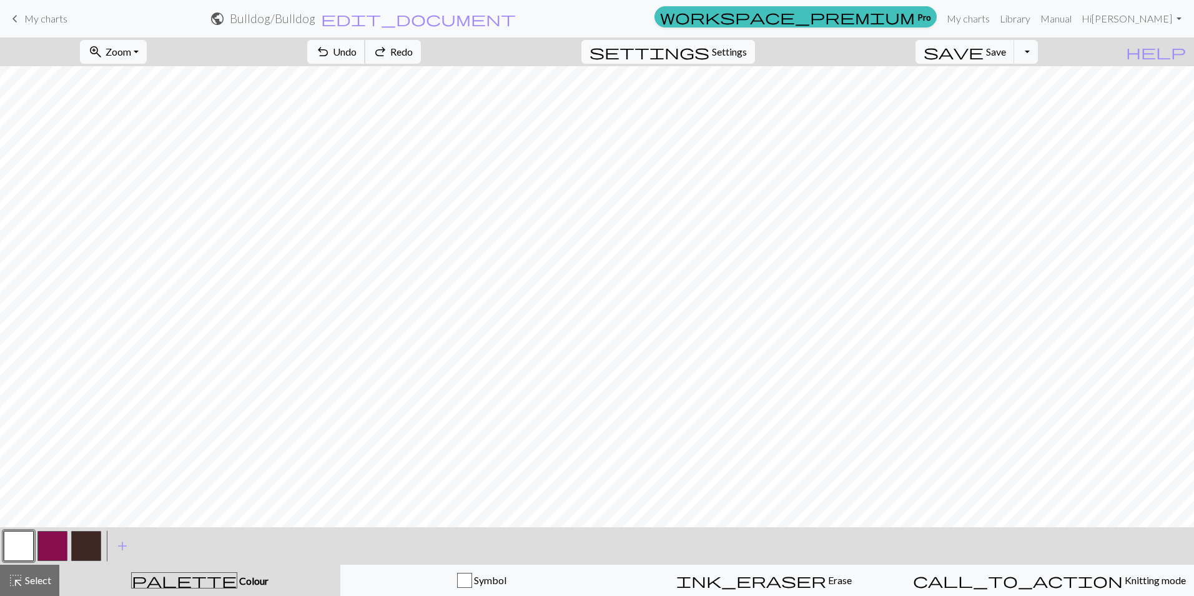
click at [357, 47] on span "Undo" at bounding box center [345, 52] width 24 height 12
click at [357, 51] on span "Undo" at bounding box center [345, 52] width 24 height 12
click at [1006, 52] on span "Save" at bounding box center [996, 52] width 20 height 12
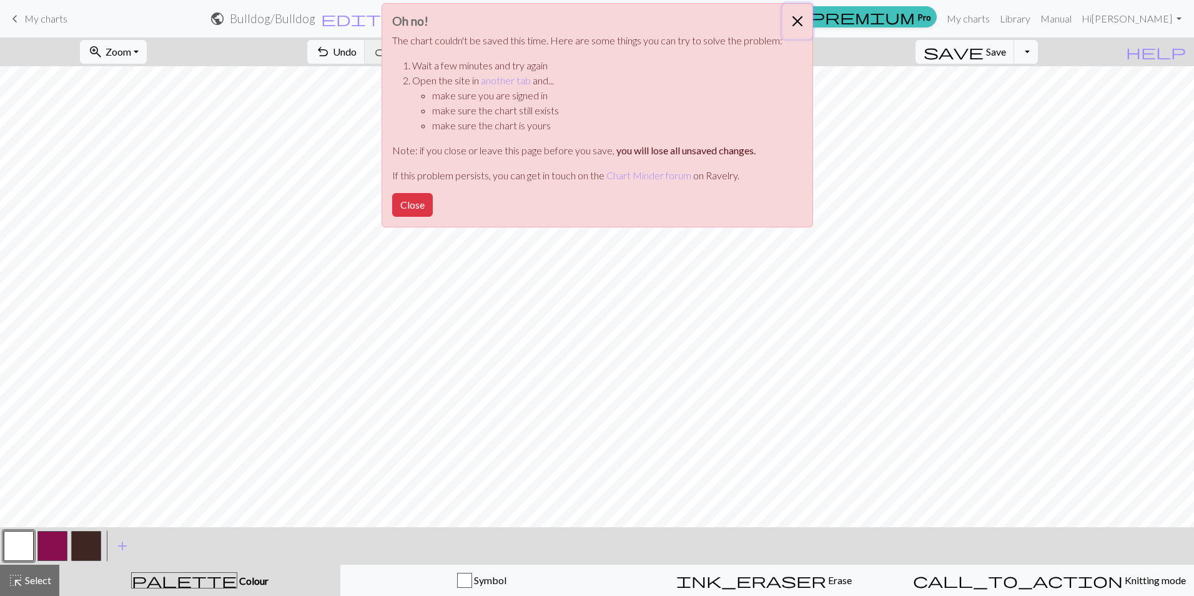
click at [790, 24] on button "Close" at bounding box center [798, 21] width 30 height 35
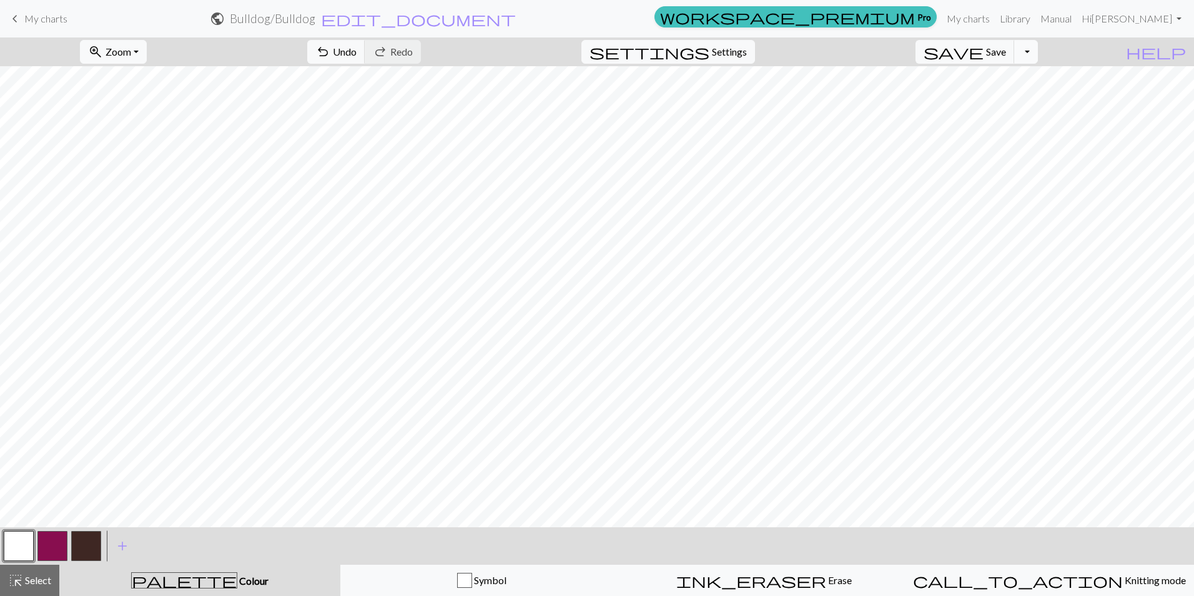
click at [1038, 56] on button "Toggle Dropdown" at bounding box center [1026, 52] width 24 height 24
click at [1024, 104] on button "save_alt Download" at bounding box center [934, 99] width 206 height 20
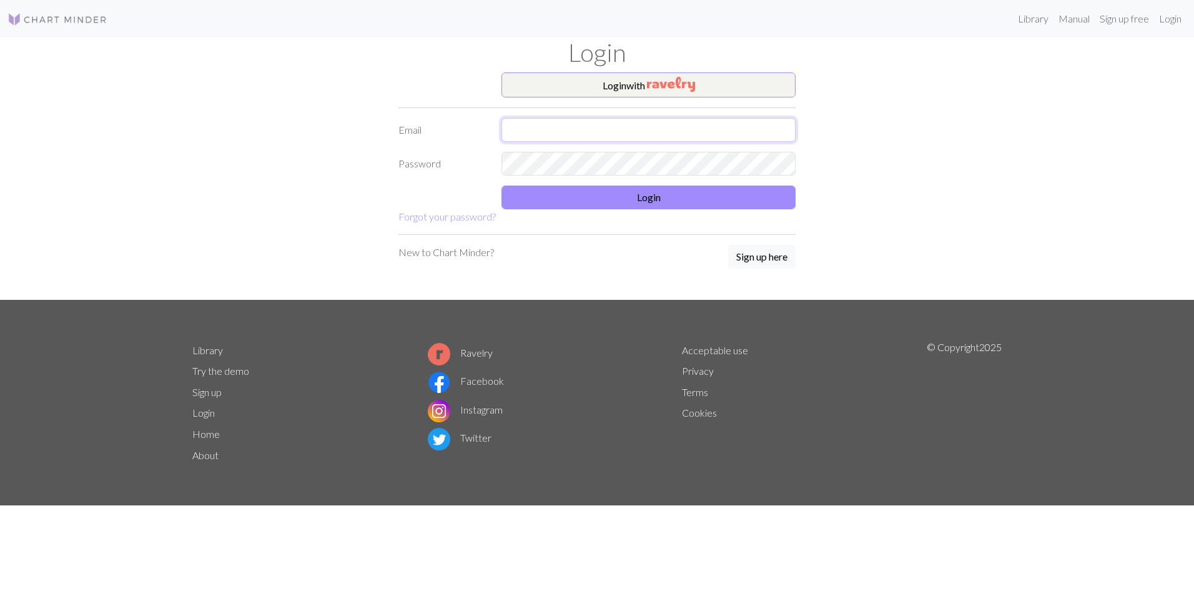
type input "tygacreations@gmail.com"
drag, startPoint x: 0, startPoint y: 0, endPoint x: 653, endPoint y: 191, distance: 680.7
click at [653, 191] on button "Login" at bounding box center [649, 198] width 294 height 24
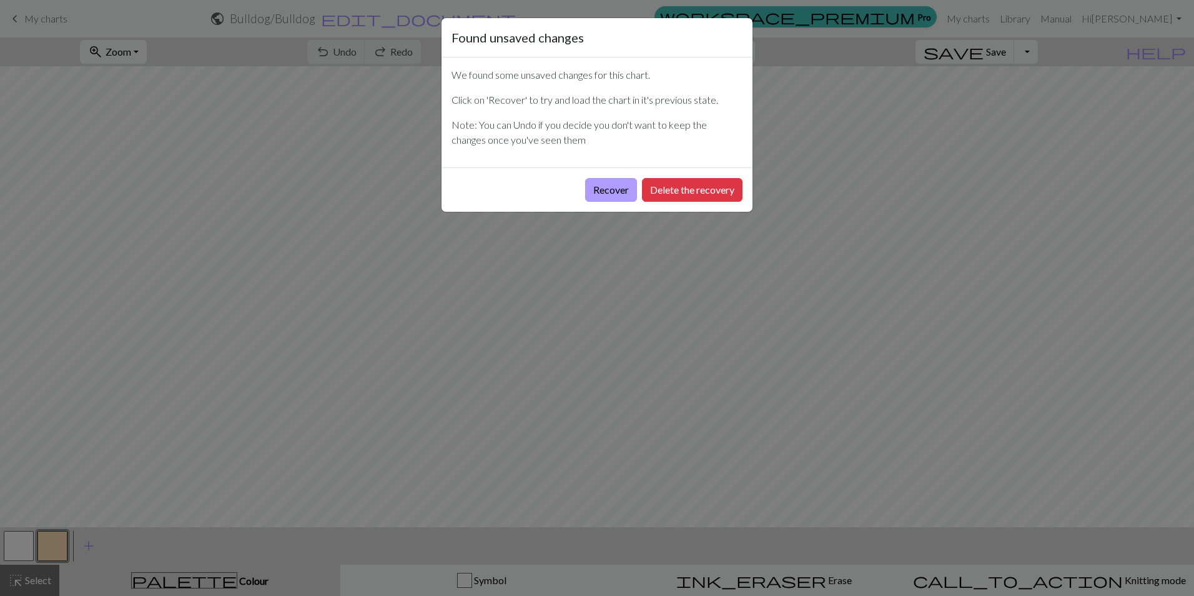
click at [609, 191] on button "Recover" at bounding box center [611, 190] width 52 height 24
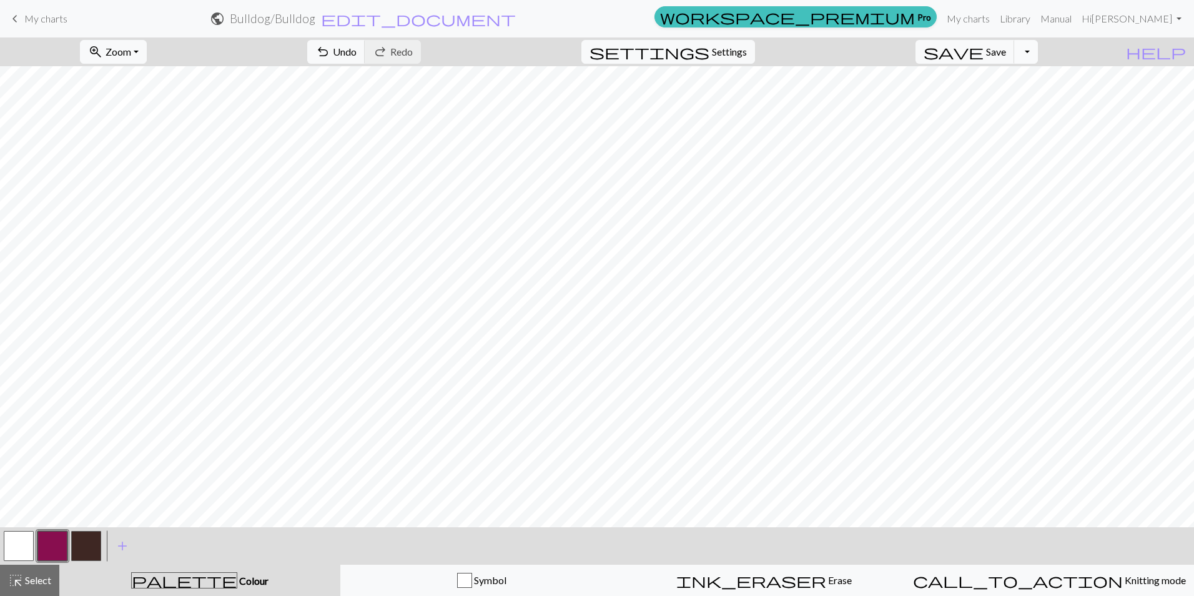
click at [1038, 58] on button "Toggle Dropdown" at bounding box center [1026, 52] width 24 height 24
click at [1028, 97] on button "save_alt Download" at bounding box center [934, 99] width 206 height 20
click at [128, 51] on div "Your download is ready! Download" at bounding box center [597, 36] width 1194 height 73
click at [151, 54] on div "Your download is ready! Download" at bounding box center [597, 36] width 1194 height 73
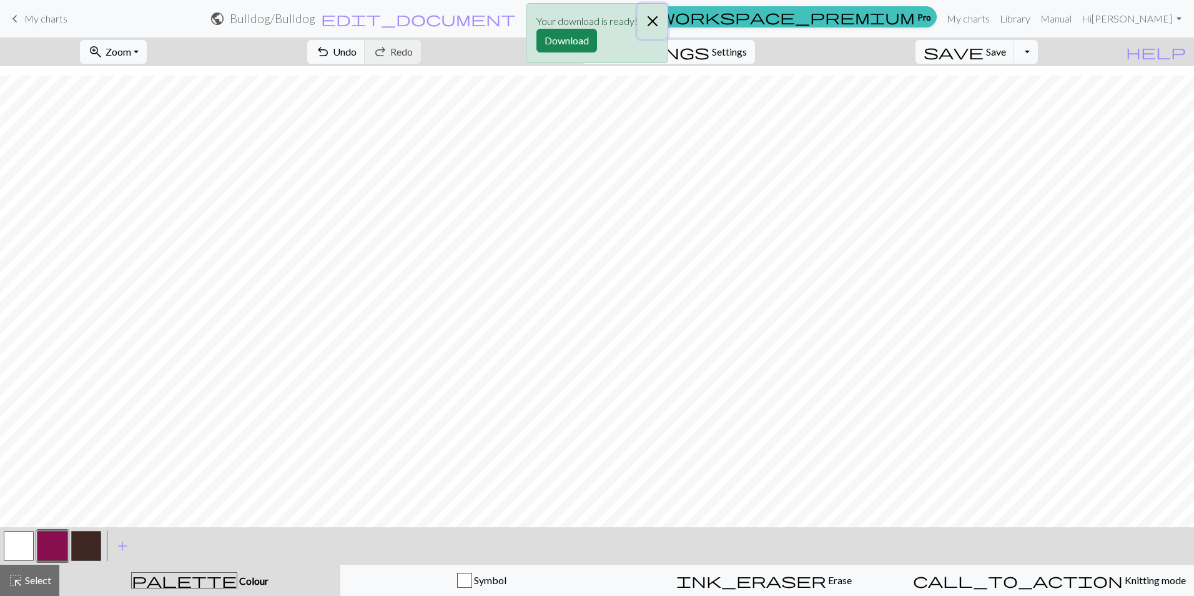
click at [652, 20] on button "Close" at bounding box center [653, 21] width 30 height 35
click at [131, 53] on span "Zoom" at bounding box center [119, 52] width 26 height 12
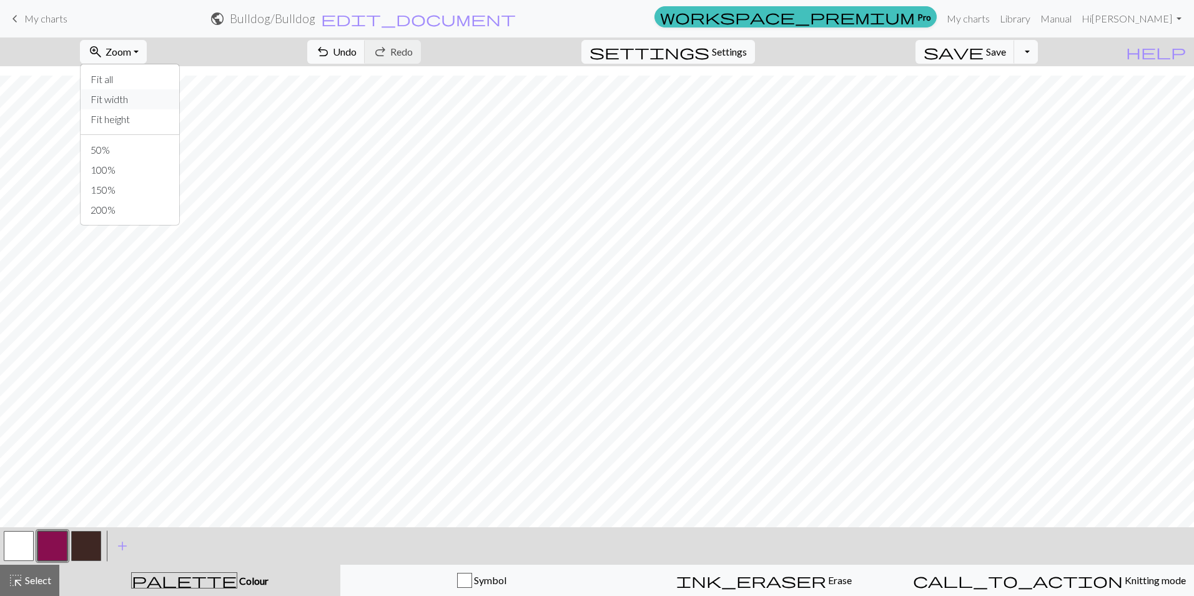
click at [137, 100] on button "Fit width" at bounding box center [130, 99] width 99 height 20
click at [128, 54] on button "zoom_in Zoom Zoom" at bounding box center [113, 52] width 67 height 24
click at [133, 112] on button "Fit height" at bounding box center [130, 119] width 99 height 20
